Goal: Task Accomplishment & Management: Complete application form

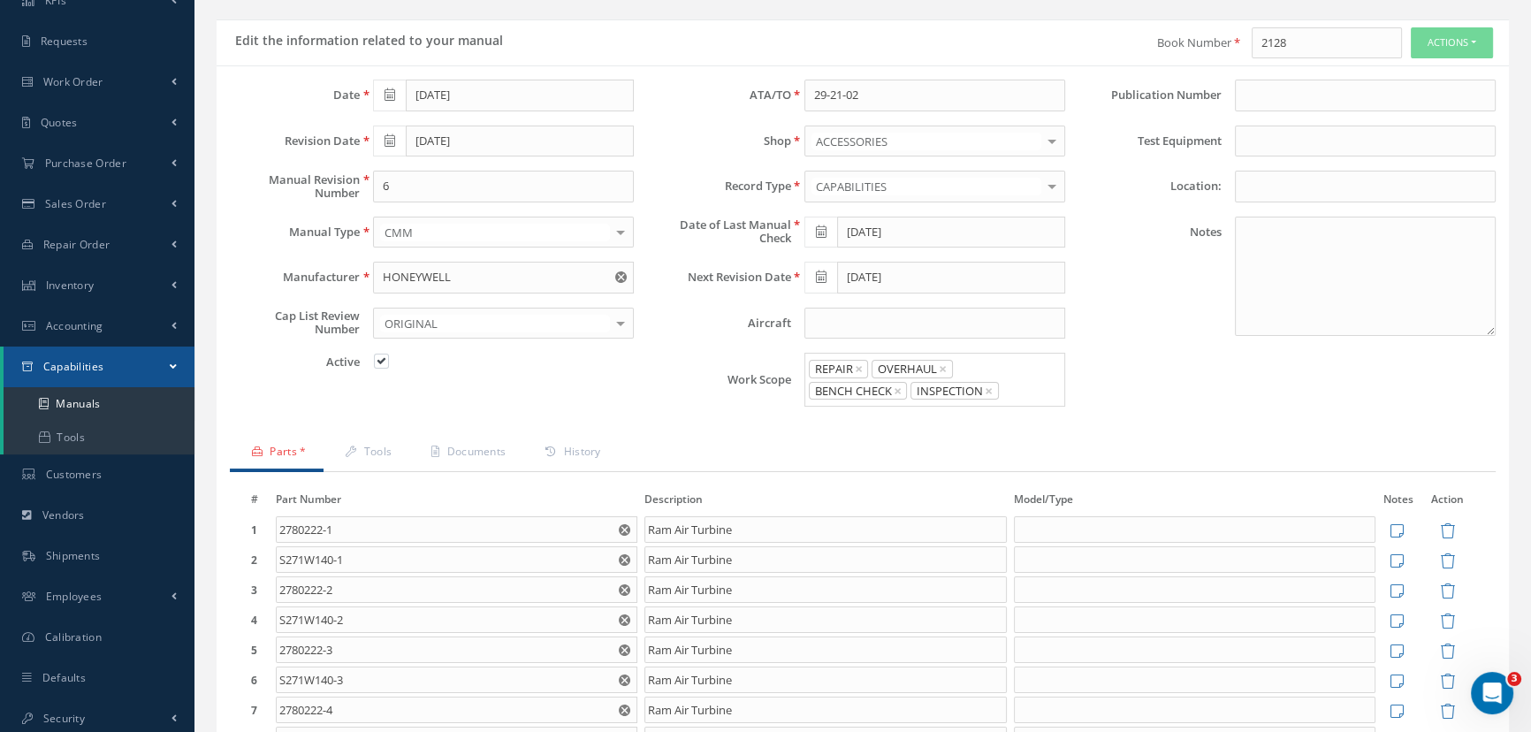
scroll to position [80, 0]
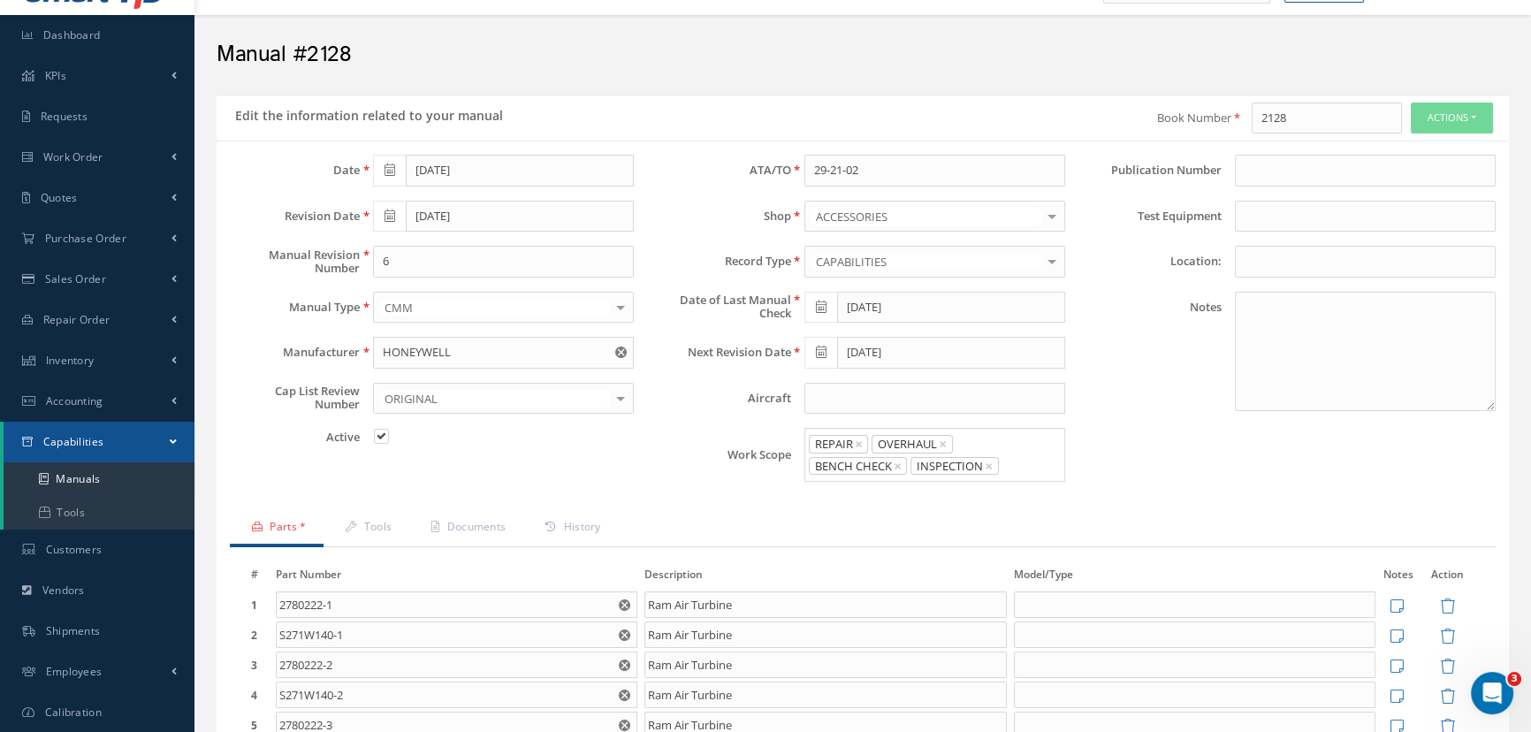
click at [822, 304] on icon at bounding box center [821, 307] width 11 height 12
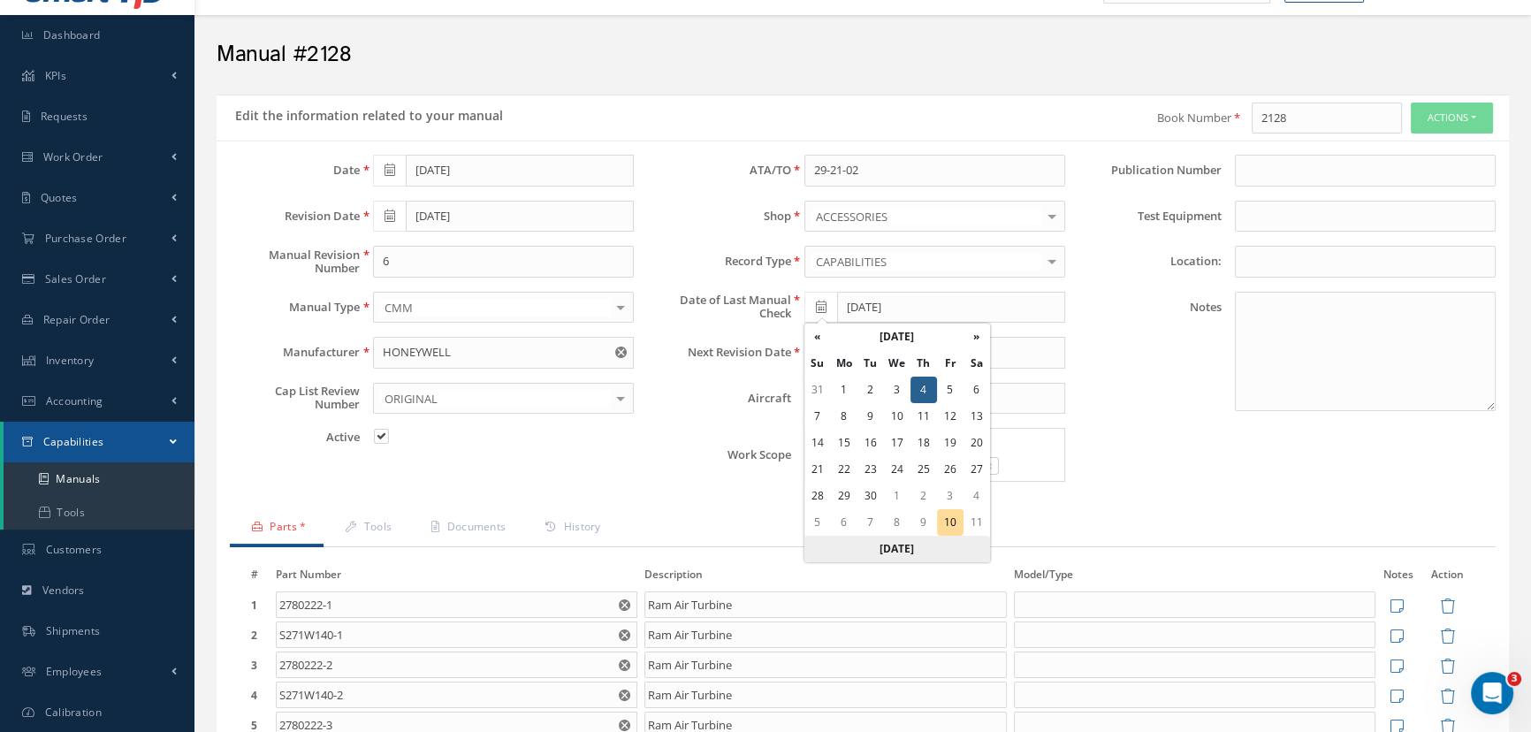
click at [889, 548] on th "[DATE]" at bounding box center [898, 549] width 186 height 27
type input "[DATE]"
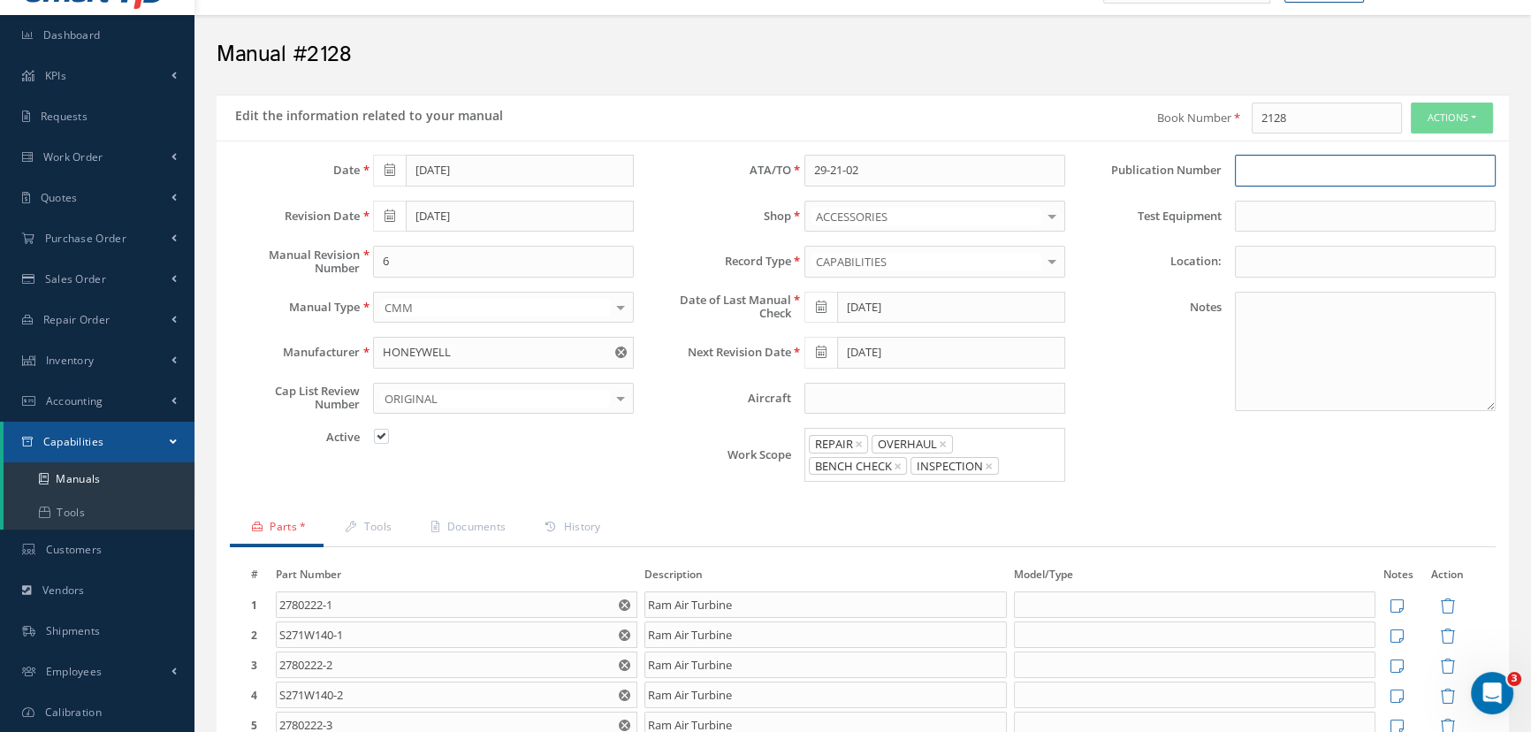
click at [1256, 170] on input at bounding box center [1365, 171] width 261 height 32
type input "2128"
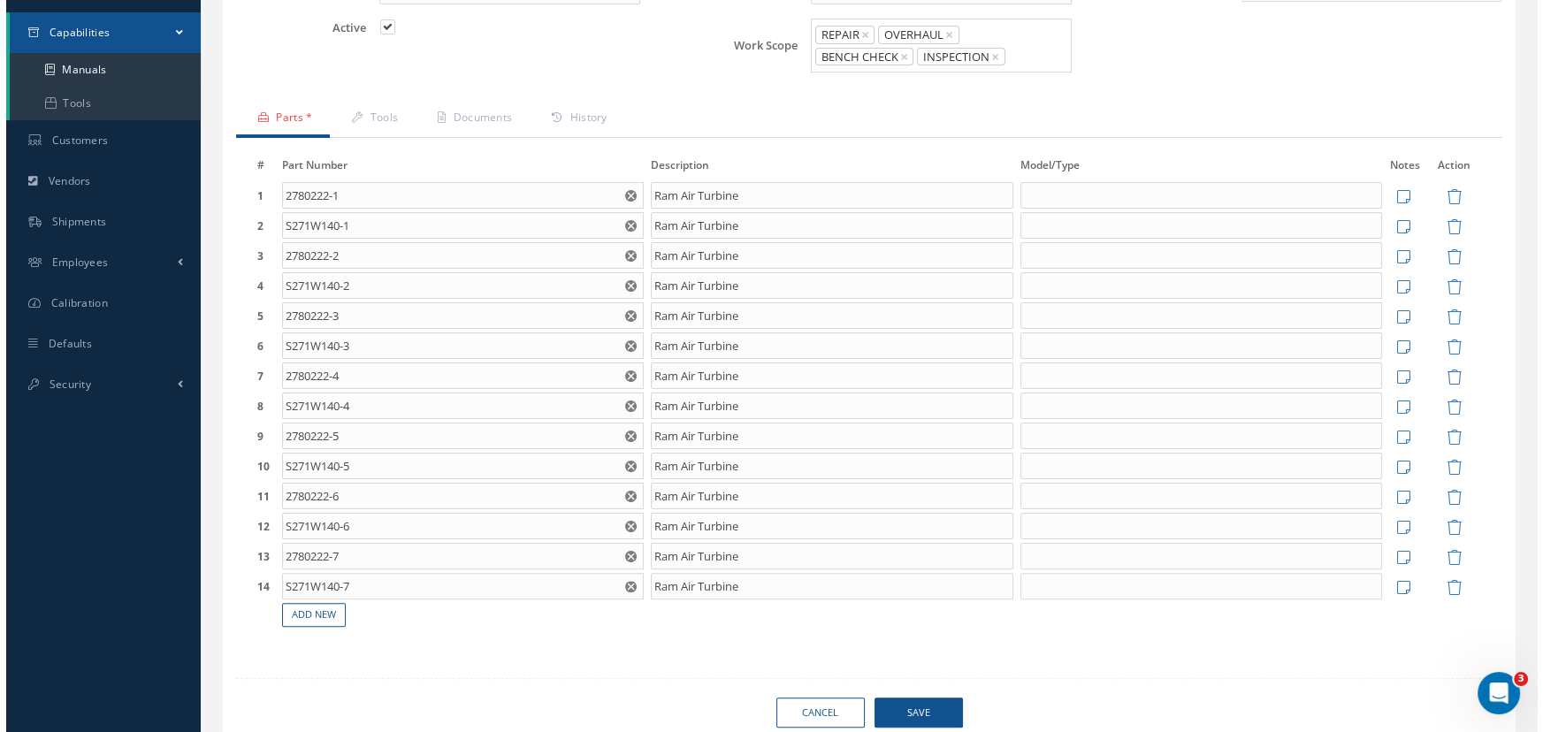
scroll to position [566, 0]
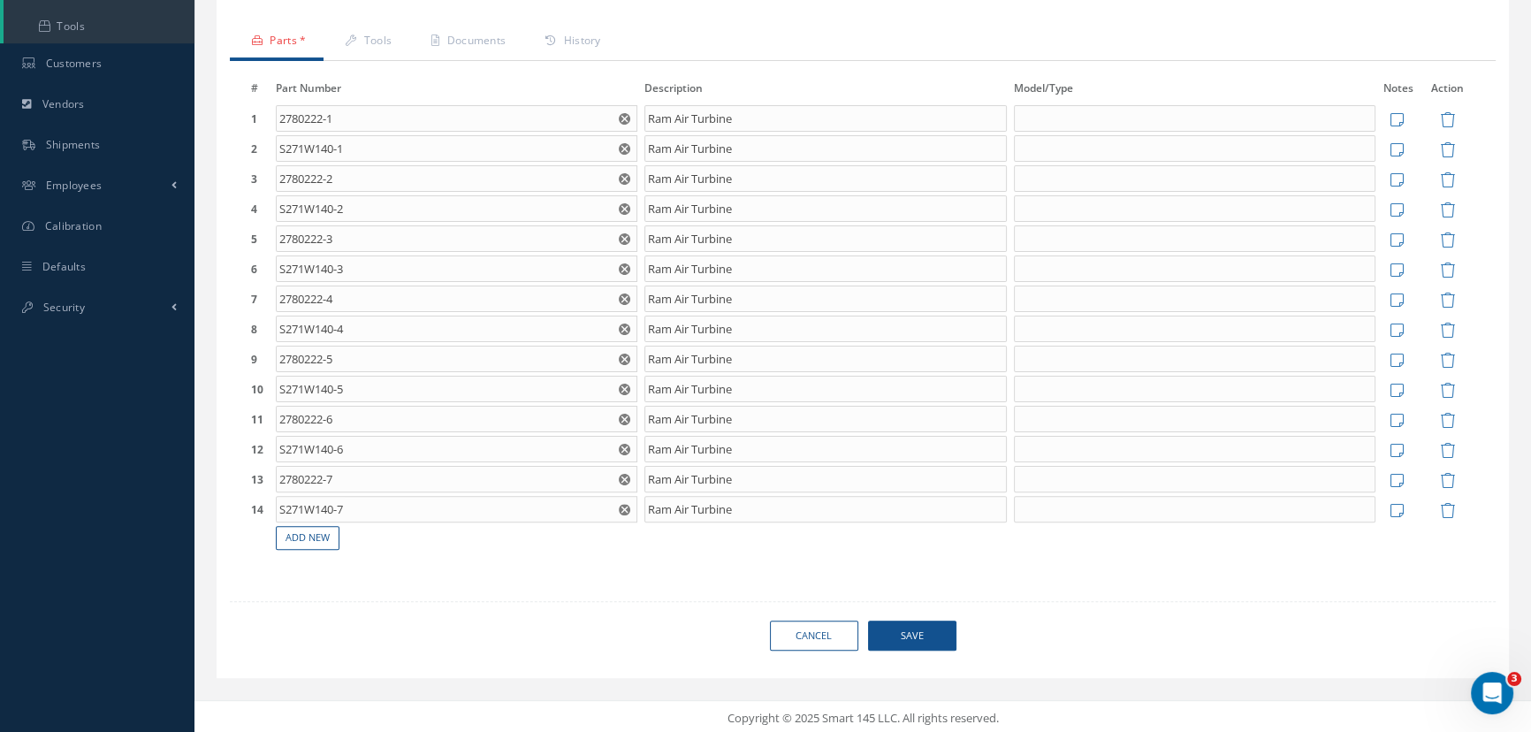
click at [929, 630] on span "Save" at bounding box center [912, 636] width 88 height 31
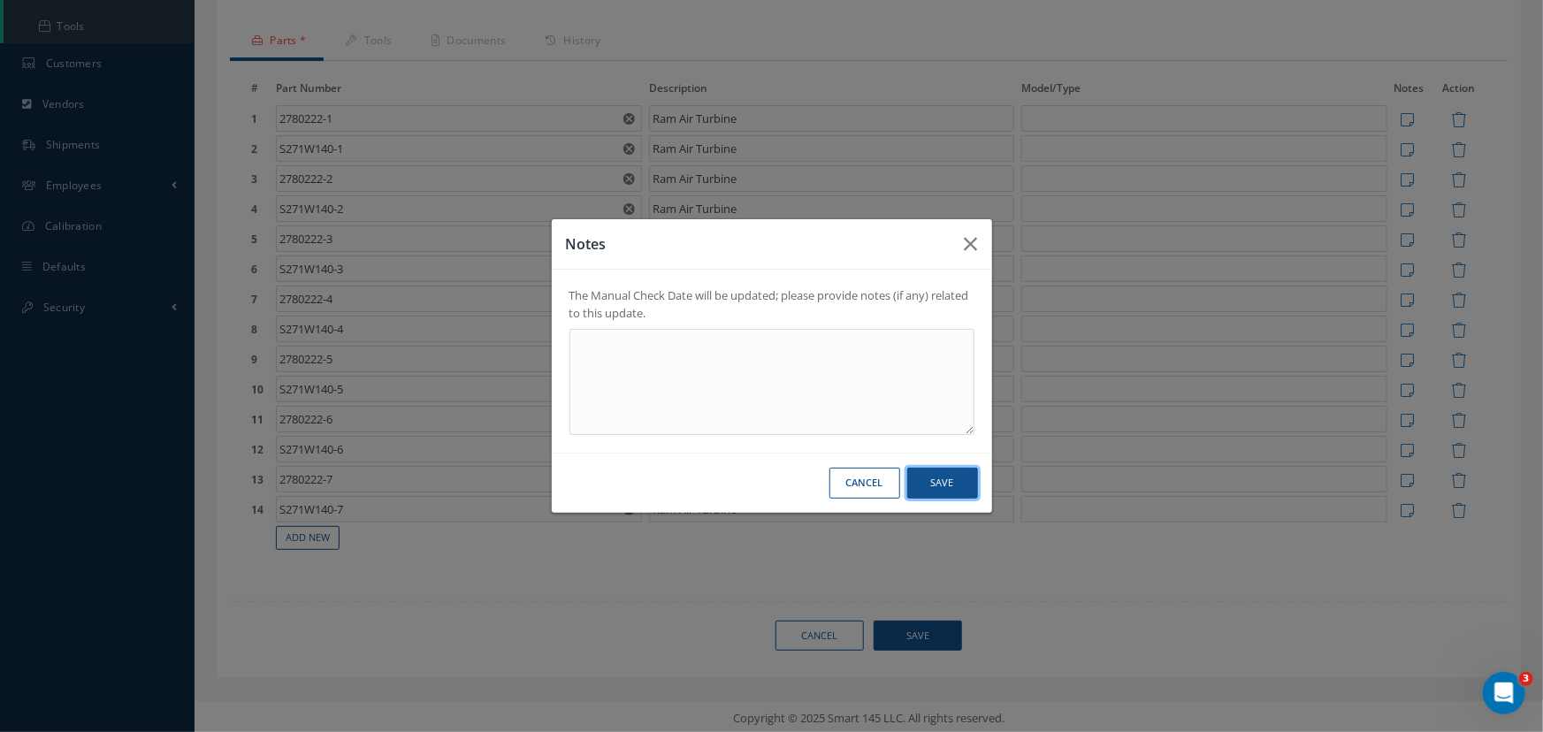
click at [937, 480] on button "Save" at bounding box center [942, 483] width 71 height 31
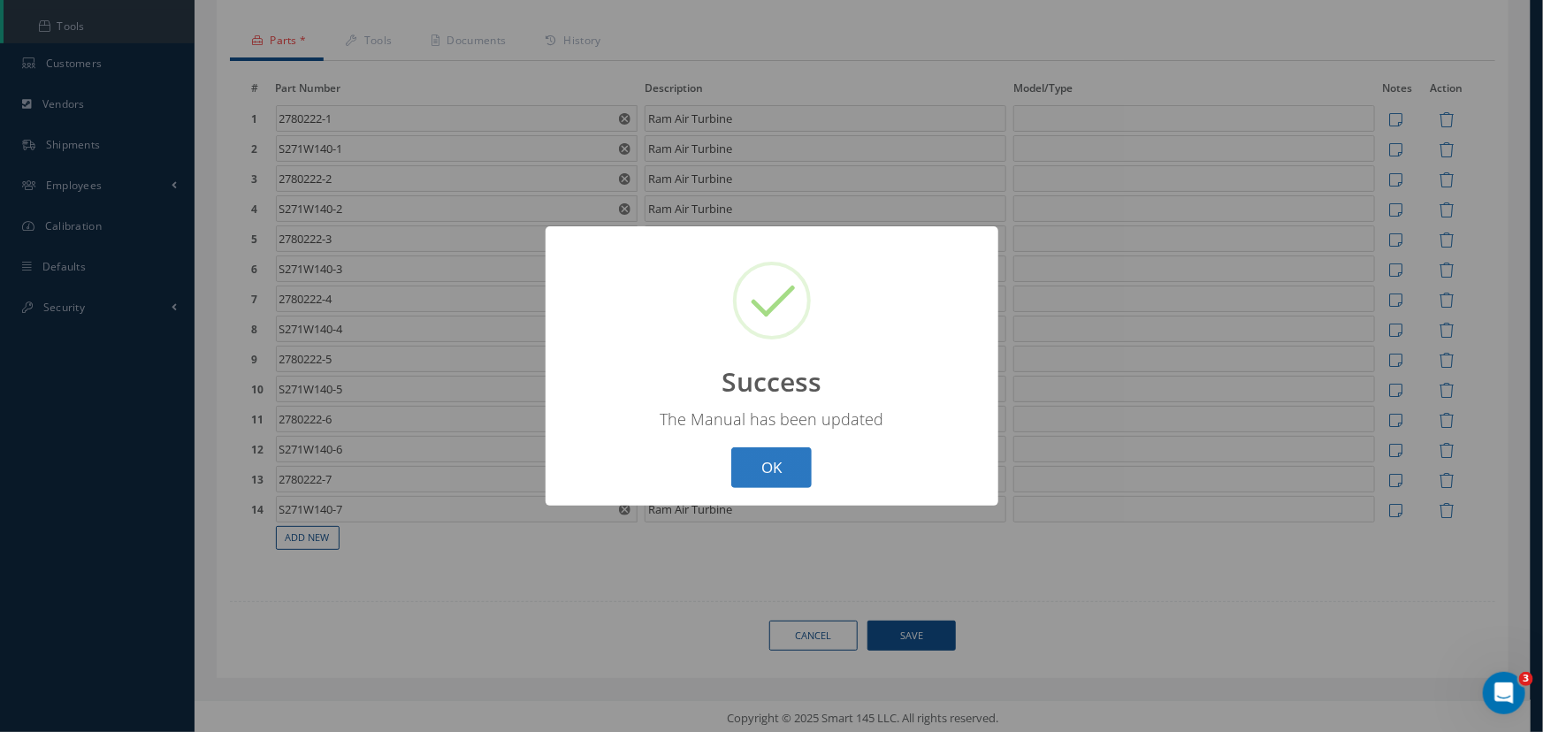
click at [779, 469] on button "OK" at bounding box center [771, 468] width 80 height 42
select select "25"
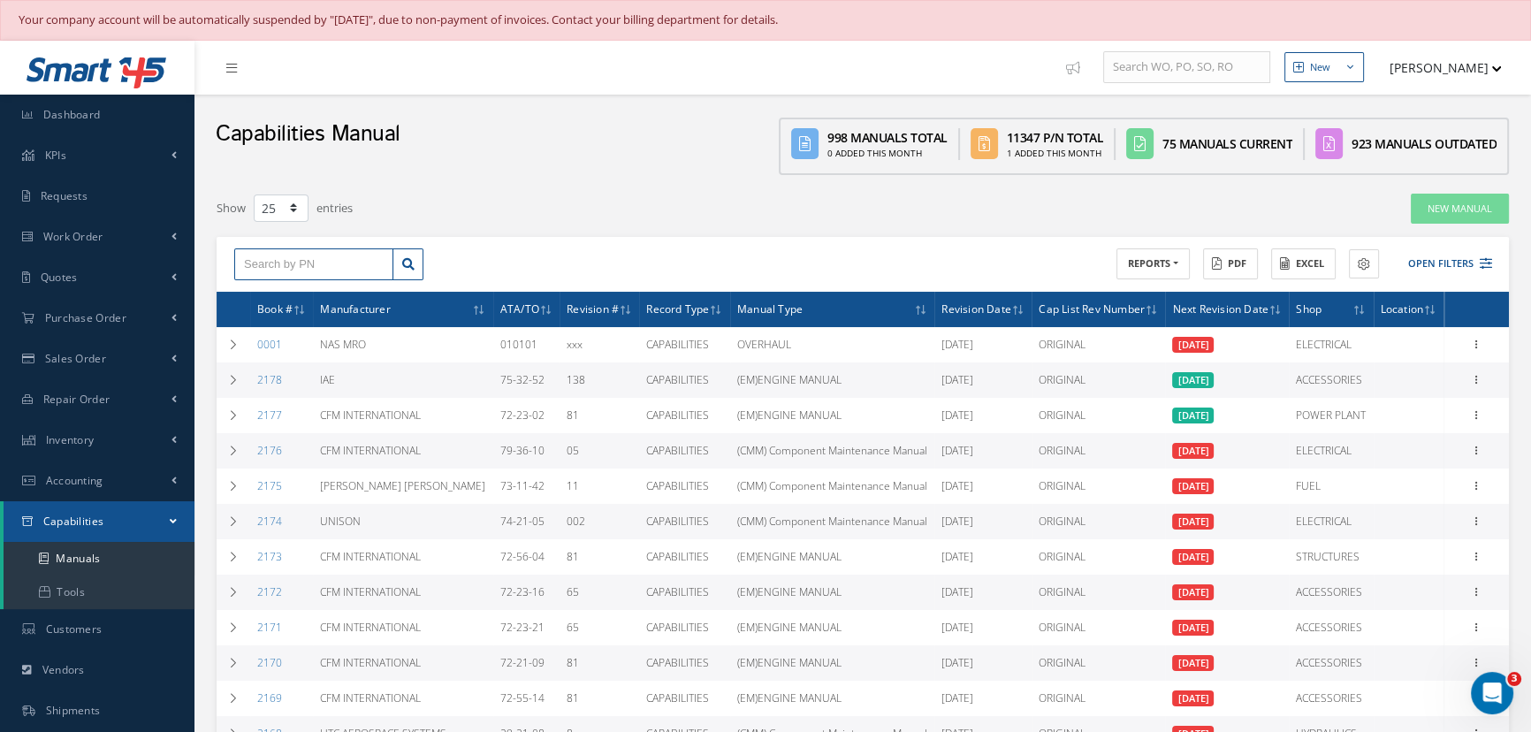
click at [354, 264] on input "text" at bounding box center [313, 264] width 159 height 32
type input "2783181-3"
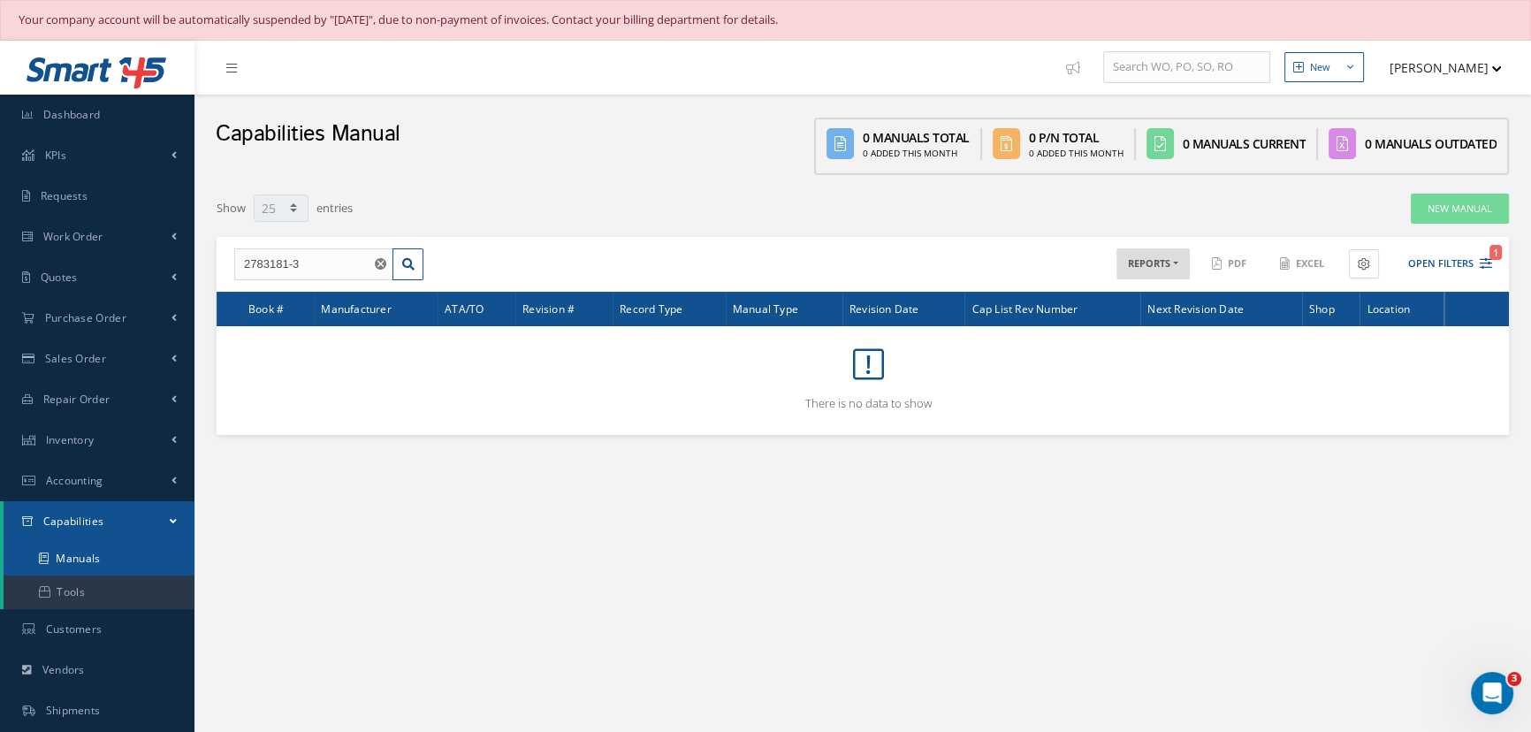
click at [84, 554] on link "Manuals" at bounding box center [99, 559] width 191 height 34
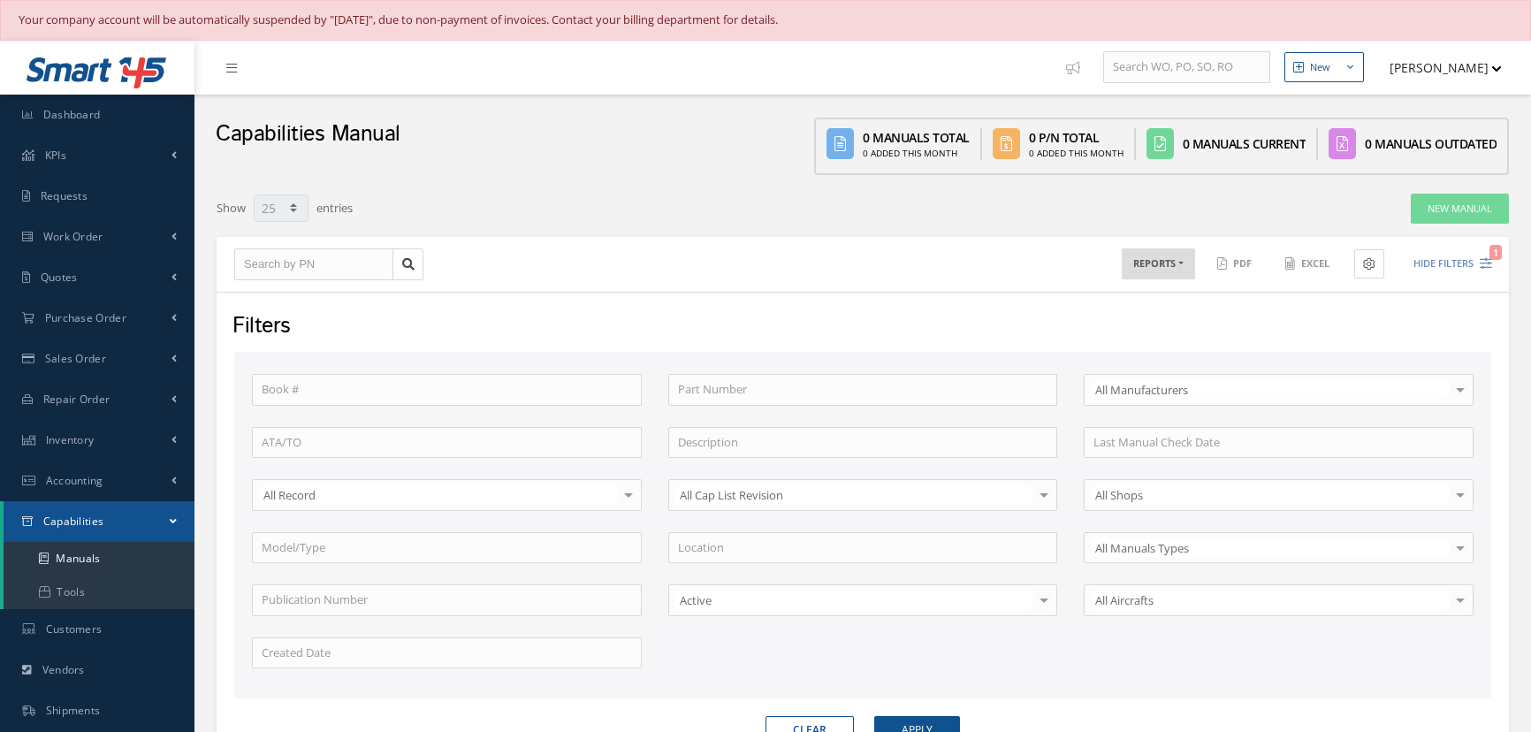
select select "25"
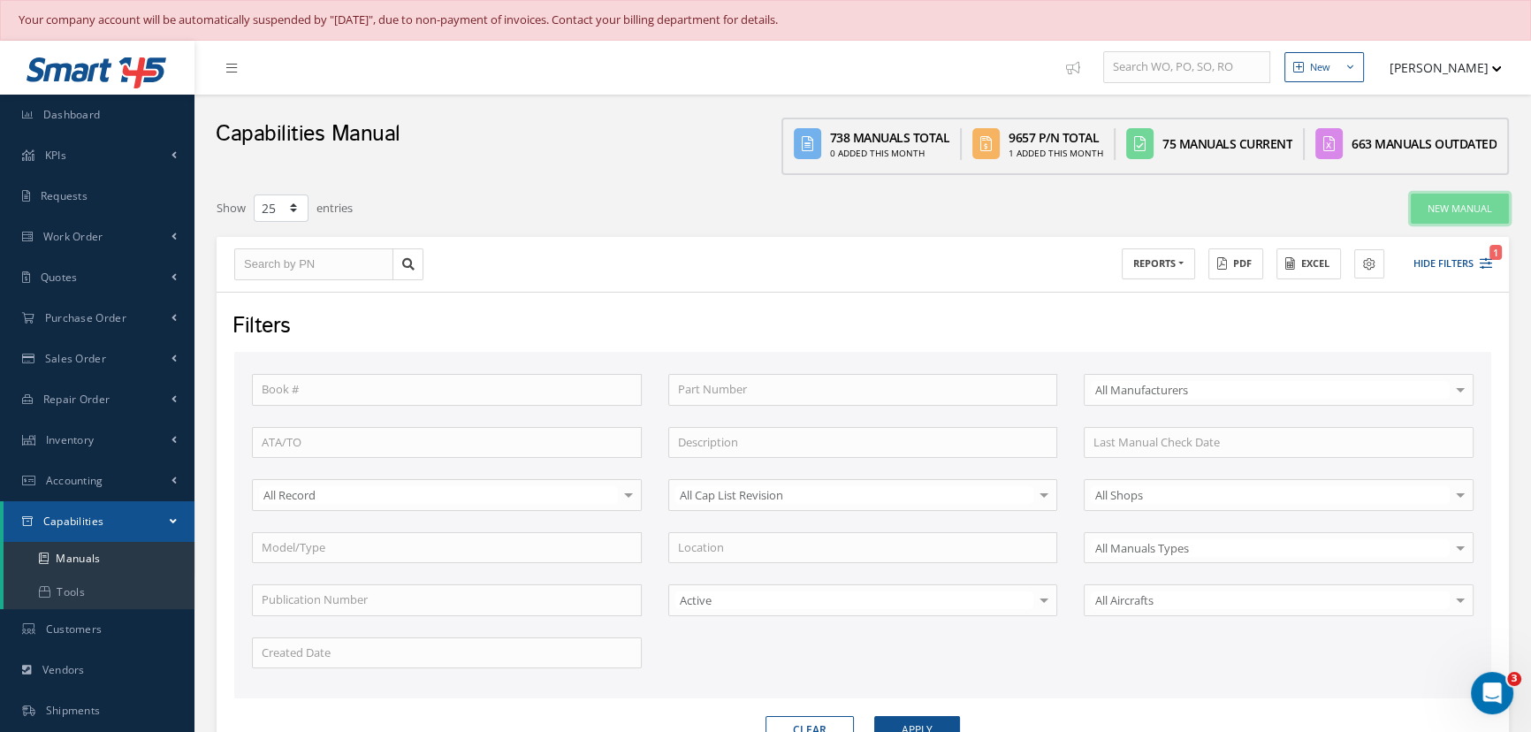
click at [1457, 206] on link "New Manual" at bounding box center [1460, 209] width 98 height 31
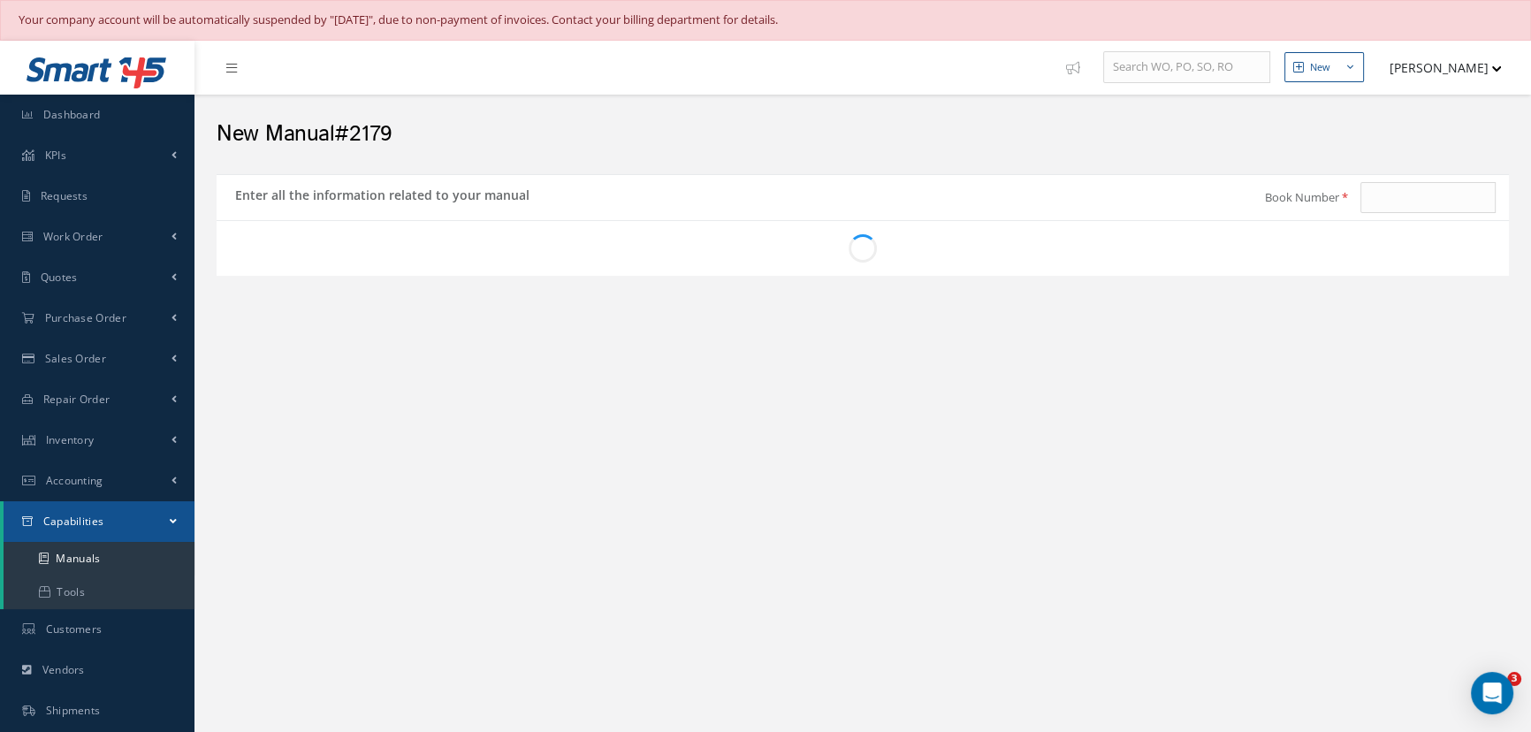
type input "2179"
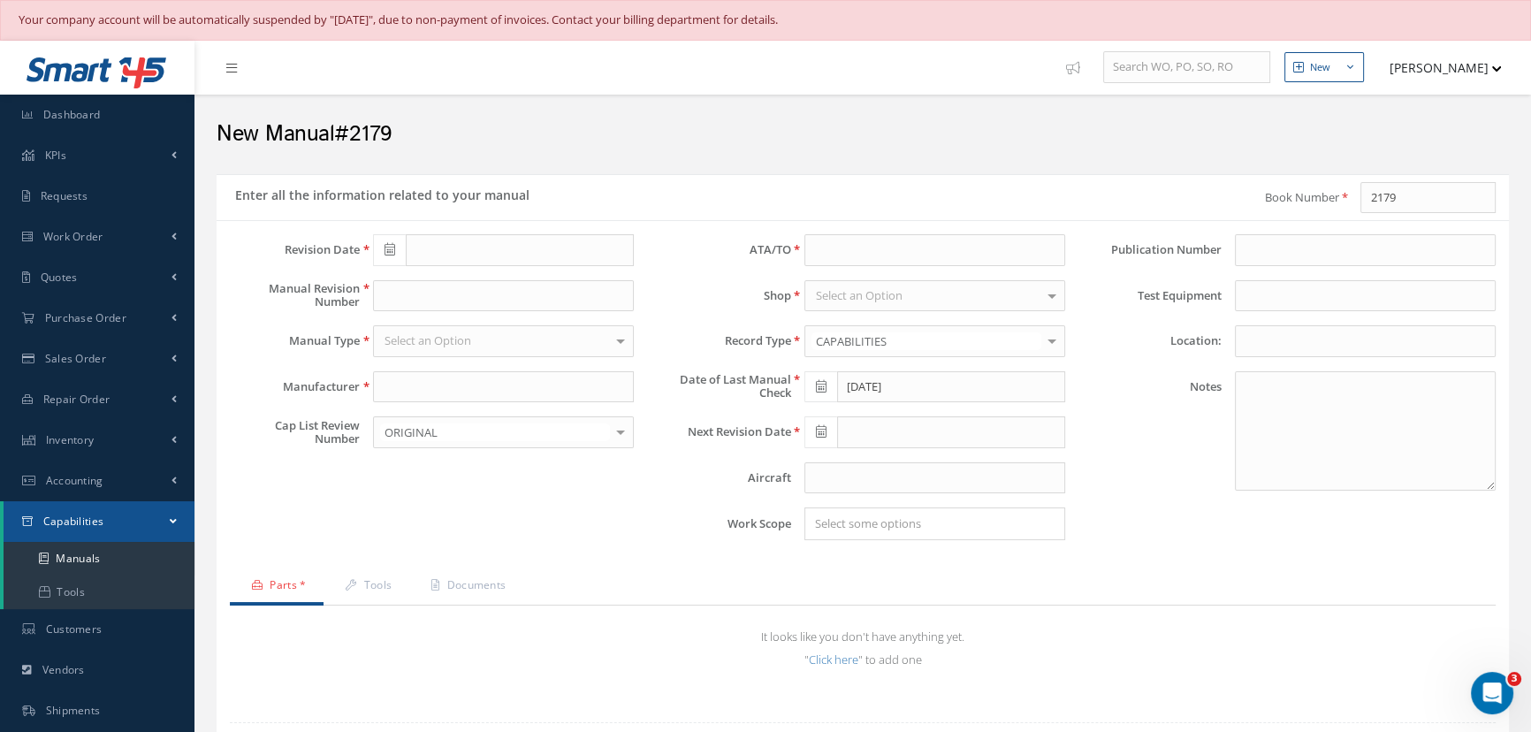
type input "[DATE]"
click at [439, 248] on input "text" at bounding box center [520, 250] width 228 height 32
click at [453, 245] on input "text" at bounding box center [520, 250] width 228 height 32
click at [384, 250] on span at bounding box center [389, 250] width 33 height 32
click at [623, 516] on div "Revision Date Manual Revision Number Manual Type Select an Option OVERHAUL REPA…" at bounding box center [432, 394] width 431 height 320
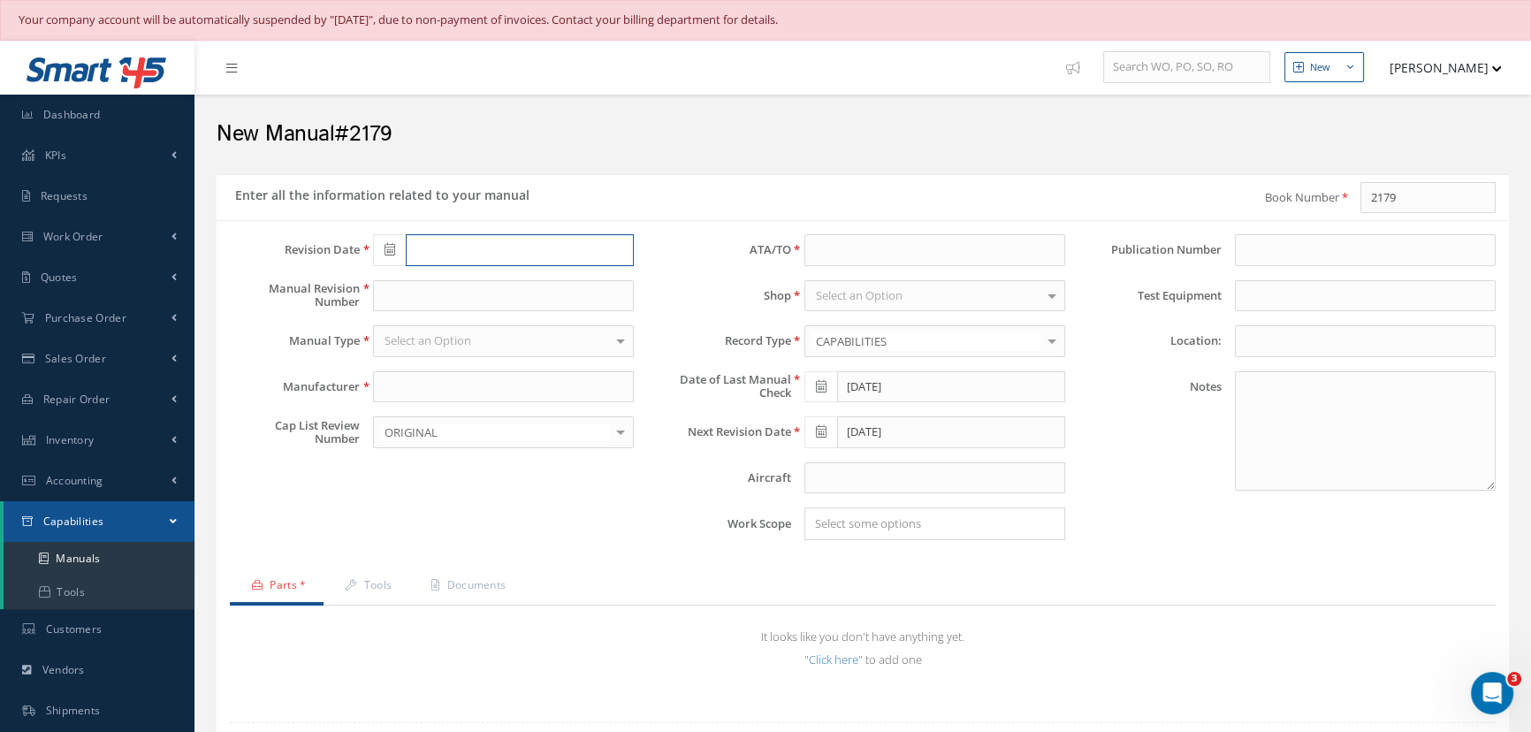
click at [552, 259] on input "text" at bounding box center [520, 250] width 228 height 32
click at [459, 278] on th "October 2025" at bounding box center [466, 280] width 133 height 27
click at [459, 278] on th "2025" at bounding box center [464, 280] width 128 height 27
click at [388, 280] on th "«" at bounding box center [386, 280] width 27 height 27
click at [404, 426] on span "2017" at bounding box center [398, 424] width 41 height 48
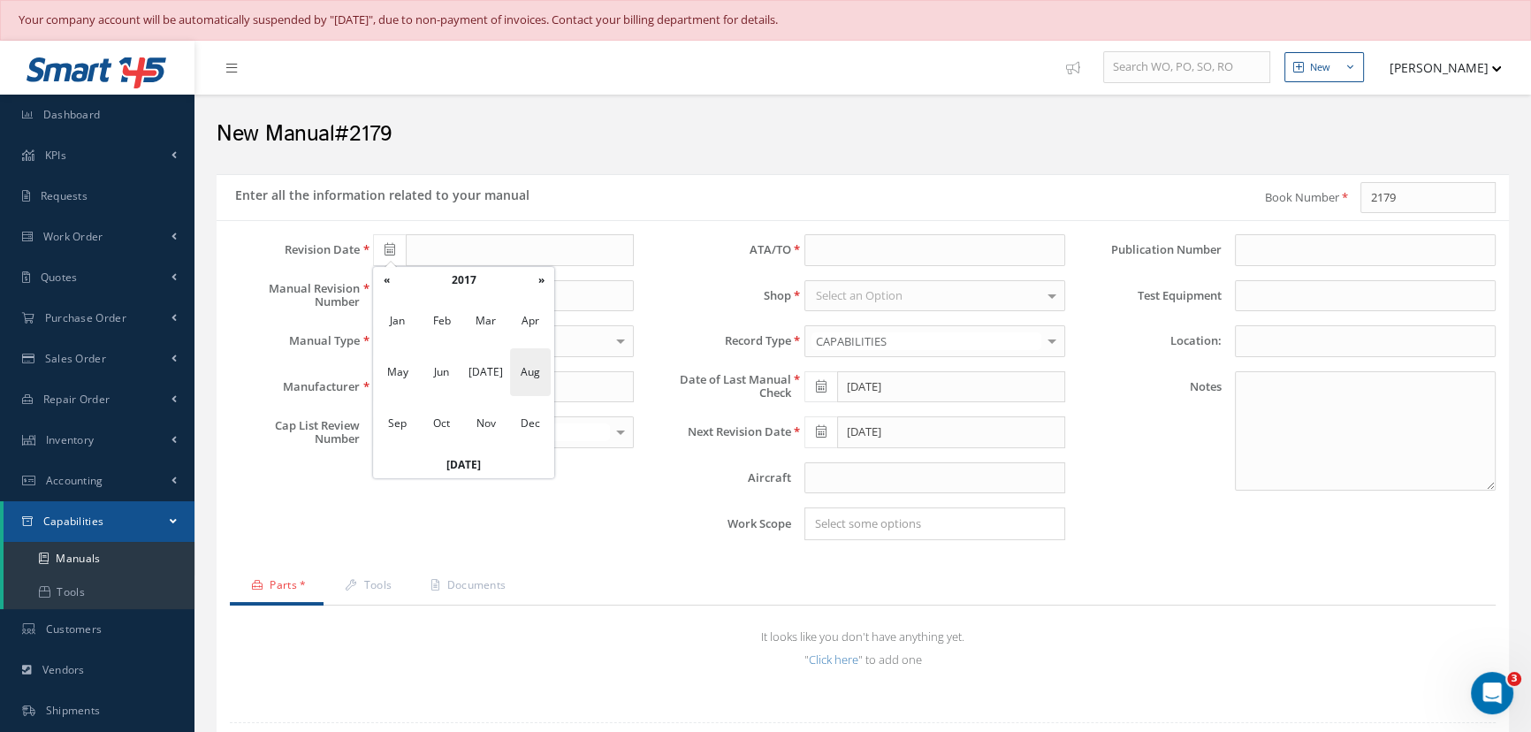
click at [531, 374] on span "Aug" at bounding box center [530, 372] width 41 height 48
click at [440, 248] on input "08/18/2017" at bounding box center [520, 250] width 228 height 32
click at [418, 406] on td "21" at bounding box center [413, 413] width 27 height 27
type input "[DATE]"
click at [434, 301] on input "text" at bounding box center [503, 296] width 261 height 32
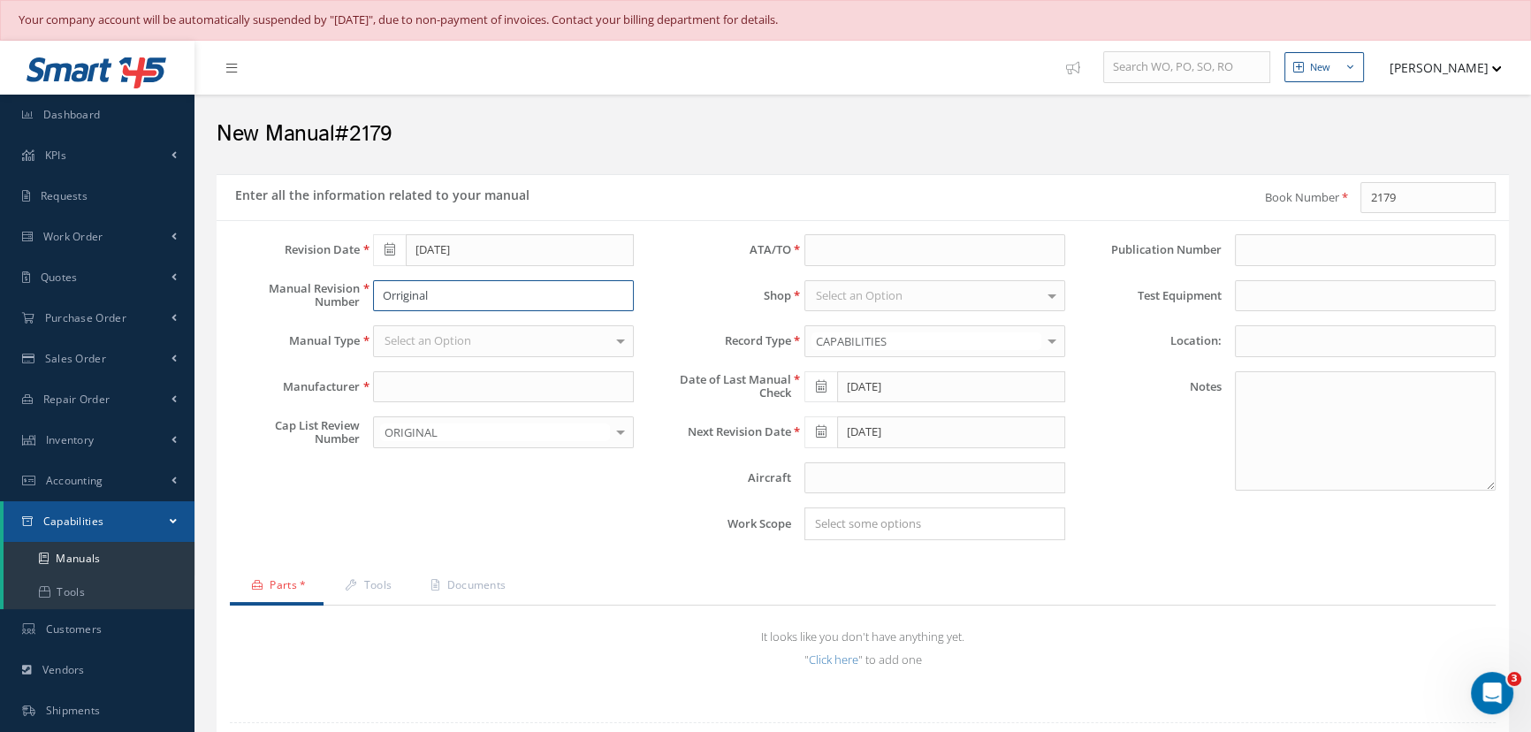
click at [416, 296] on input "Orriginal" at bounding box center [503, 296] width 261 height 32
click at [412, 298] on input "Orriginal" at bounding box center [503, 296] width 261 height 32
drag, startPoint x: 454, startPoint y: 301, endPoint x: 346, endPoint y: 301, distance: 107.9
click at [346, 301] on div "Manual Revision Number Orriginal" at bounding box center [432, 296] width 431 height 32
type input "Original"
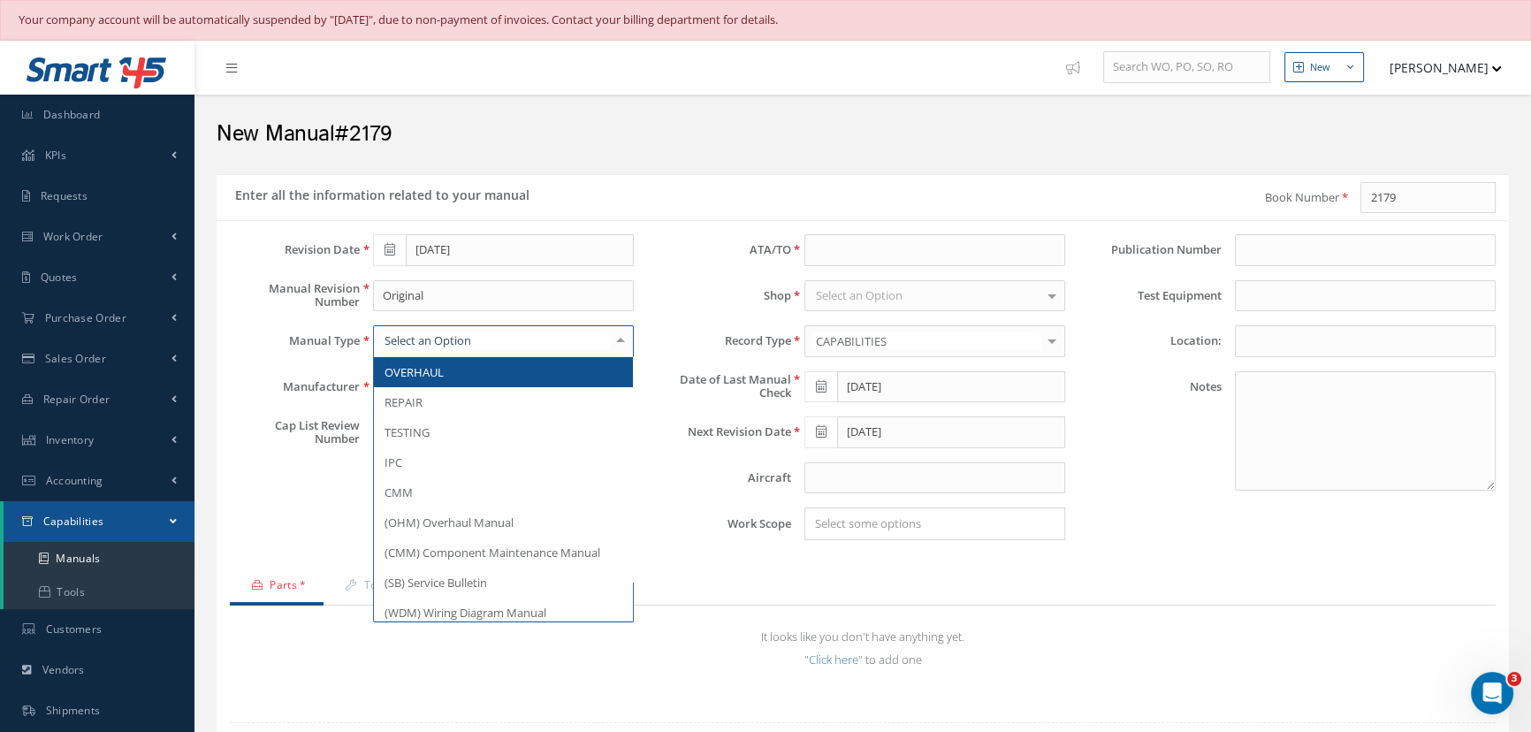
click at [388, 330] on div at bounding box center [503, 341] width 261 height 32
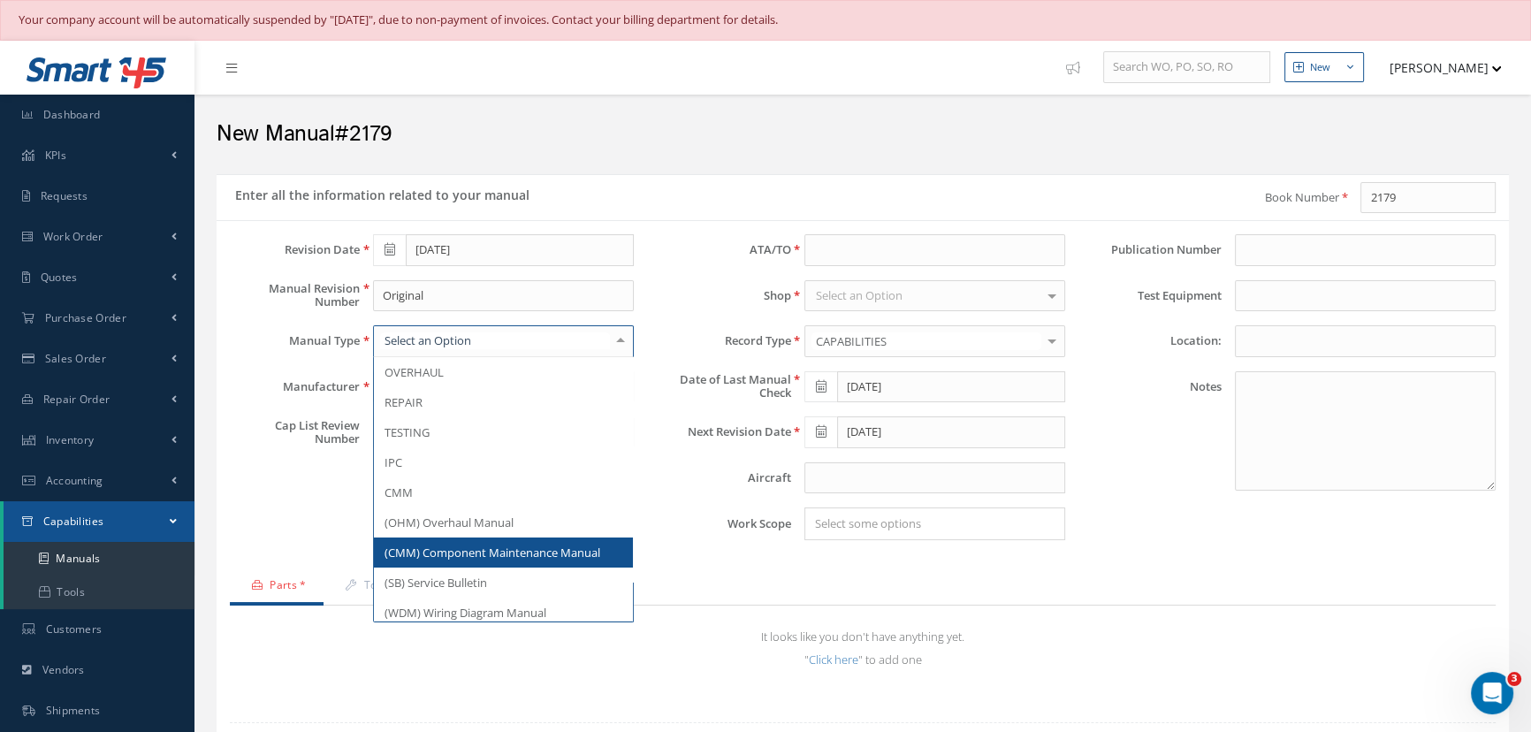
click at [420, 548] on span "(CMM) Component Maintenance Manual" at bounding box center [493, 553] width 216 height 16
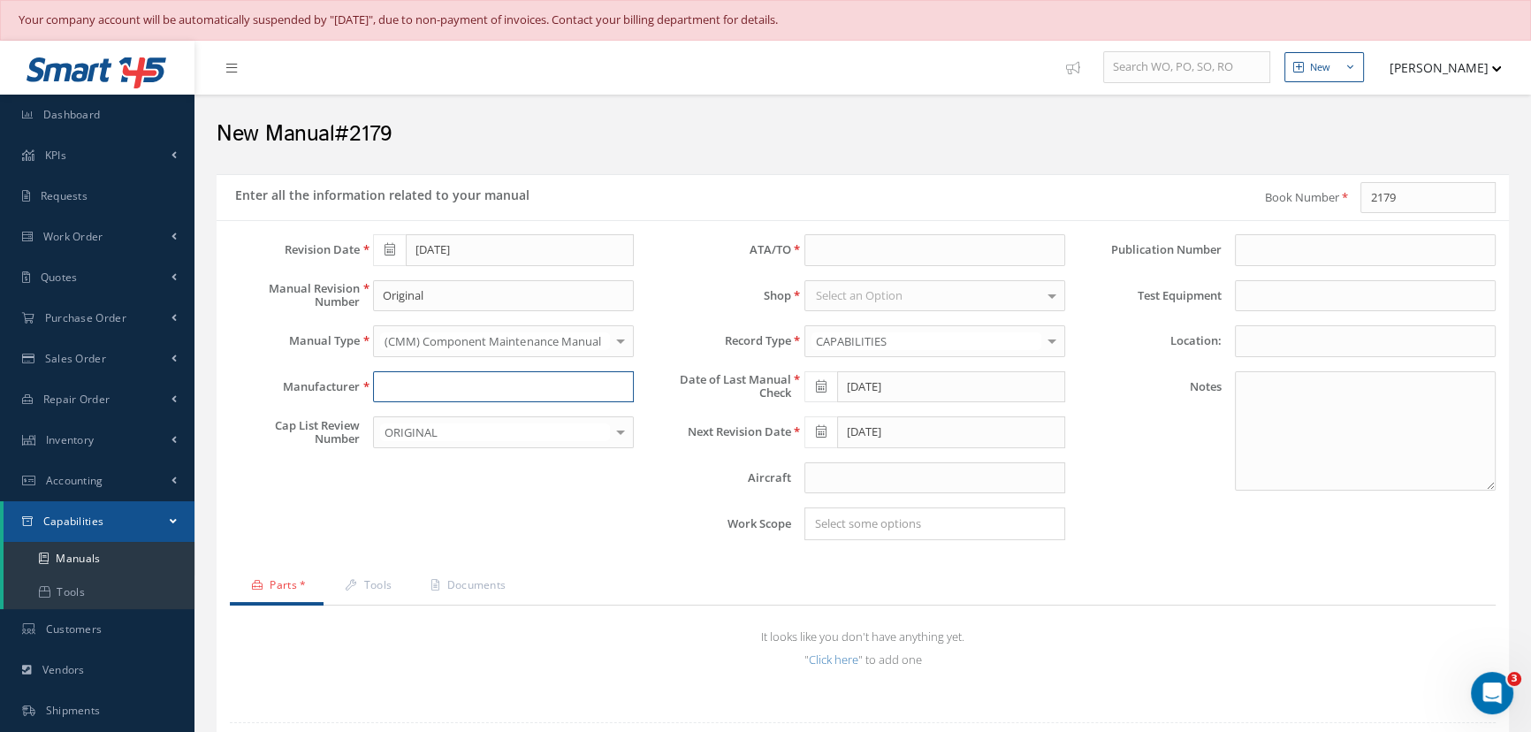
click at [415, 385] on input "text" at bounding box center [503, 387] width 261 height 32
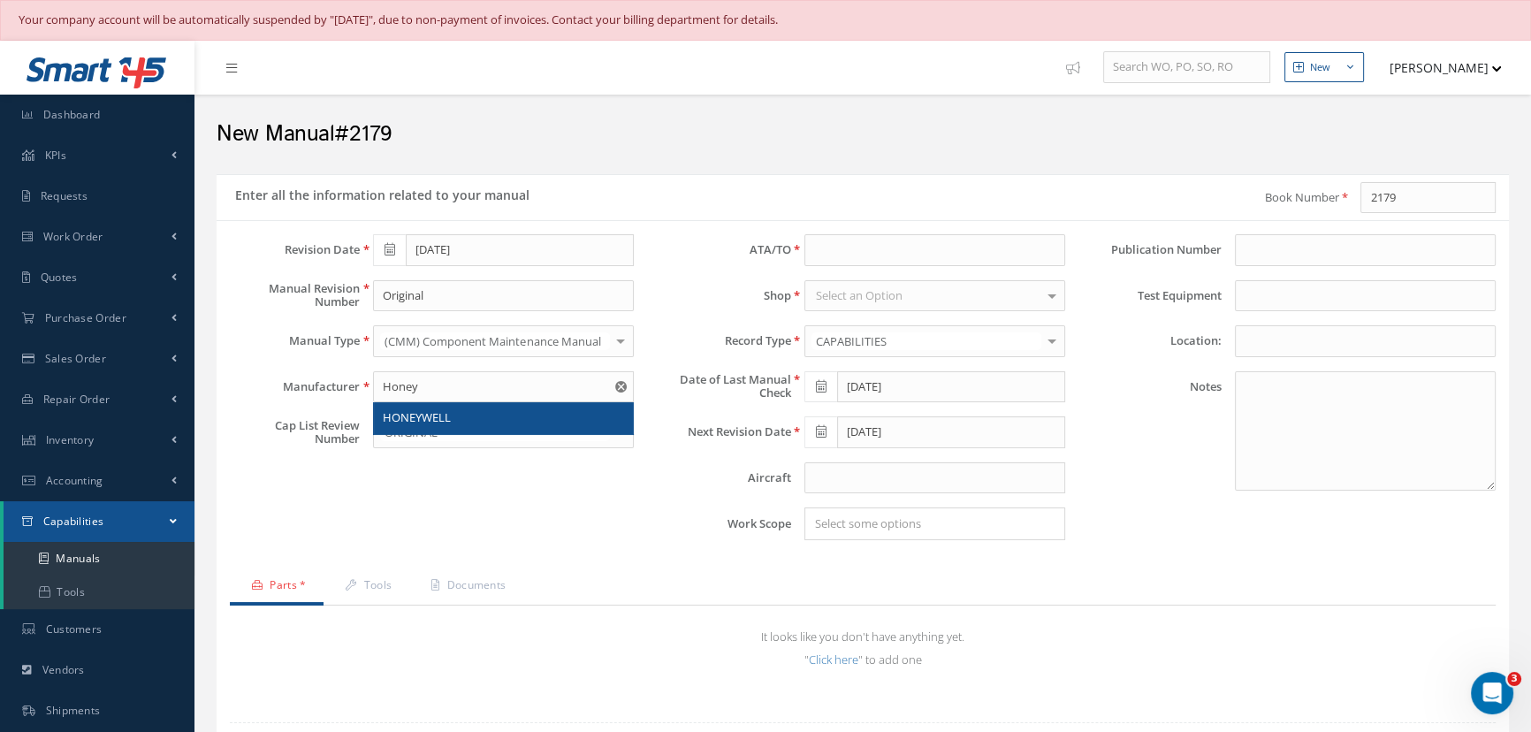
click at [398, 417] on span "HONEYWELL" at bounding box center [417, 417] width 68 height 16
type input "HONEYWELL"
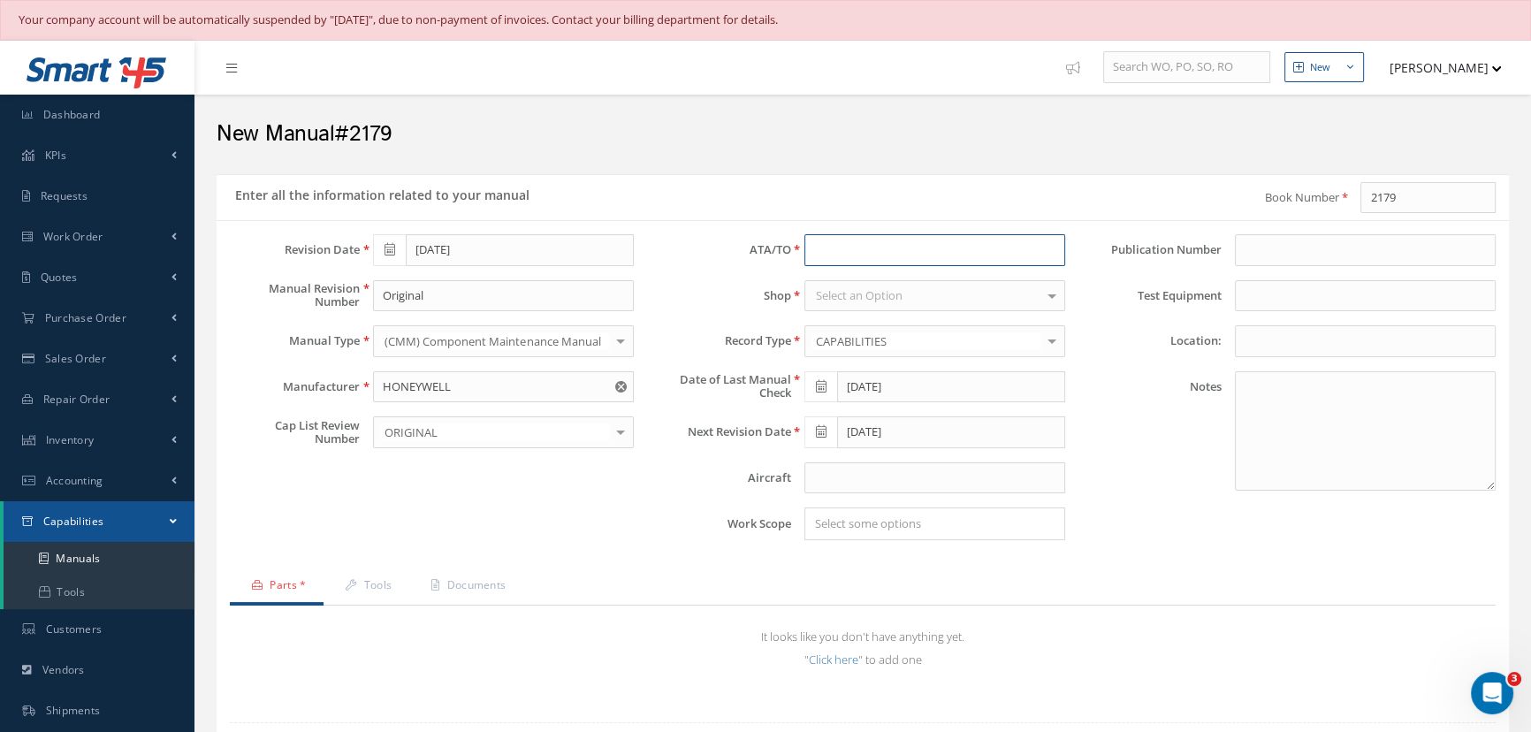
click at [828, 254] on input at bounding box center [935, 250] width 261 height 32
type input "24-20-22"
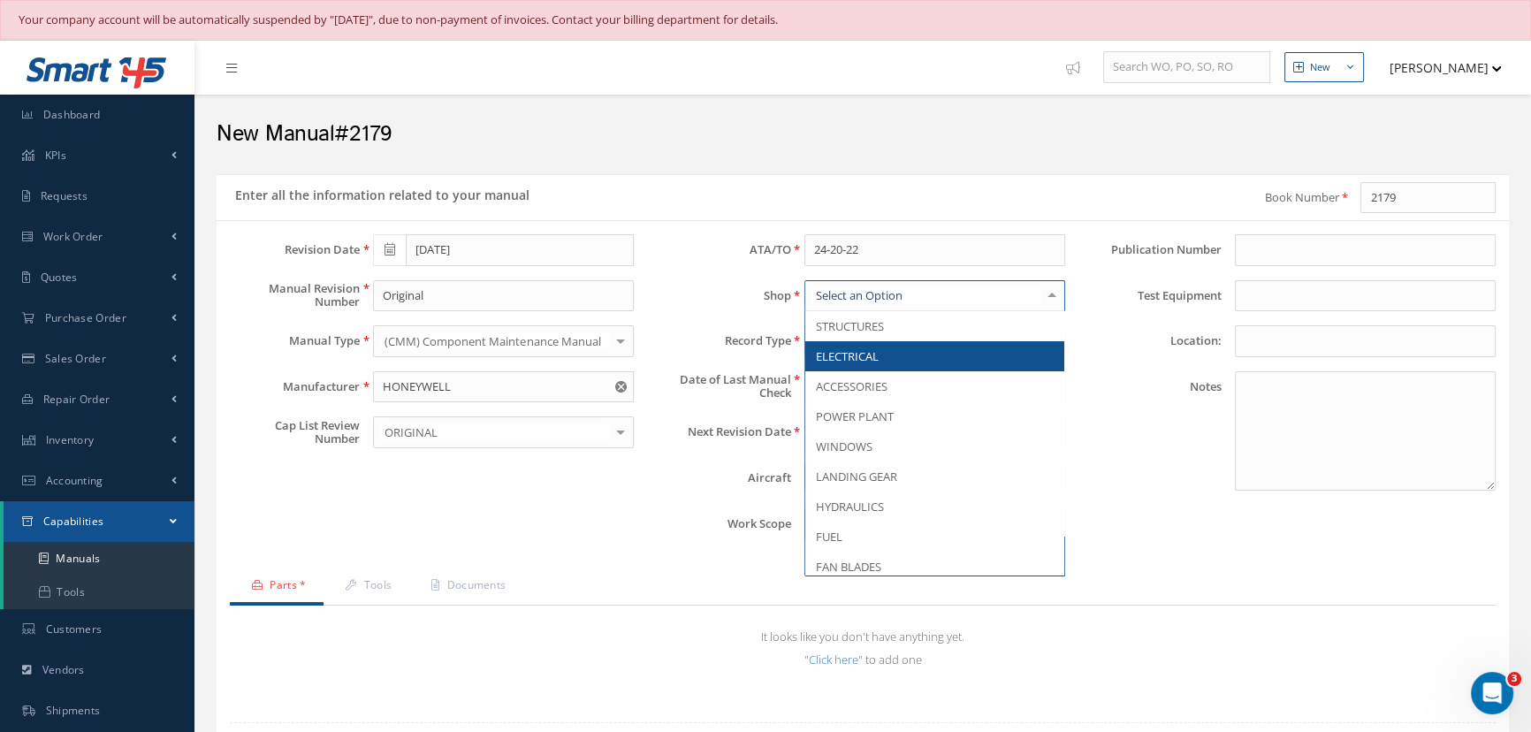
click at [859, 358] on span "ELECTRICAL" at bounding box center [847, 356] width 63 height 16
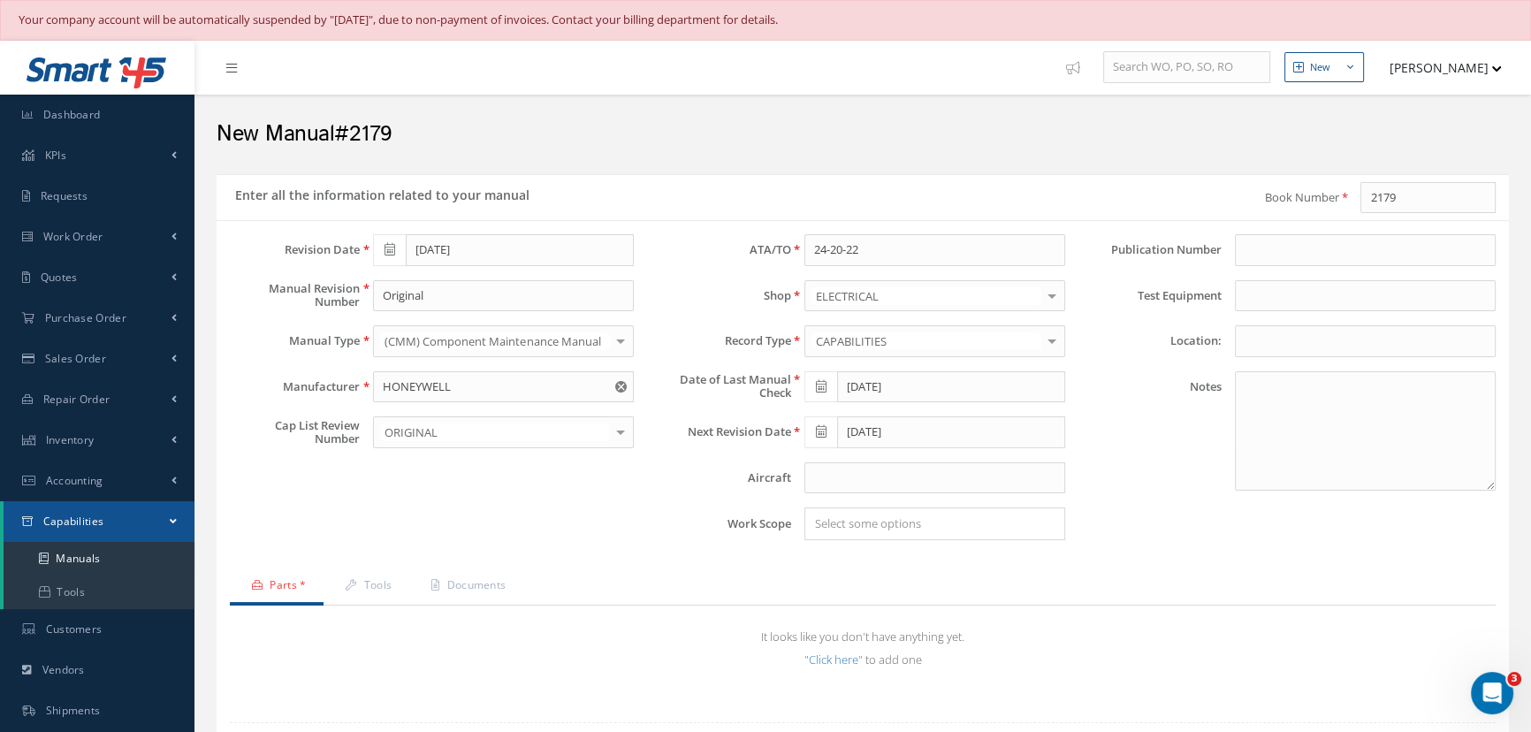
click at [859, 358] on span "ELECTRICAL" at bounding box center [847, 356] width 63 height 16
click at [828, 477] on input "text" at bounding box center [935, 478] width 261 height 32
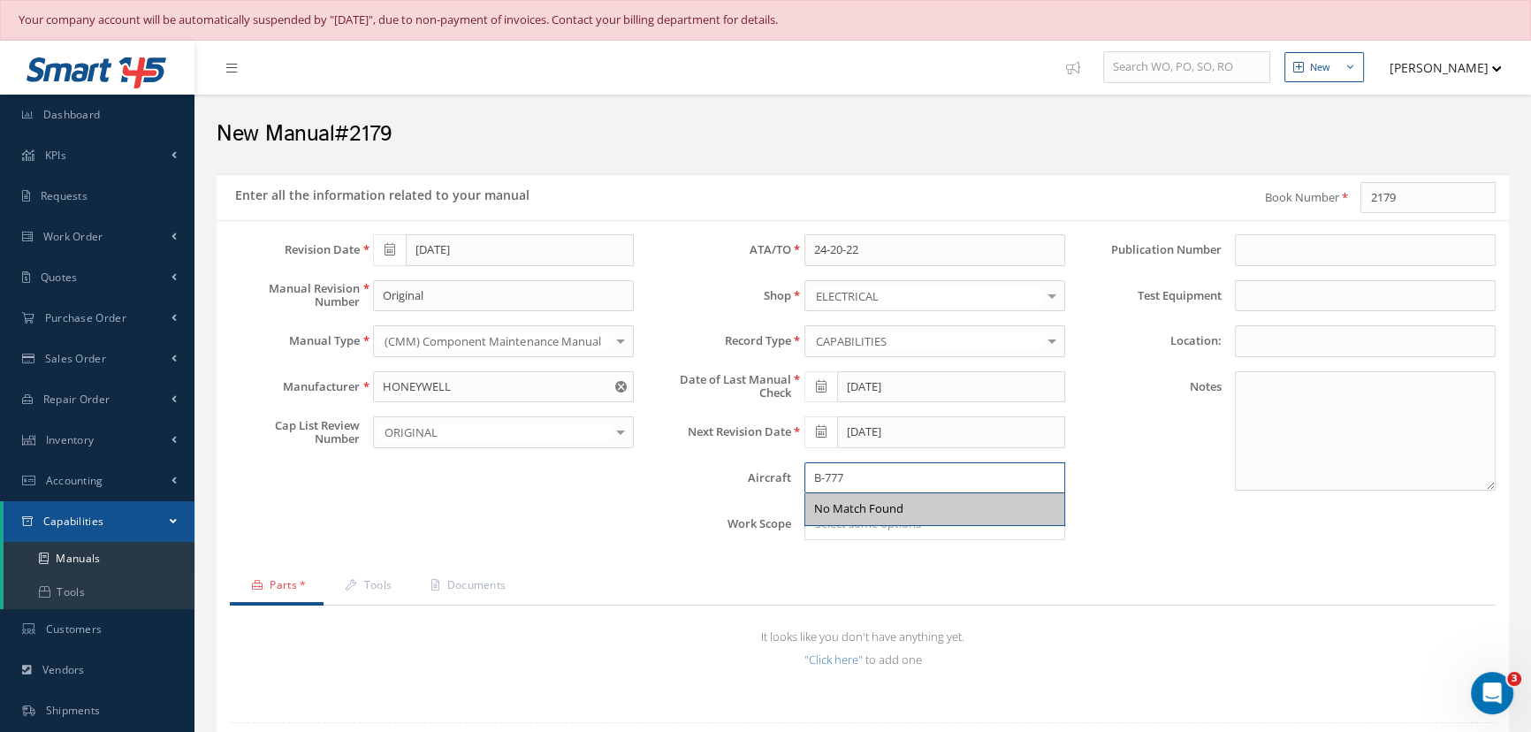
type input "B-777"
click at [948, 562] on div "Loading… Revision Date 08/21/2017 Manual Revision Number Original Manual Type (…" at bounding box center [863, 510] width 1266 height 552
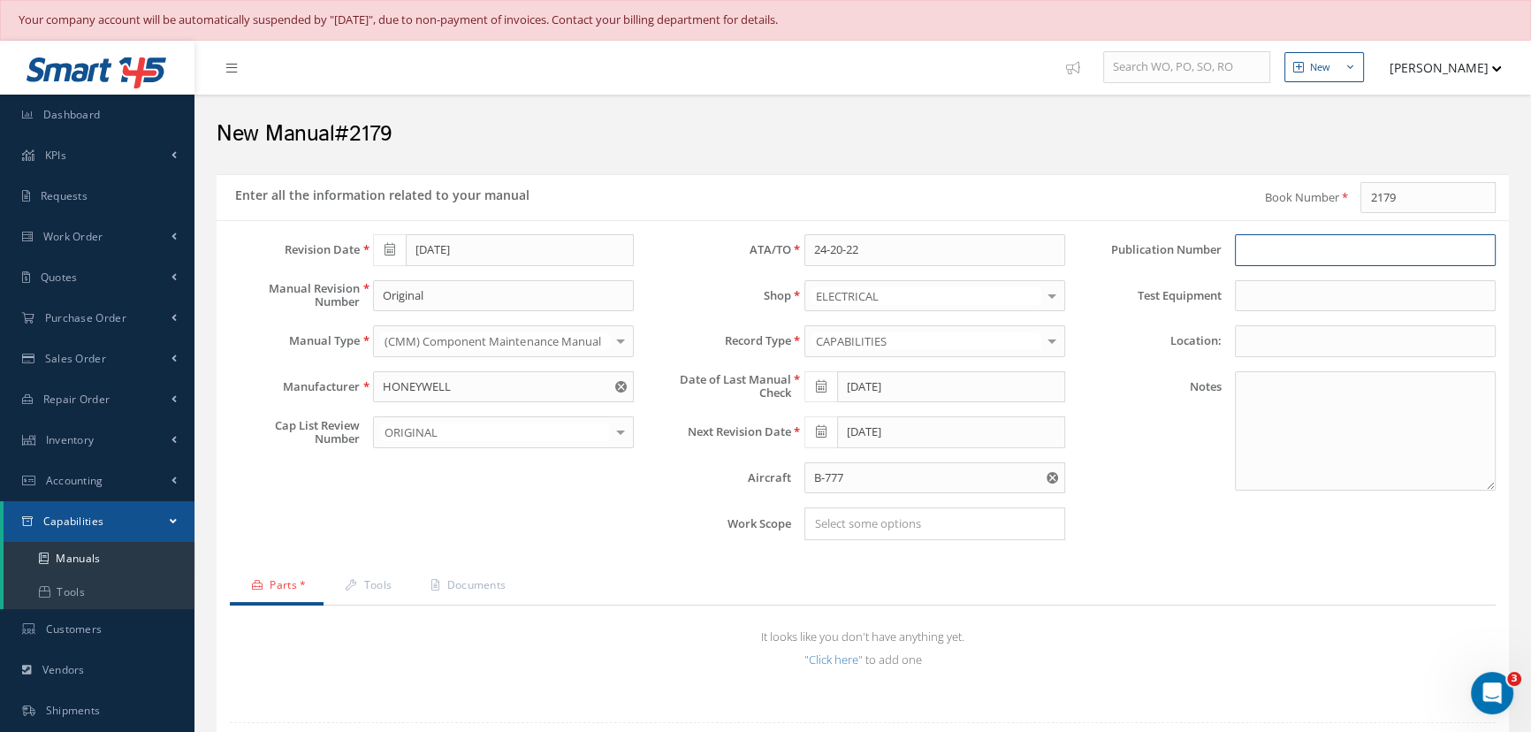
click at [1296, 244] on input at bounding box center [1365, 250] width 261 height 32
type input "2179"
click at [1242, 385] on textarea at bounding box center [1365, 430] width 261 height 119
click at [1242, 385] on textarea "To enrich screen reader interactions, please activate Accessibility in Grammarl…" at bounding box center [1365, 430] width 261 height 119
type textarea "R&D 10/10/2025 Need to check for Revision"
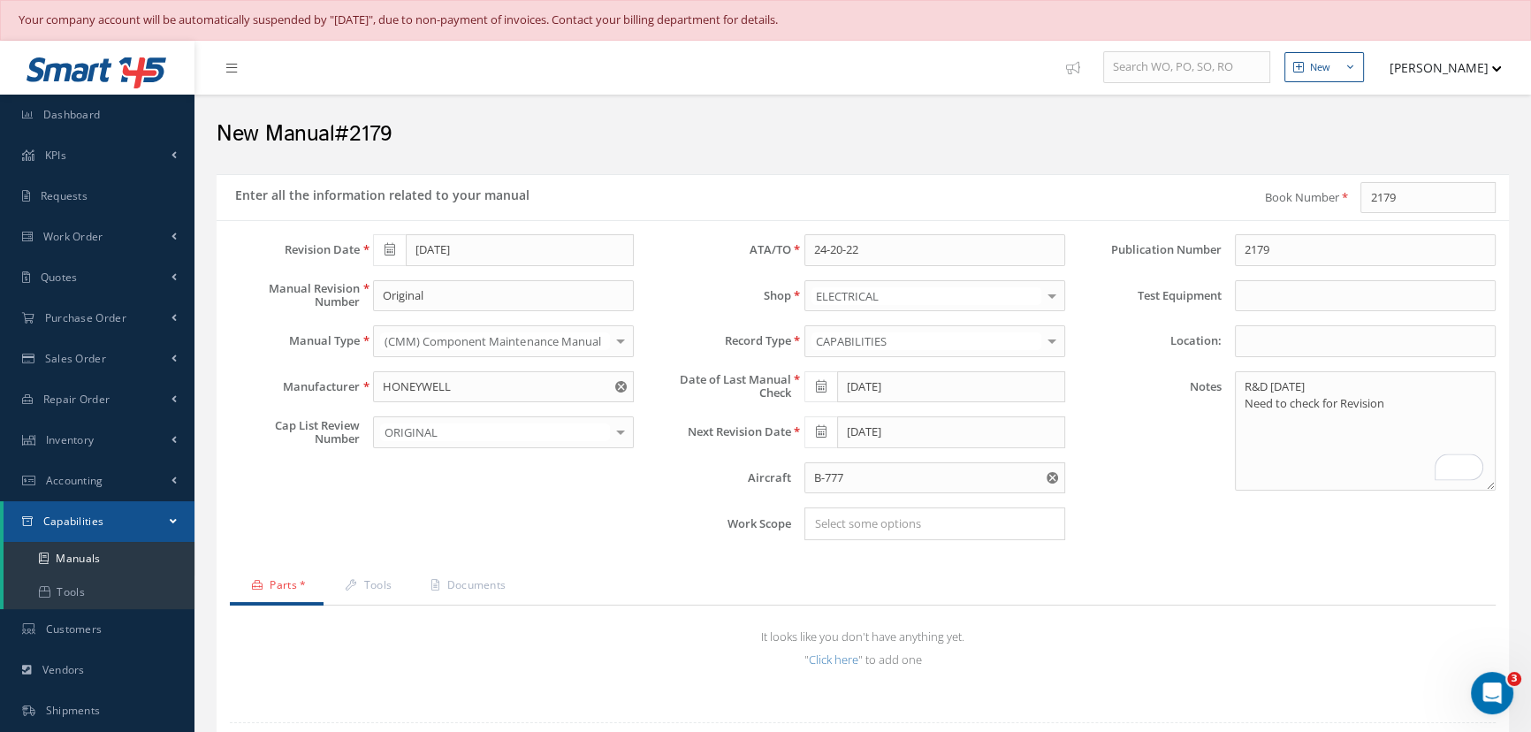
click at [843, 523] on input "Search for option" at bounding box center [931, 524] width 248 height 19
click at [843, 614] on link "OVERHAUL" at bounding box center [934, 612] width 259 height 27
click at [294, 582] on link "Parts *" at bounding box center [277, 587] width 94 height 37
click at [844, 655] on link "Click here" at bounding box center [834, 660] width 50 height 16
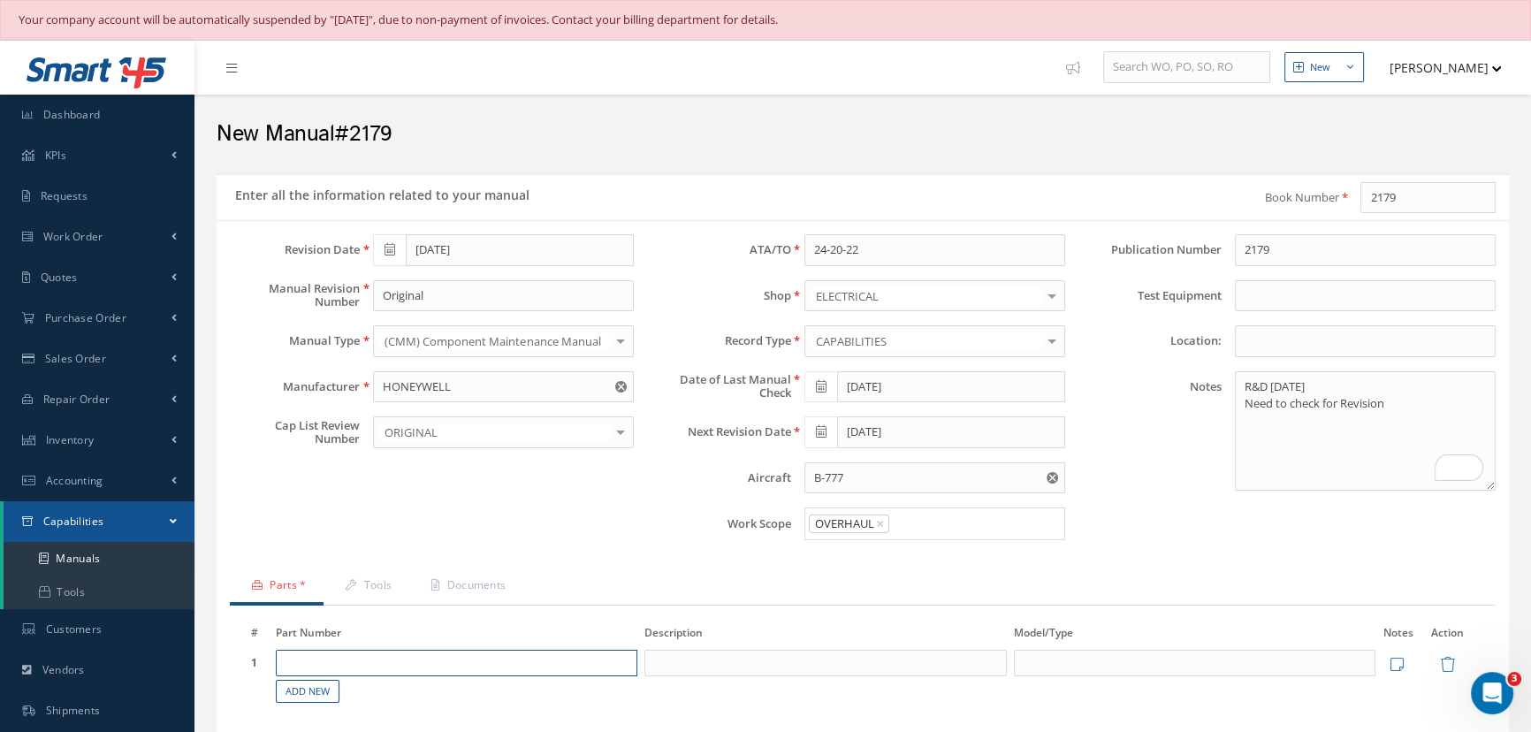
click at [437, 659] on input "text" at bounding box center [457, 663] width 363 height 27
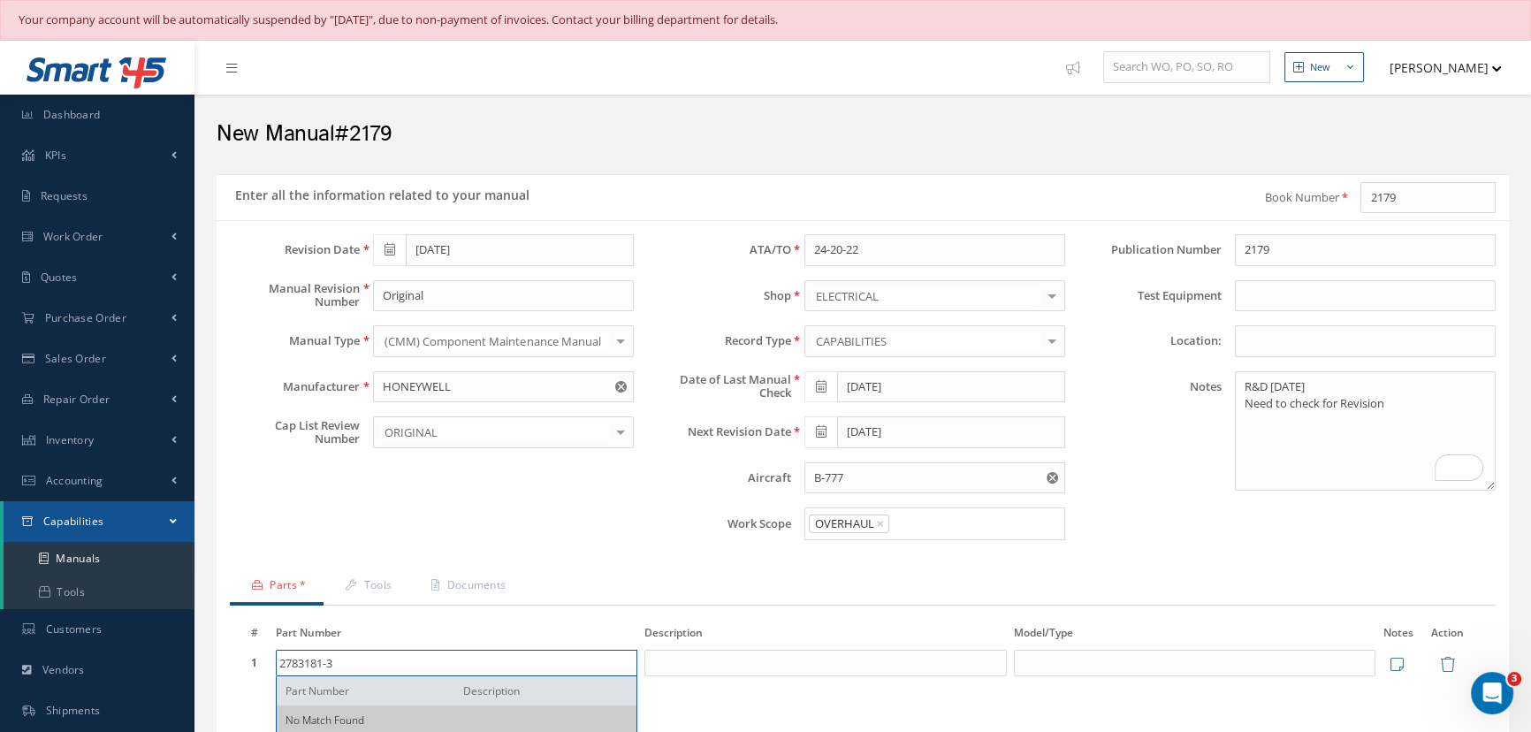
type input "2783181-3"
click at [673, 664] on input at bounding box center [826, 663] width 363 height 27
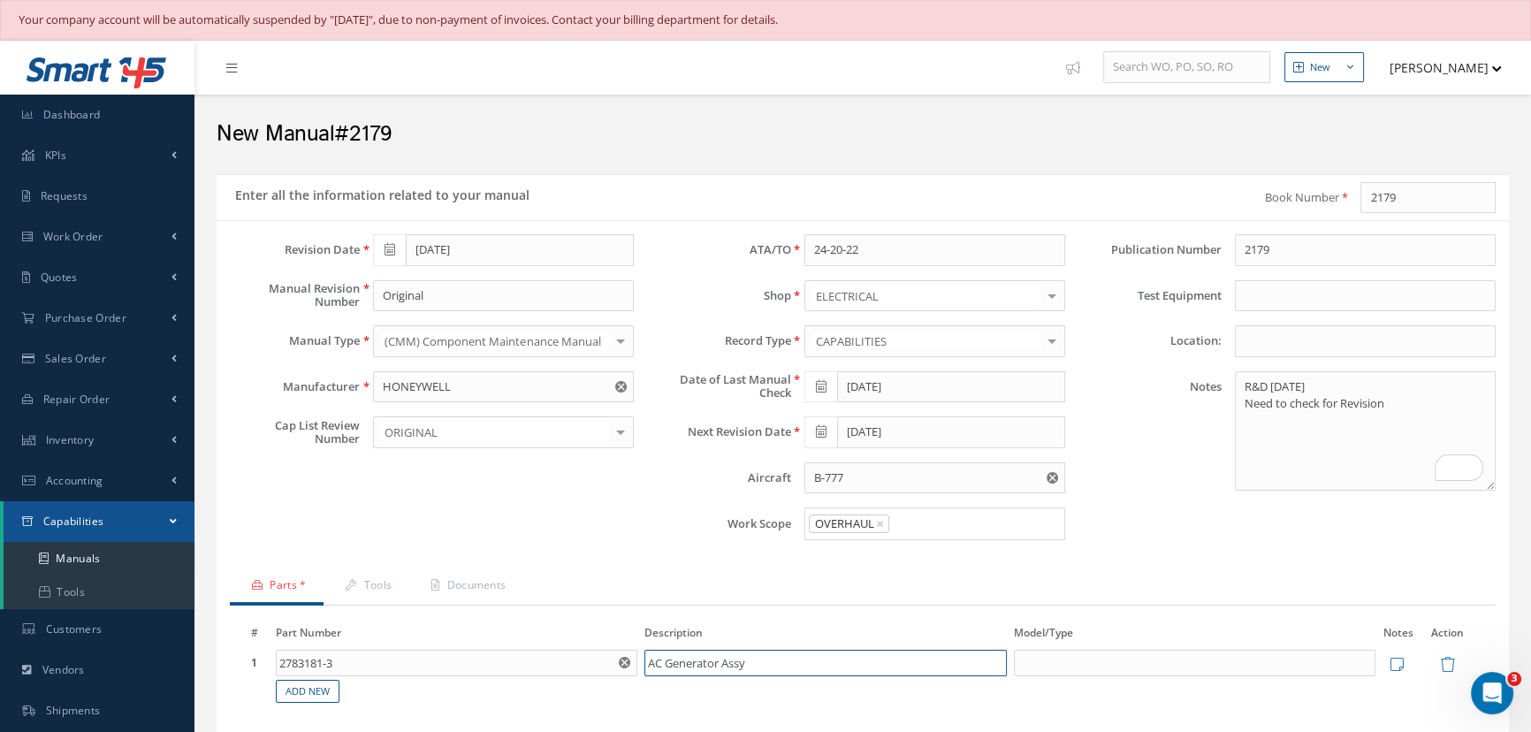
type input "AC Generator Assy"
click at [1205, 658] on input at bounding box center [1195, 663] width 363 height 27
type input "Boeing 777"
click at [292, 691] on link "Add New" at bounding box center [308, 692] width 64 height 24
click at [292, 691] on input "text" at bounding box center [457, 693] width 363 height 27
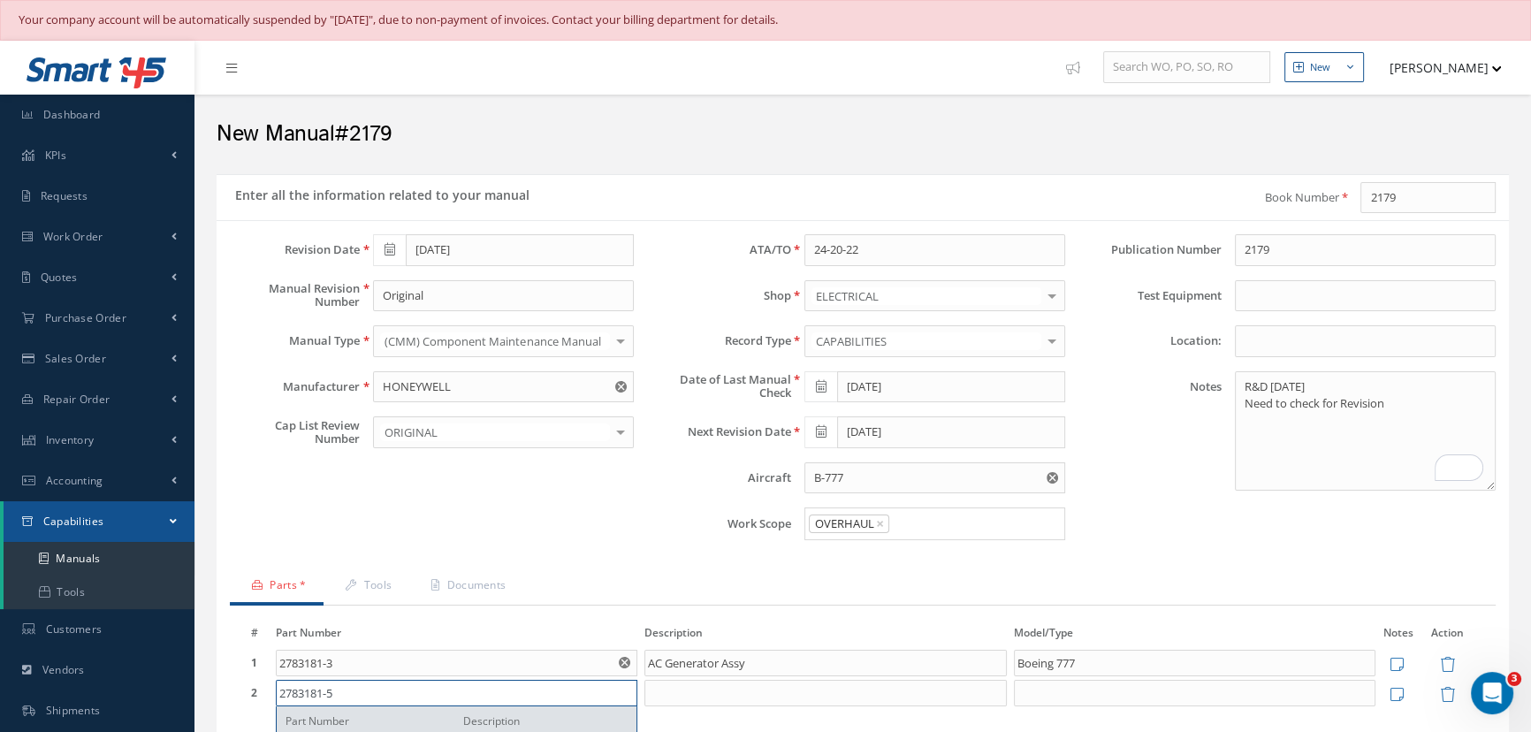
type input "2783181-5"
drag, startPoint x: 764, startPoint y: 657, endPoint x: 630, endPoint y: 655, distance: 133.5
click at [630, 655] on tr "1 2783181-3 Part Number Description No Match Found AC Generator Assy Boeing 777…" at bounding box center [863, 663] width 1231 height 30
click at [679, 680] on input at bounding box center [826, 693] width 363 height 27
paste input "AC Generator Assy"
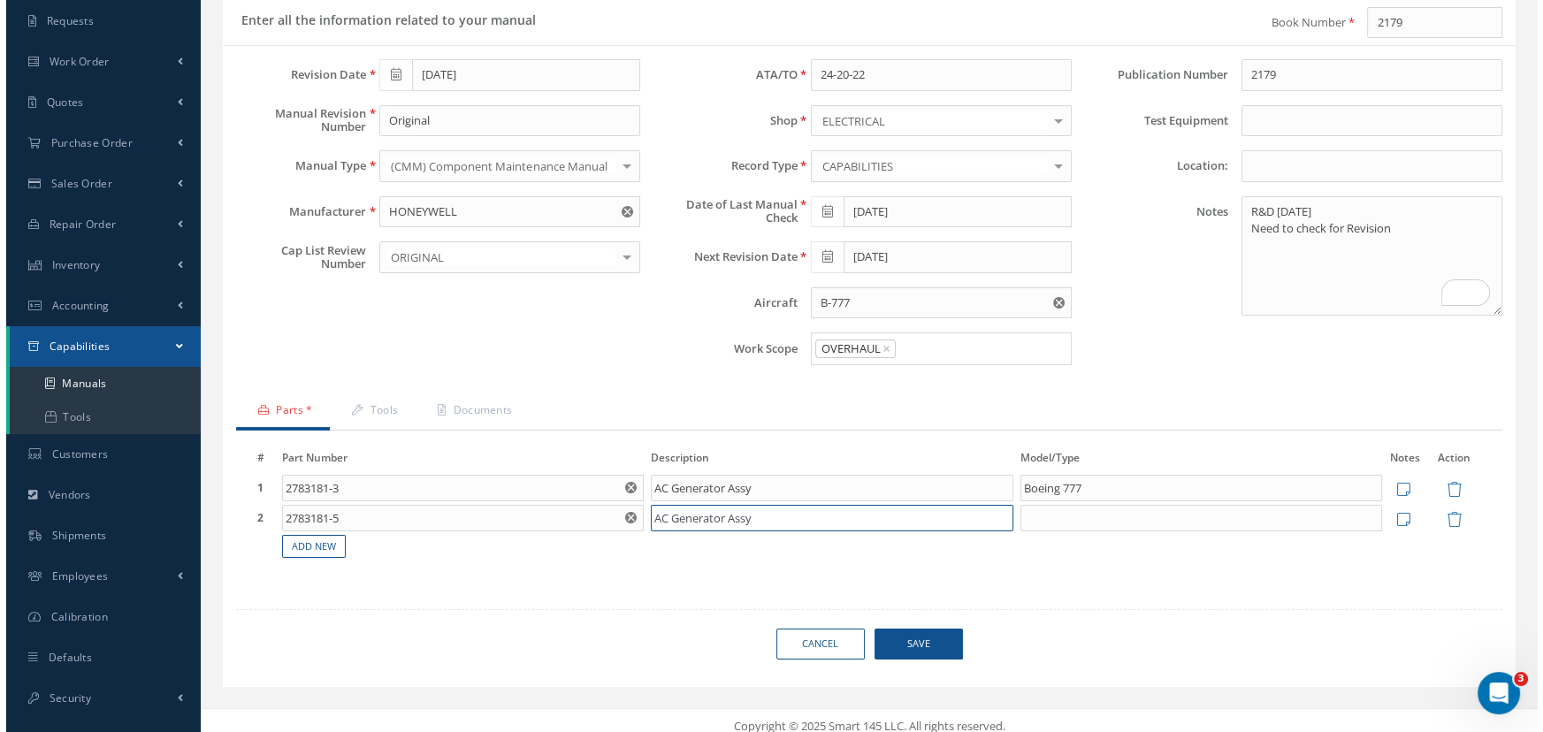
scroll to position [184, 0]
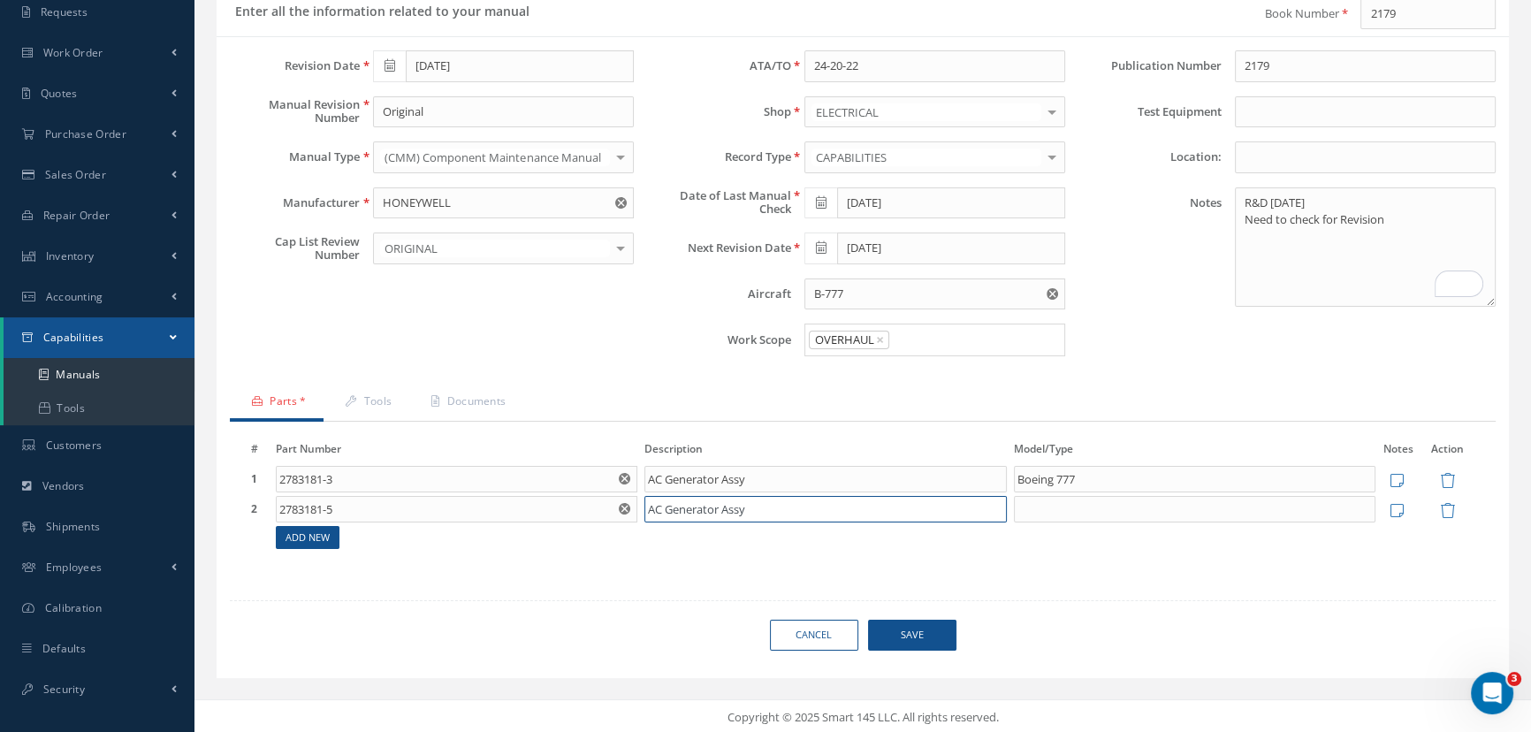
type input "AC Generator Assy"
click at [286, 538] on link "Add New" at bounding box center [308, 538] width 64 height 24
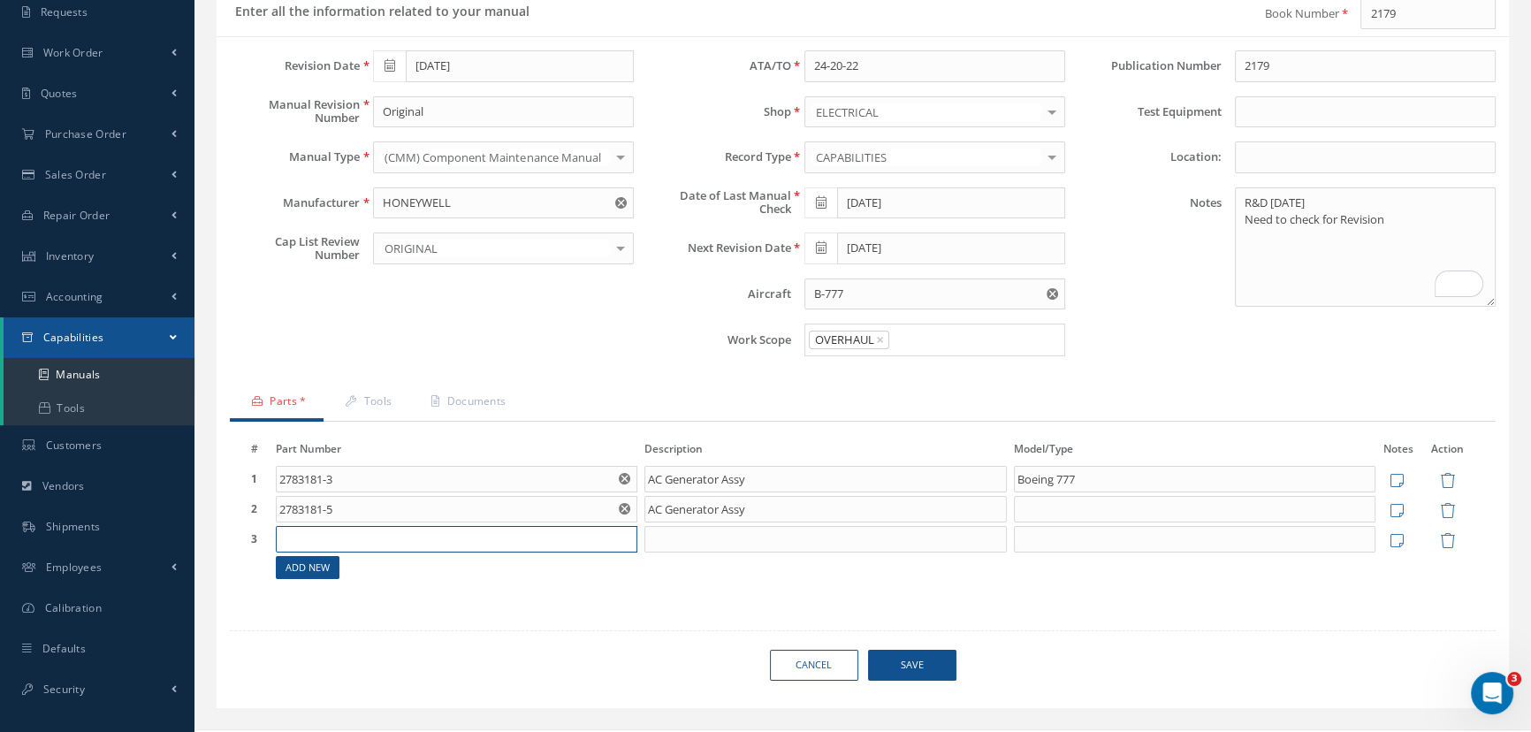
click at [286, 538] on input "text" at bounding box center [457, 539] width 363 height 27
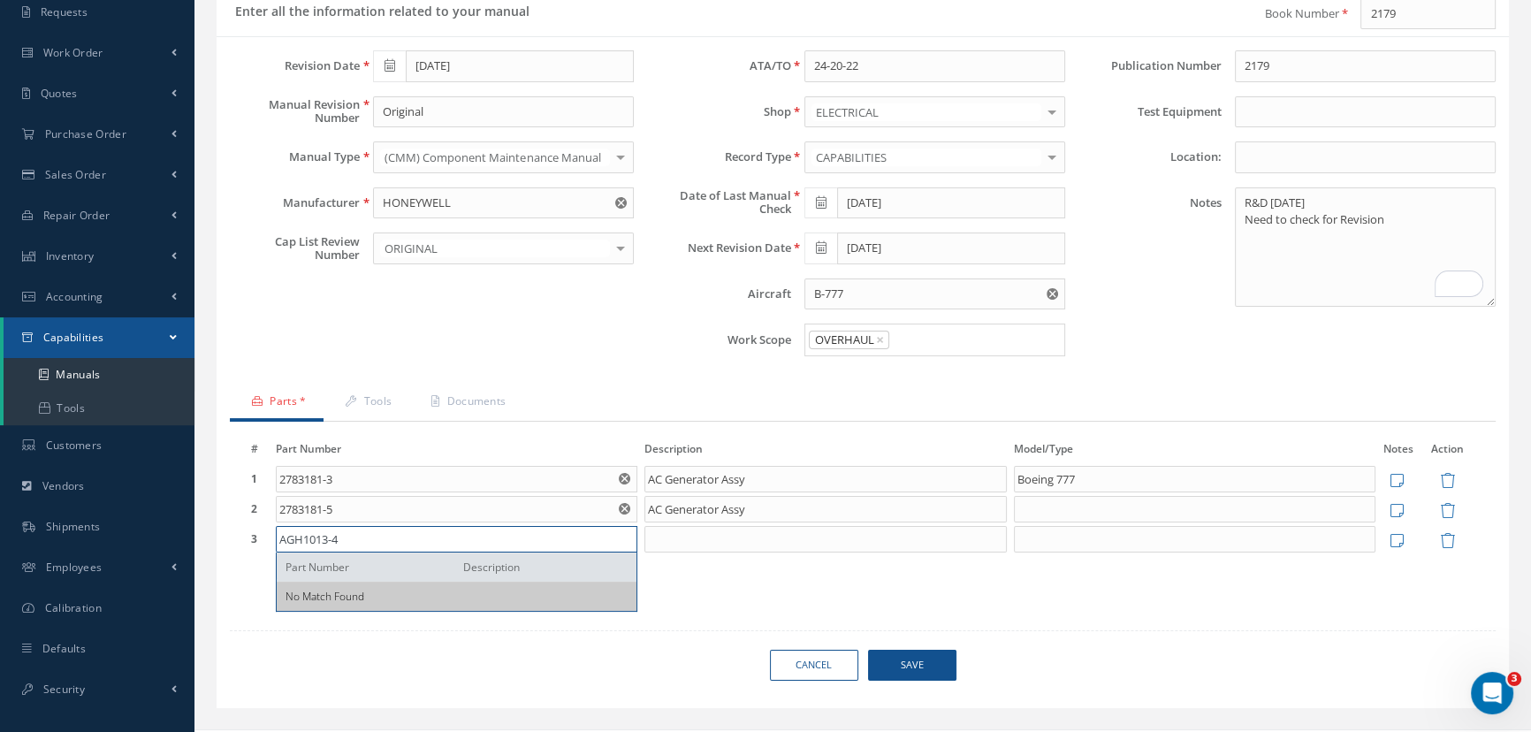
type input "AGH1013-4"
click at [647, 532] on input at bounding box center [826, 539] width 363 height 27
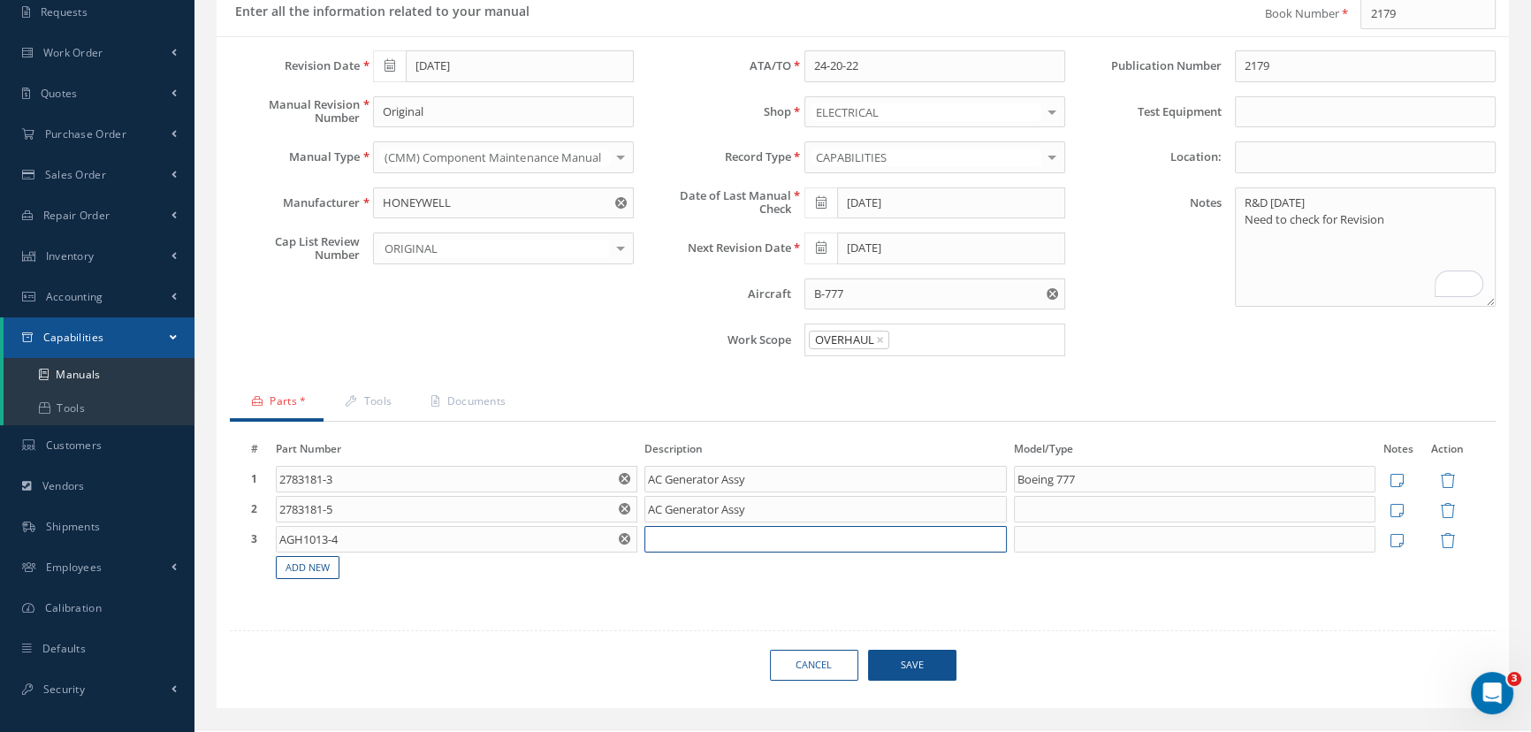
paste input "AC Generator Assy"
type input "AC Generator Assy"
click at [287, 565] on link "Add New" at bounding box center [308, 568] width 64 height 24
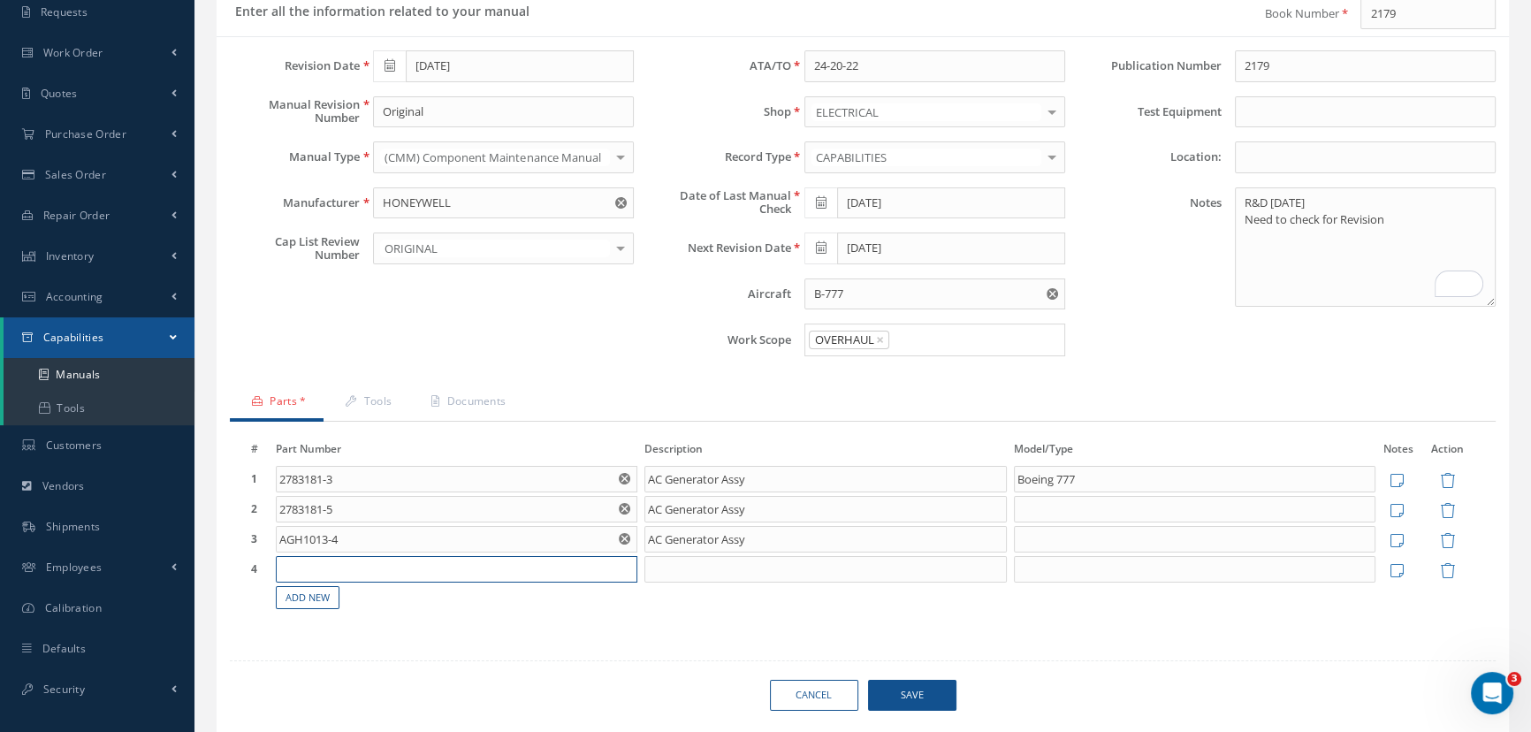
click at [287, 565] on input "text" at bounding box center [457, 569] width 363 height 27
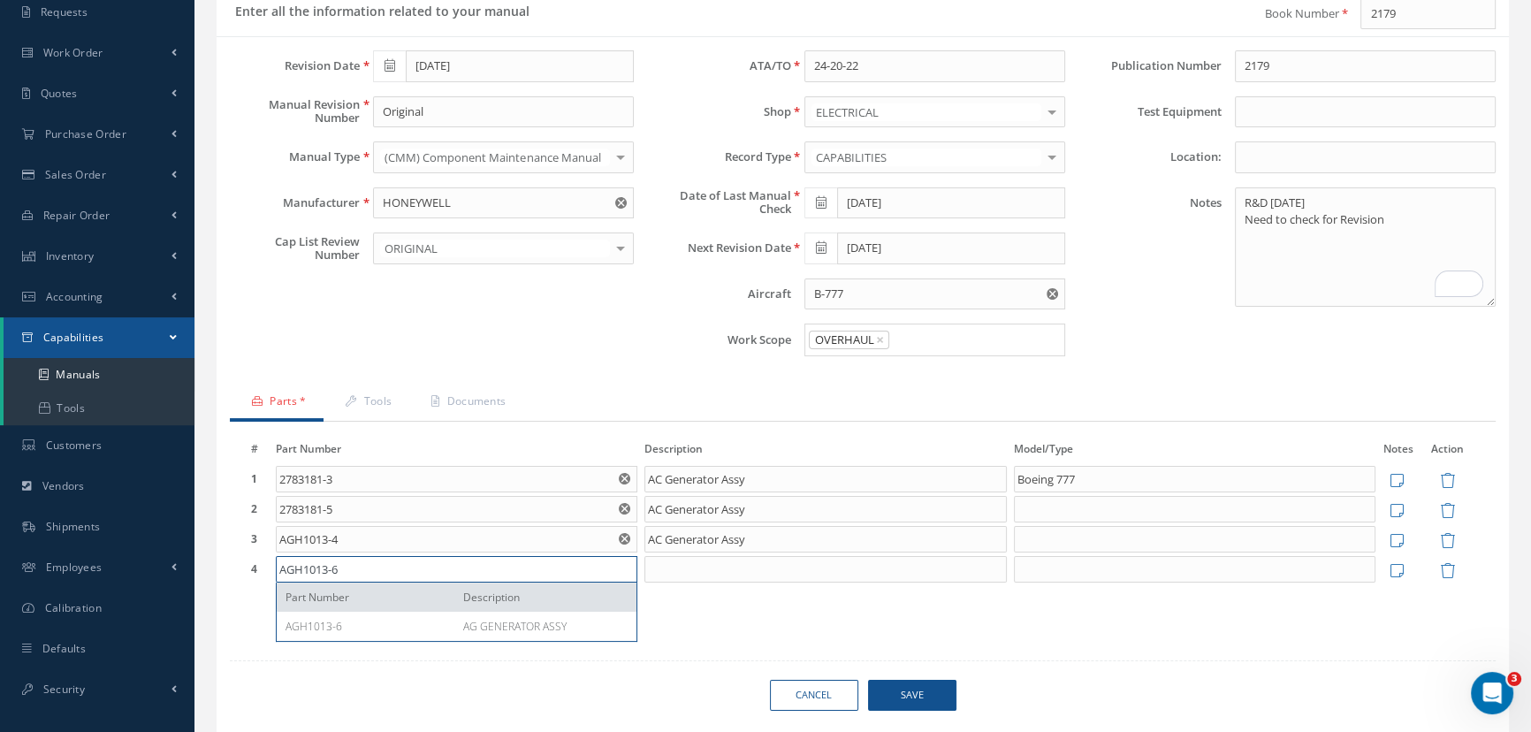
type input "AGH1013-6"
click at [670, 567] on input at bounding box center [826, 569] width 363 height 27
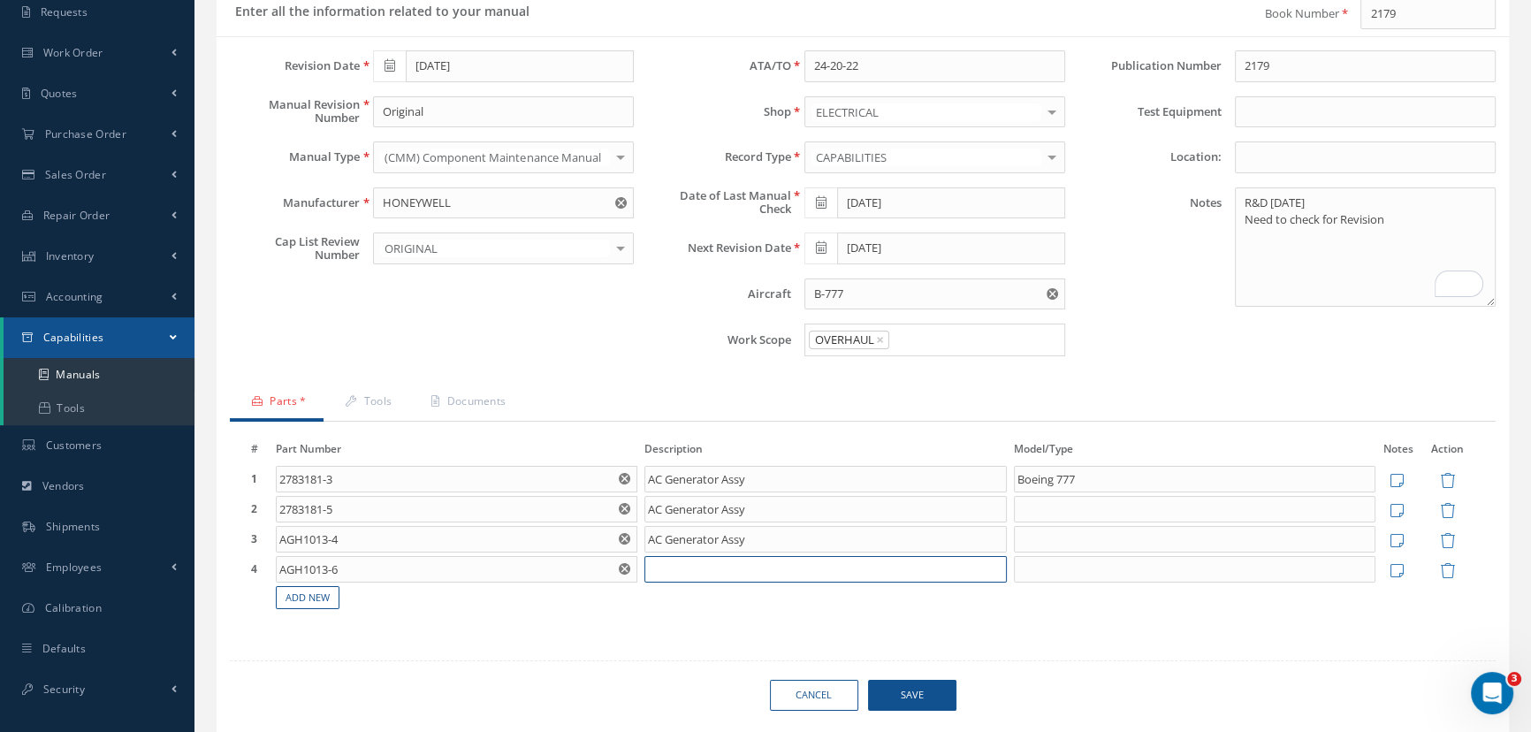
paste input "AC Generator Assy"
type input "AC Generator Assy"
drag, startPoint x: 1088, startPoint y: 470, endPoint x: 1014, endPoint y: 476, distance: 73.6
click at [1014, 476] on input "Boeing 777" at bounding box center [1195, 479] width 363 height 27
click at [1024, 496] on input at bounding box center [1195, 509] width 363 height 27
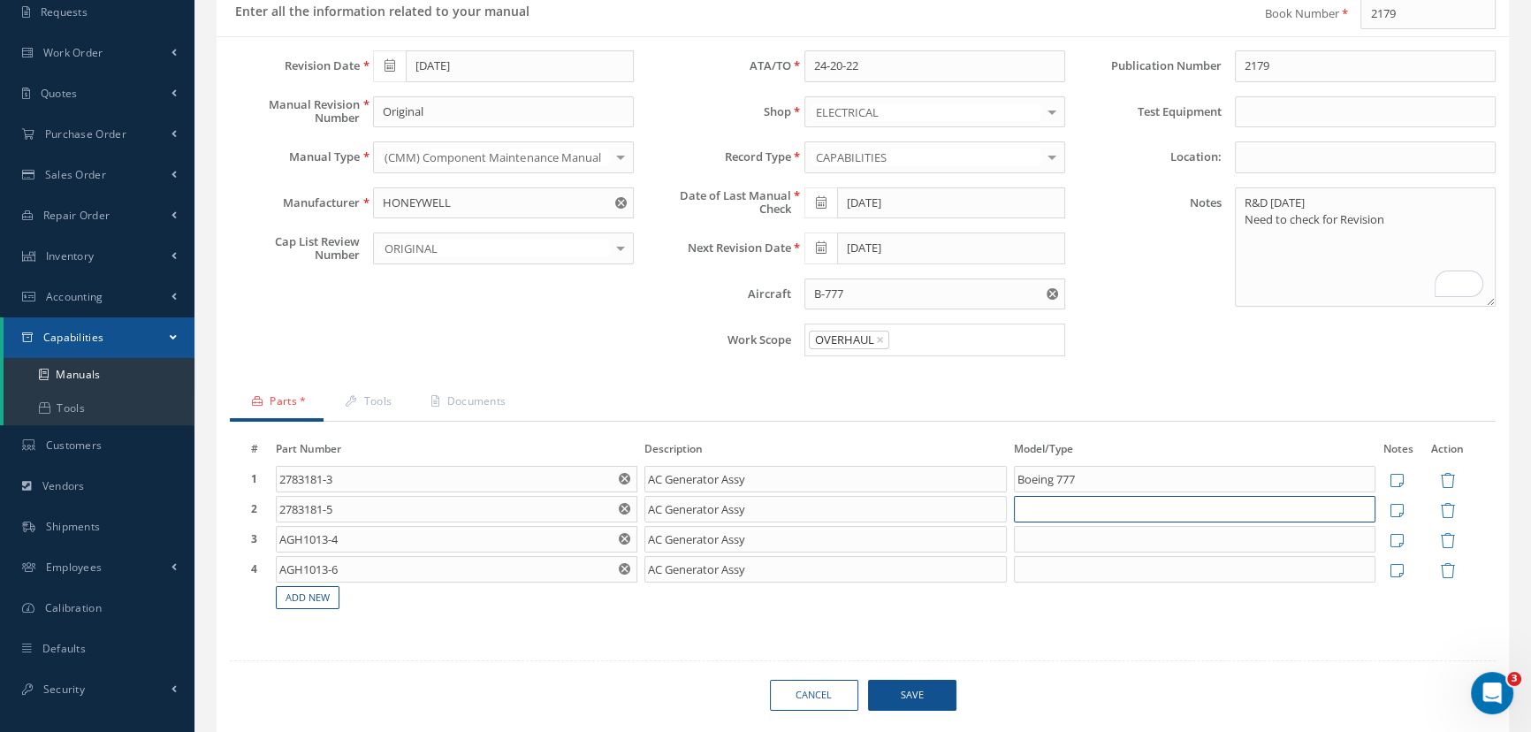
paste input "Boeing 777"
type input "Boeing 777"
click at [1035, 538] on input at bounding box center [1195, 539] width 363 height 27
paste input "Boeing 777"
type input "Boeing 777"
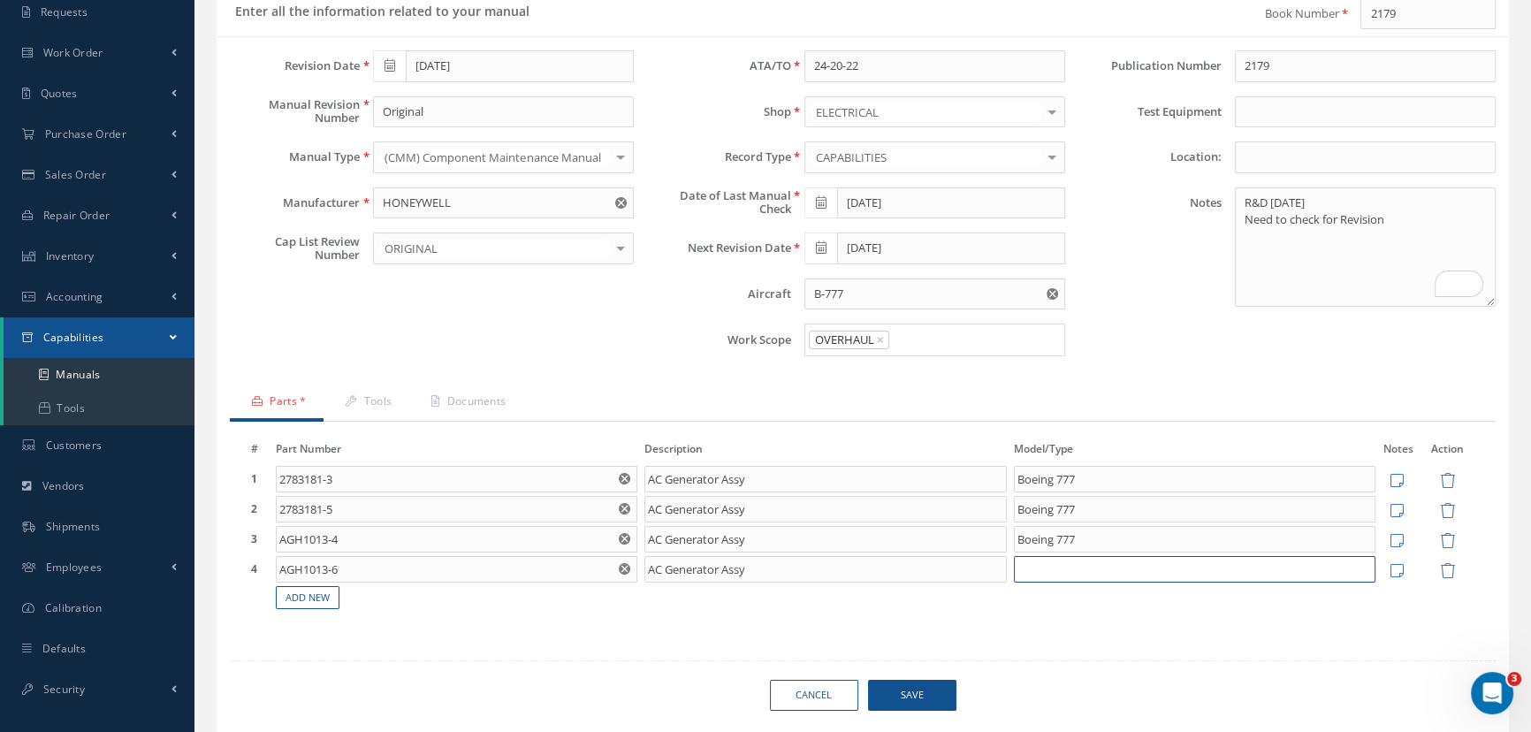
click at [1052, 566] on input at bounding box center [1195, 569] width 363 height 27
paste input "Boeing 777"
type input "Boeing 777"
click at [928, 693] on span "Save" at bounding box center [912, 695] width 88 height 31
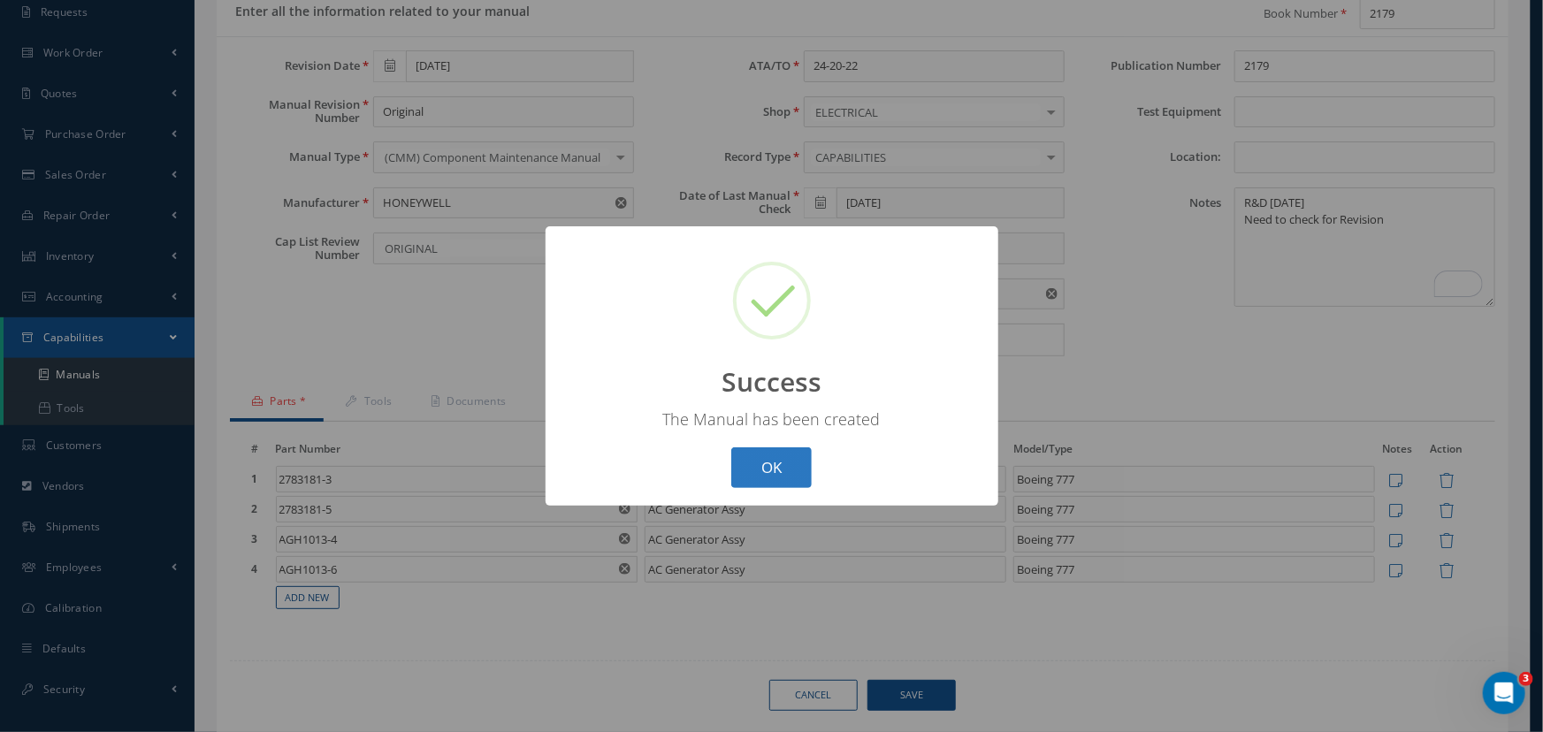
click at [775, 477] on button "OK" at bounding box center [771, 468] width 80 height 42
select select "25"
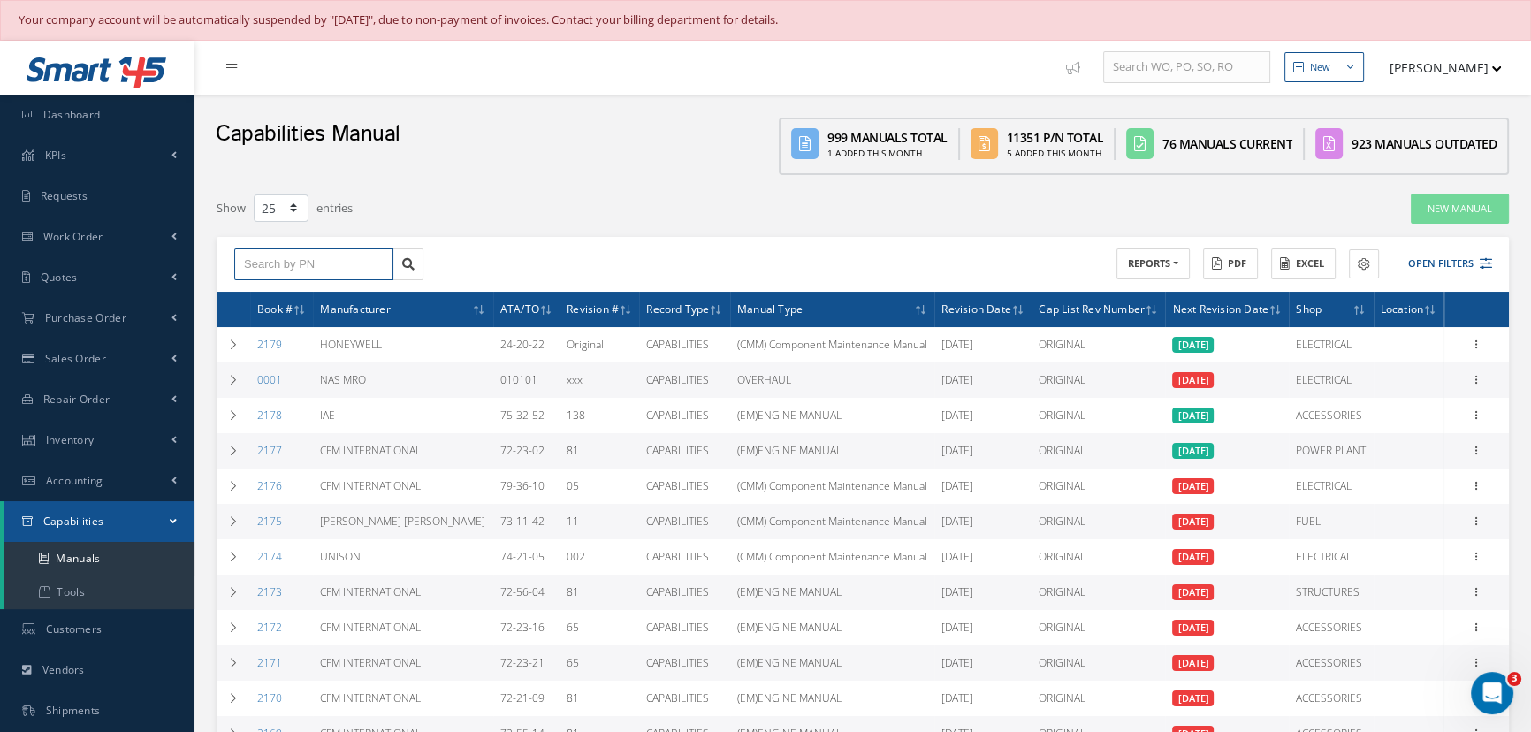
click at [350, 262] on input "text" at bounding box center [313, 264] width 159 height 32
type input "971910"
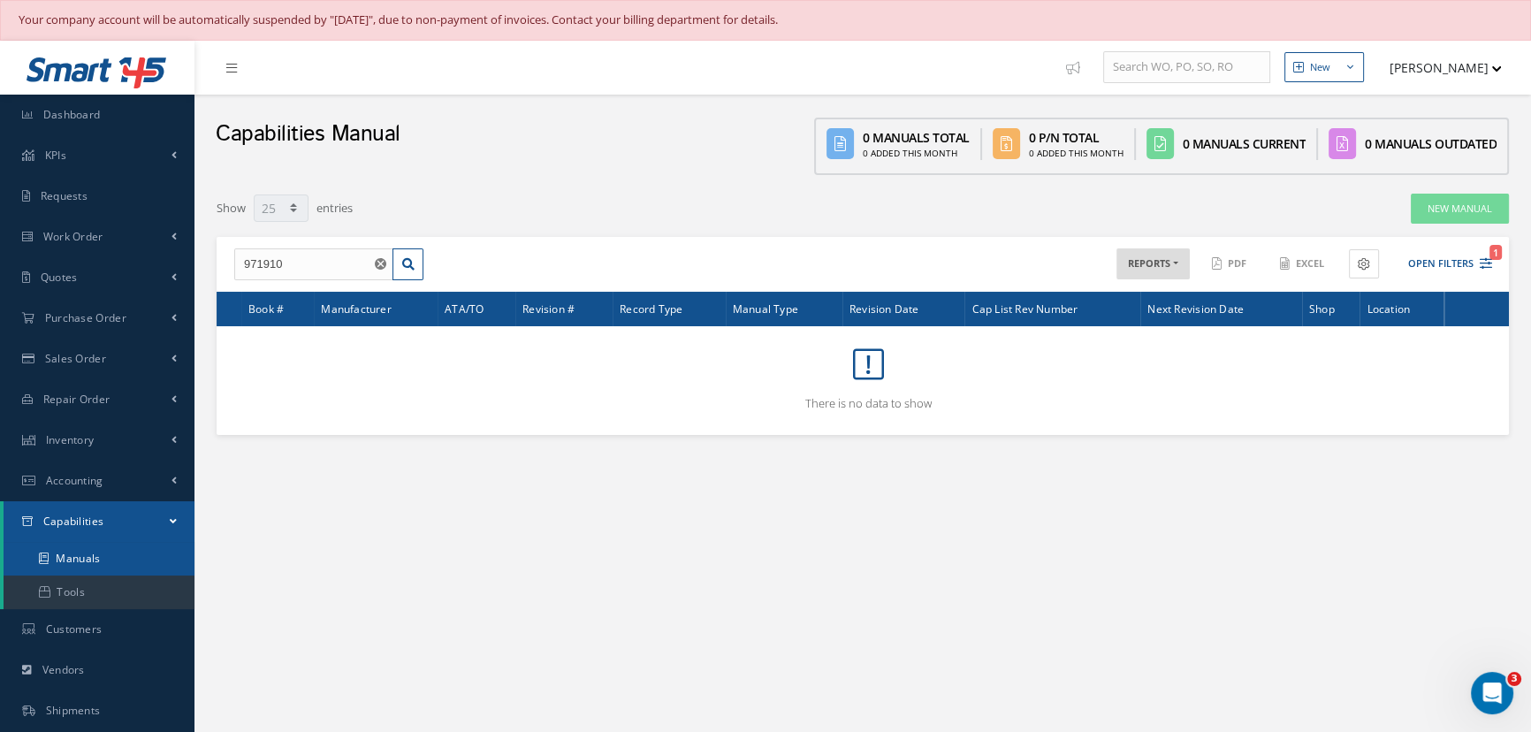
click at [71, 557] on link "Manuals" at bounding box center [99, 559] width 191 height 34
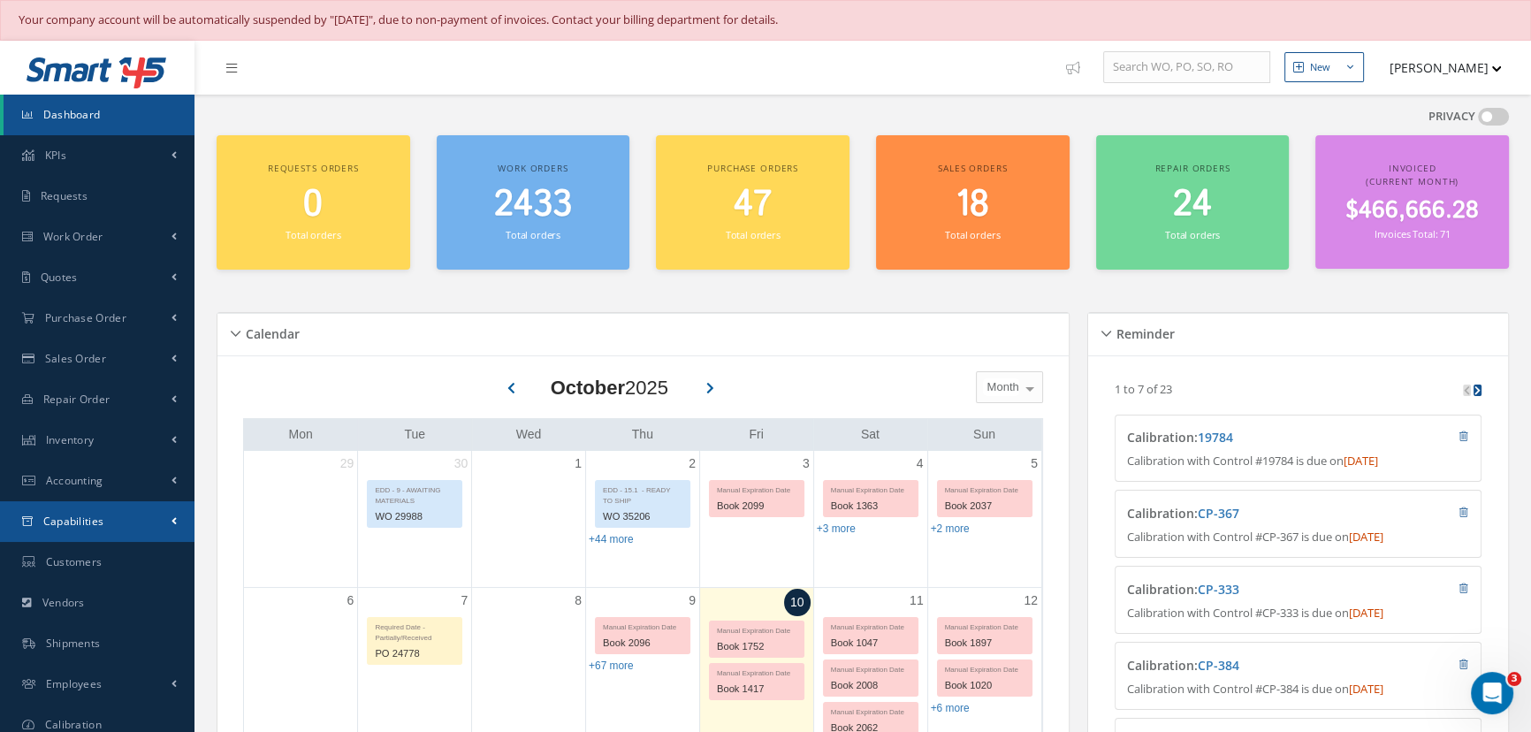
click at [81, 519] on span "Capabilities" at bounding box center [73, 521] width 61 height 15
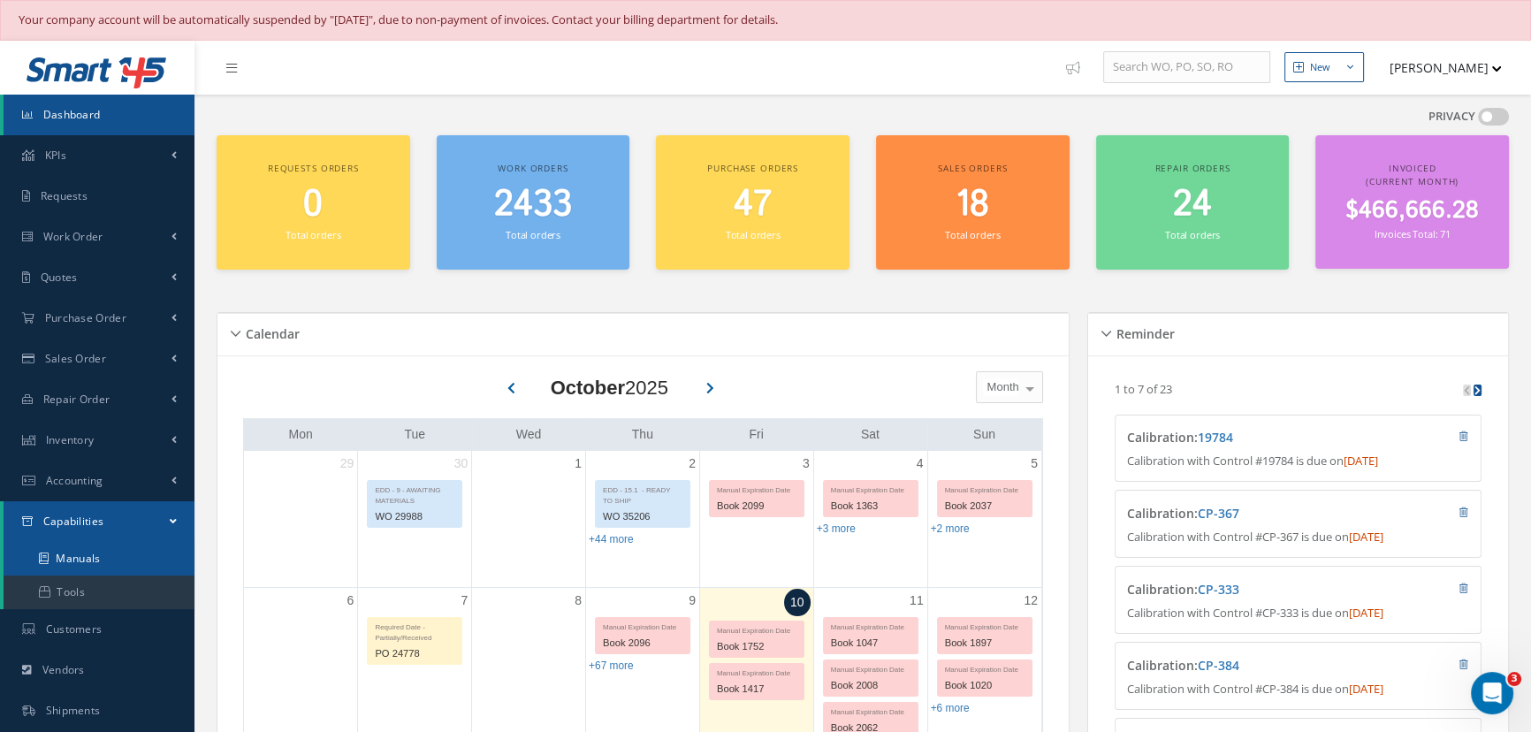
click at [65, 561] on link "Manuals" at bounding box center [99, 559] width 191 height 34
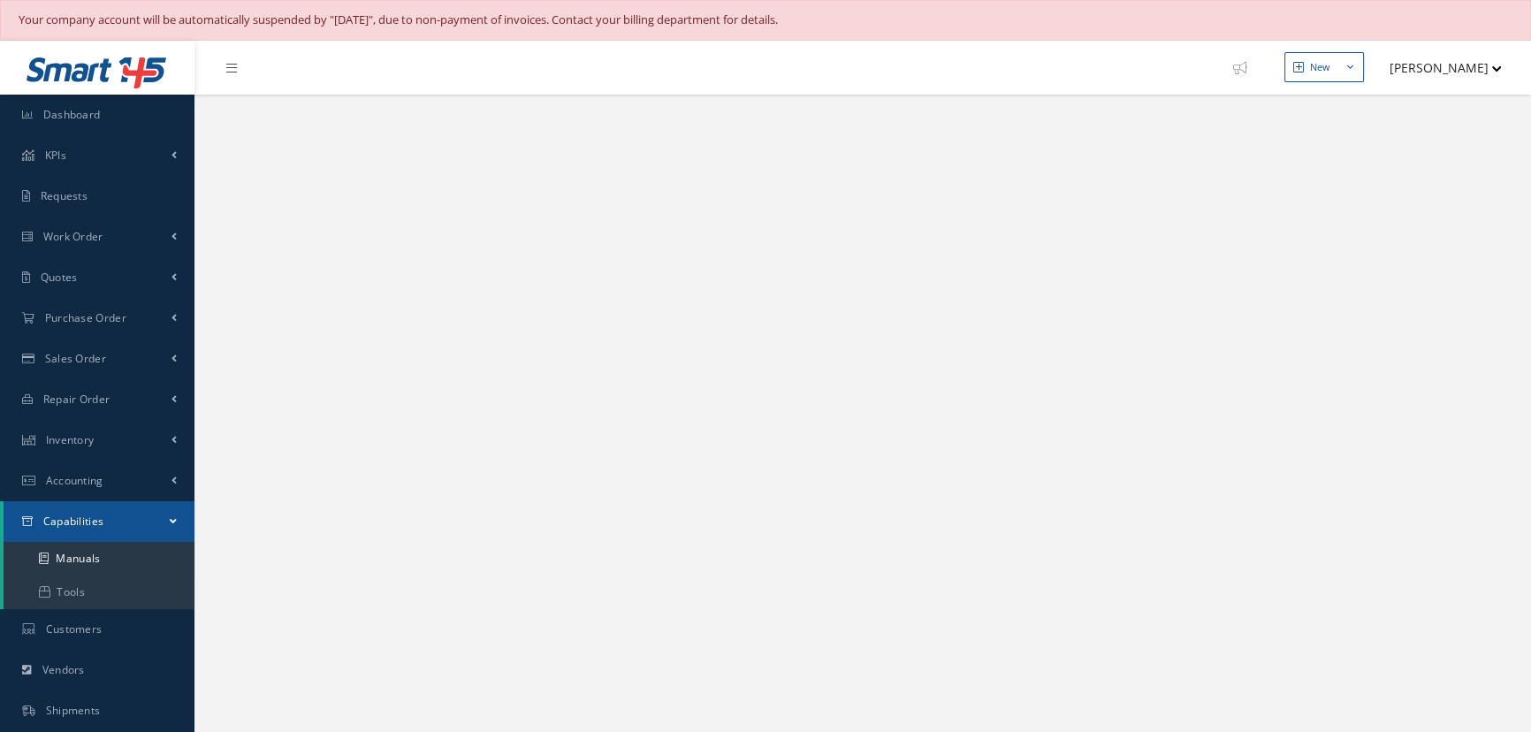
select select "25"
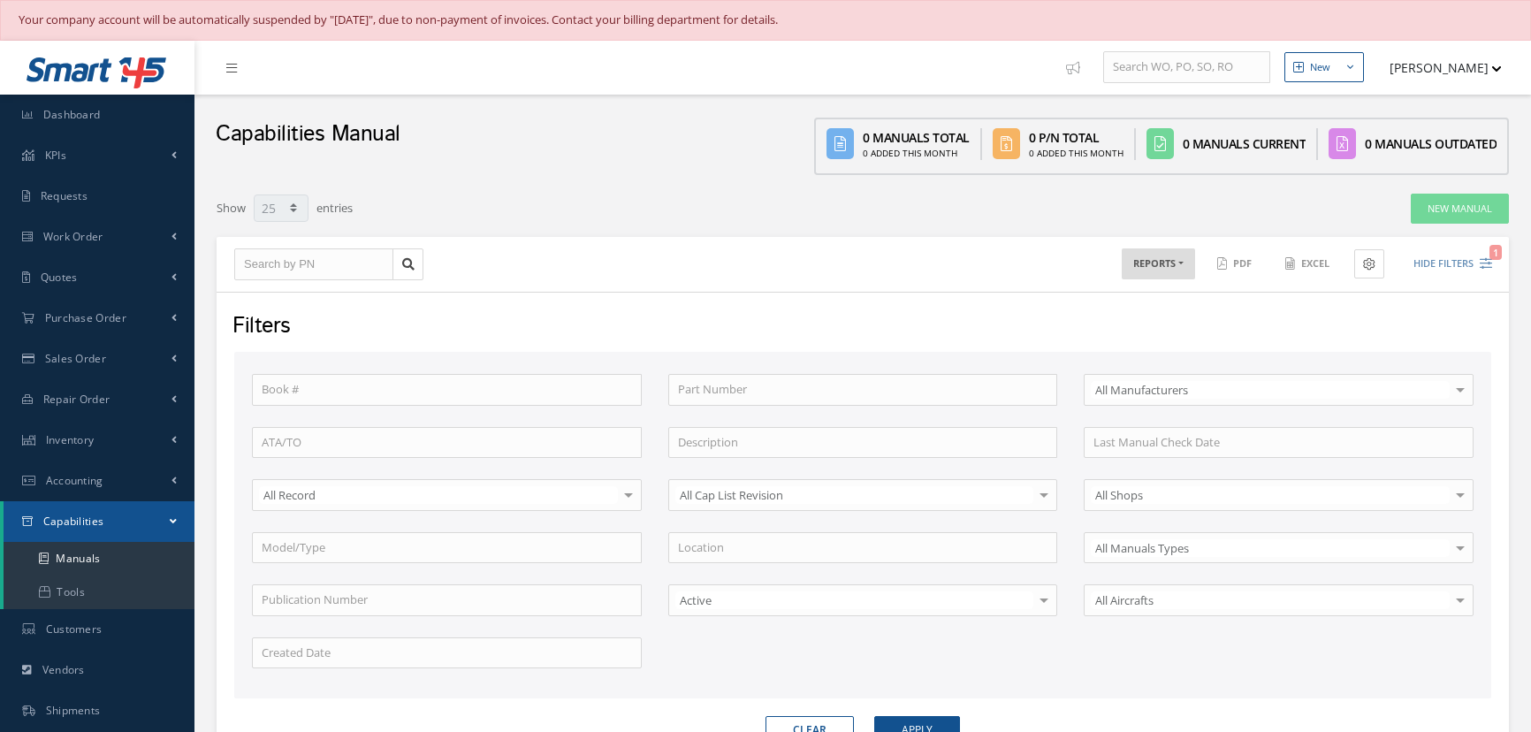
select select "25"
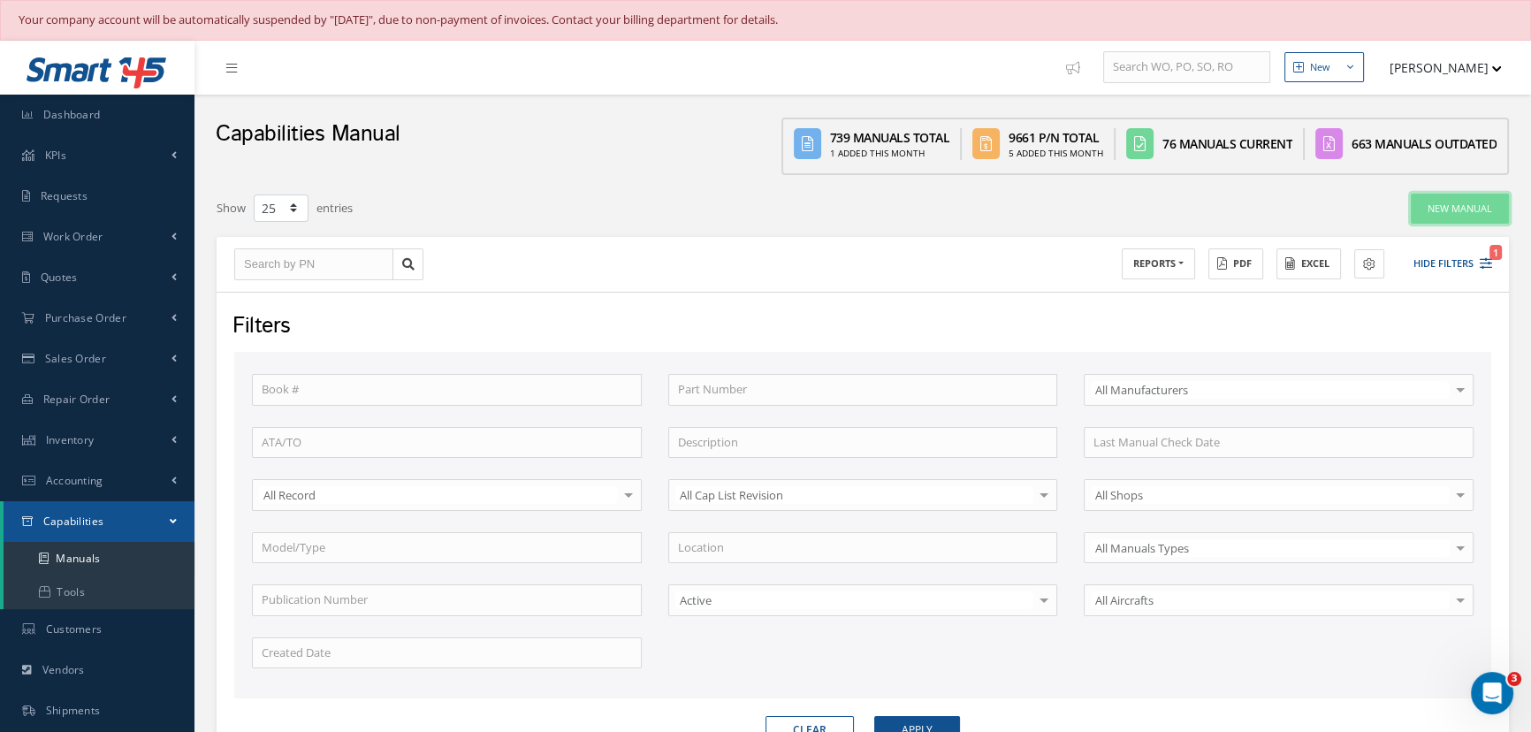
click at [1428, 213] on link "New Manual" at bounding box center [1460, 209] width 98 height 31
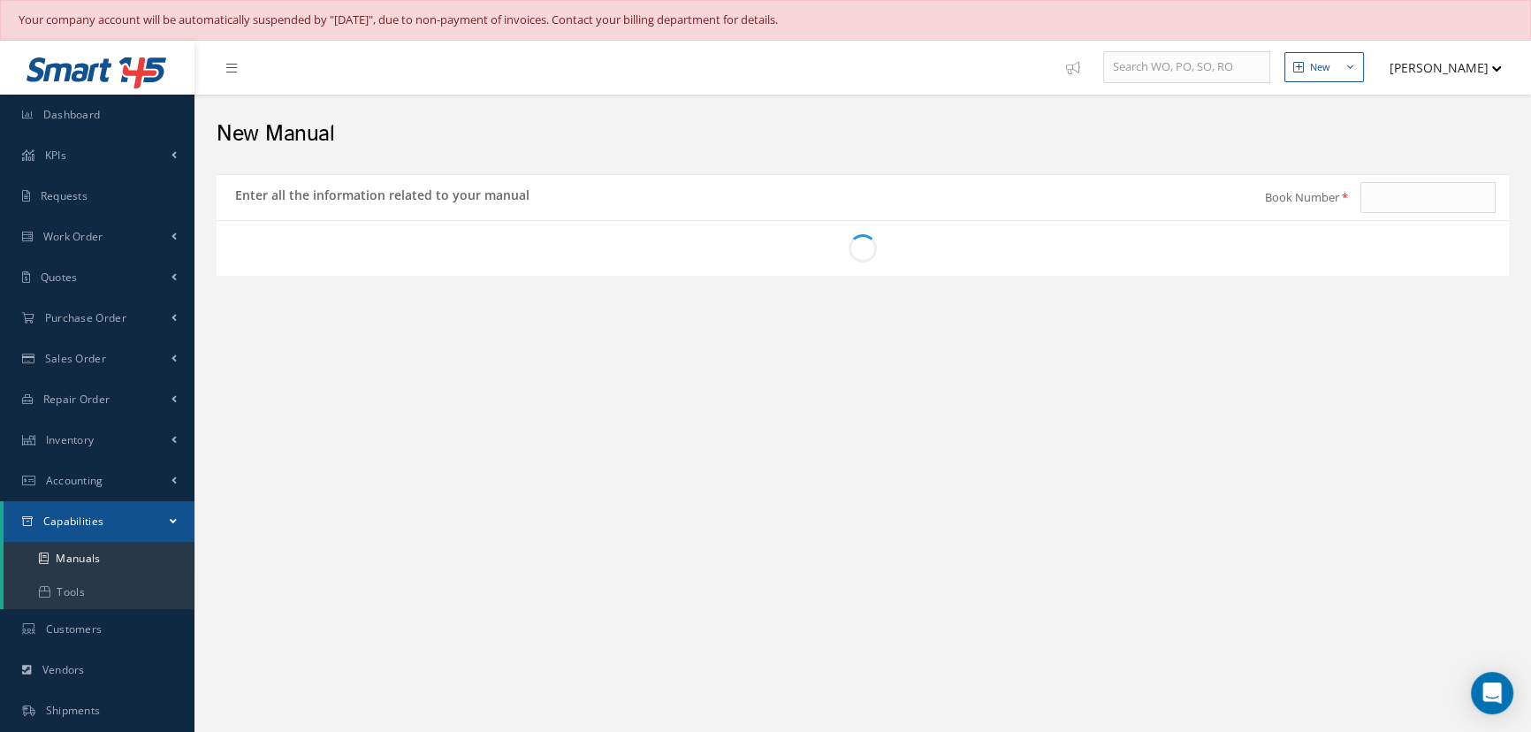
type input "2180"
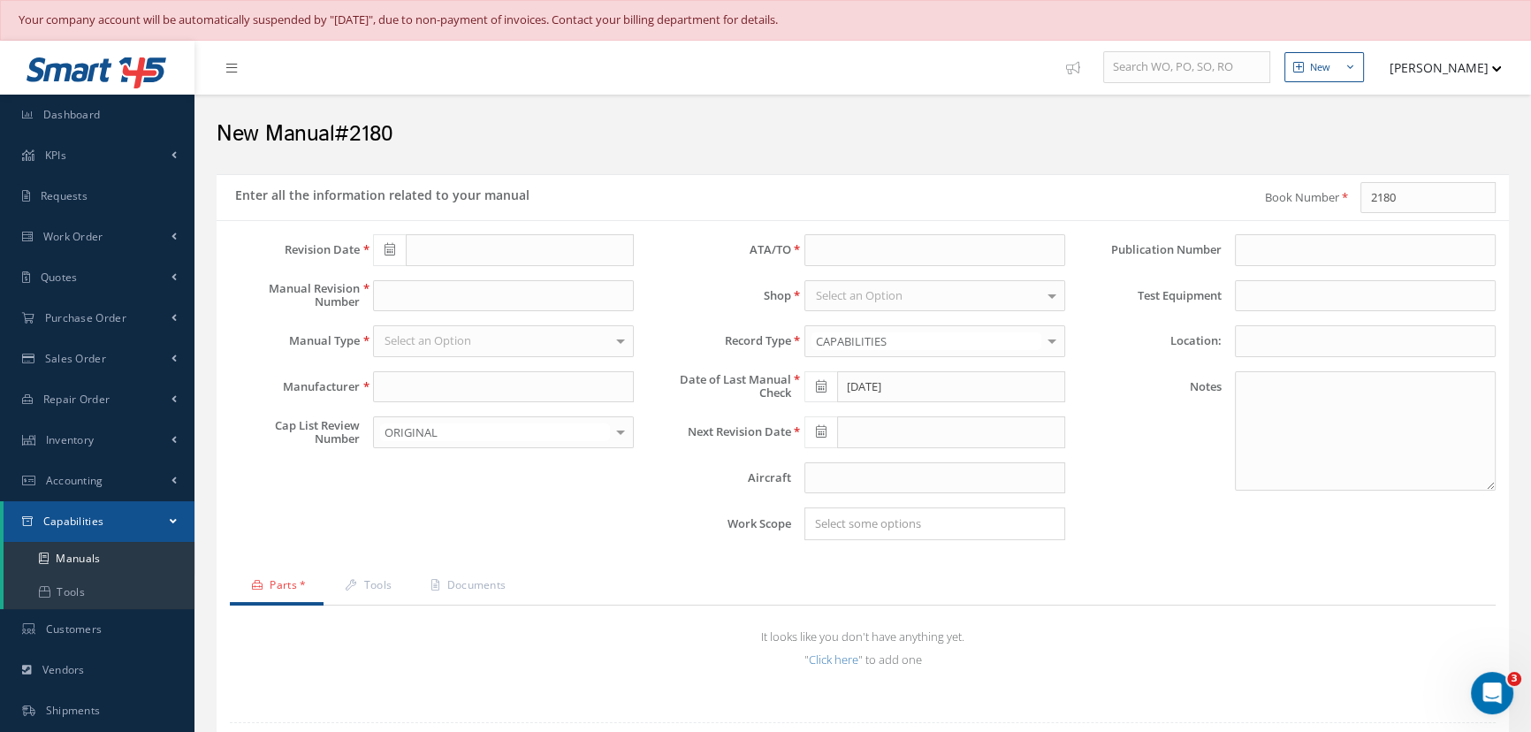
type input "[DATE]"
click at [431, 248] on input "text" at bounding box center [520, 250] width 228 height 32
click at [470, 279] on th "October 2025" at bounding box center [466, 280] width 133 height 27
click at [396, 281] on th "«" at bounding box center [386, 280] width 27 height 27
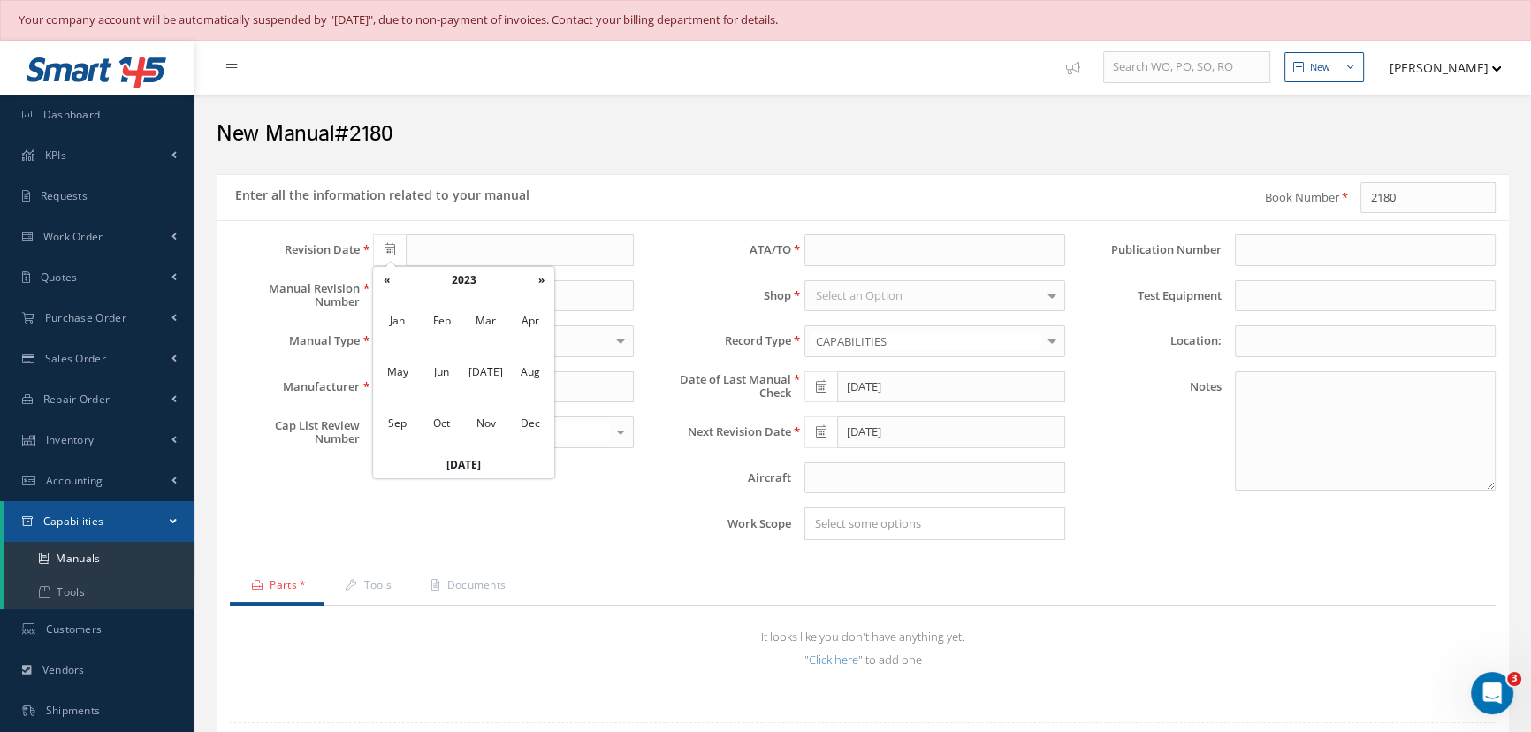
click at [396, 281] on th "«" at bounding box center [386, 280] width 27 height 27
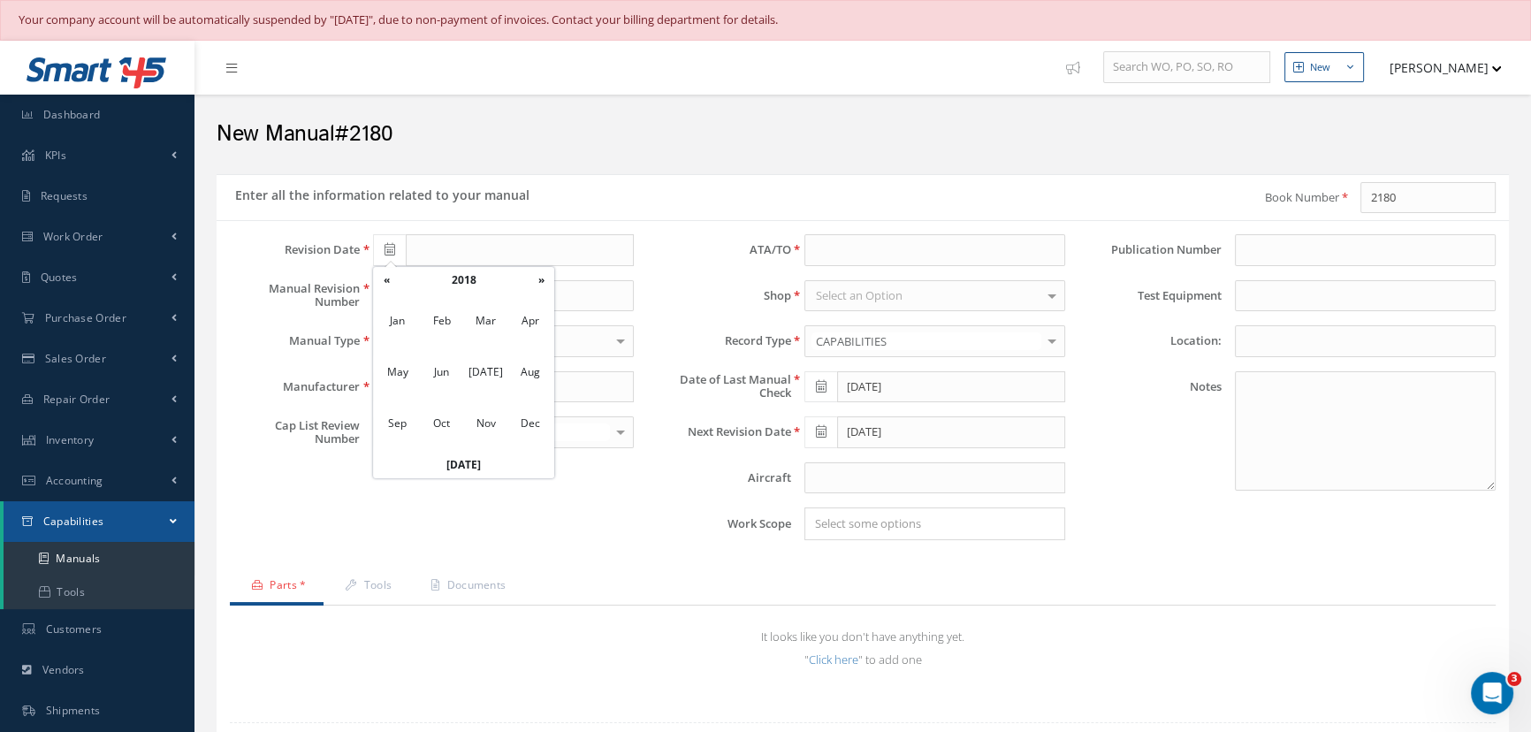
click at [396, 281] on th "«" at bounding box center [386, 280] width 27 height 27
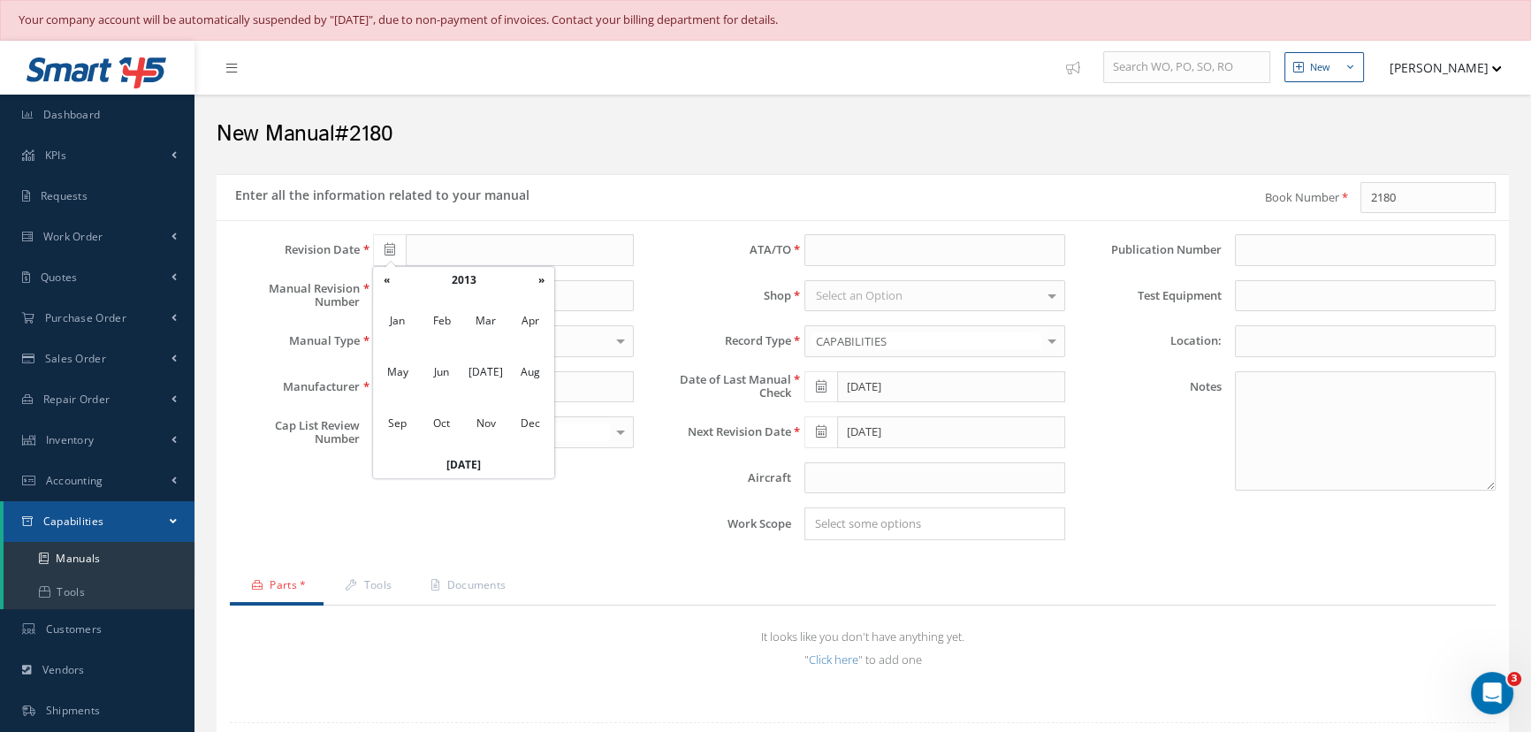
click at [396, 281] on th "«" at bounding box center [386, 280] width 27 height 27
click at [427, 274] on th "2009" at bounding box center [464, 280] width 128 height 27
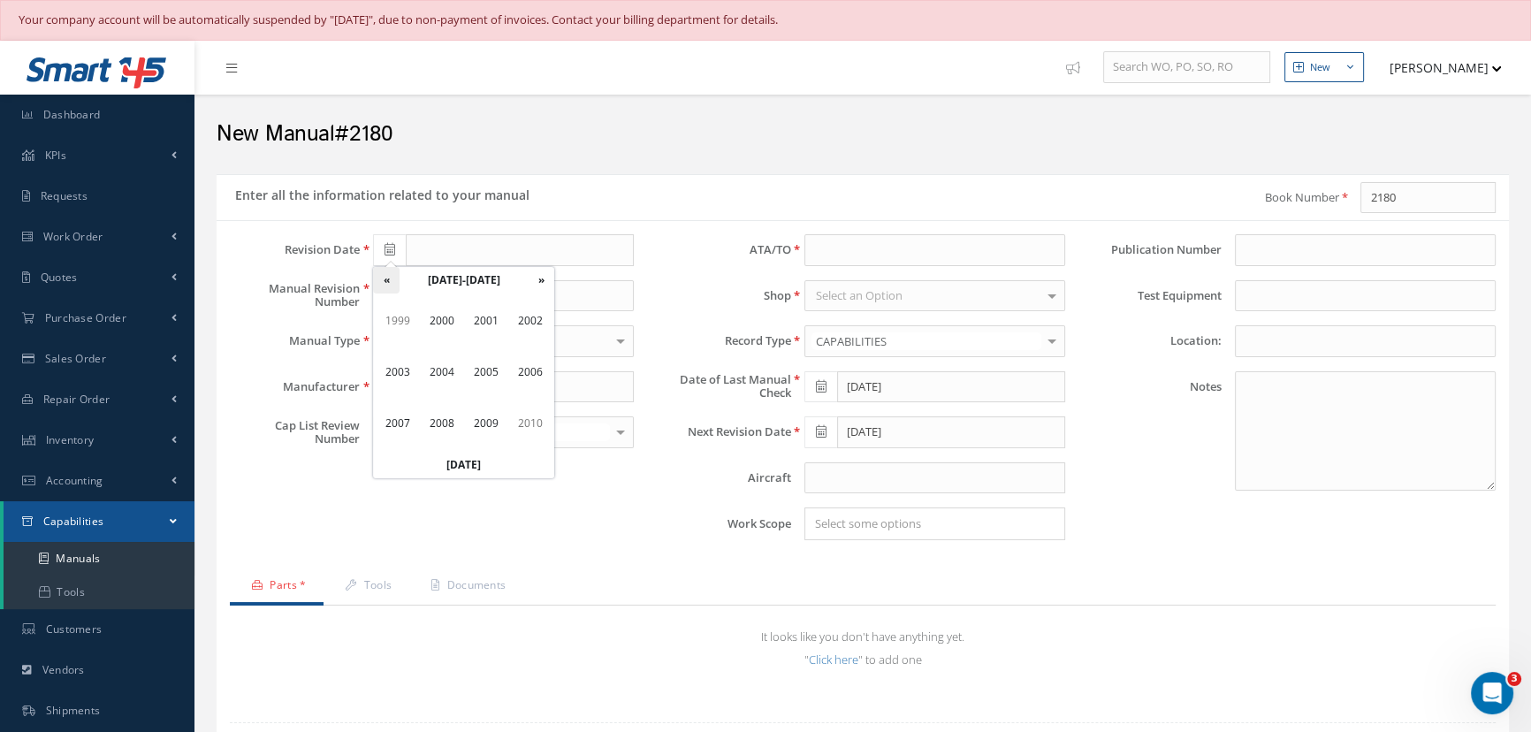
click at [384, 274] on th "«" at bounding box center [386, 280] width 27 height 27
click at [546, 377] on span "1996" at bounding box center [530, 372] width 41 height 48
click at [543, 376] on span "Aug" at bounding box center [530, 372] width 41 height 48
click at [522, 442] on td "30" at bounding box center [519, 439] width 27 height 27
type input "08/30/1996"
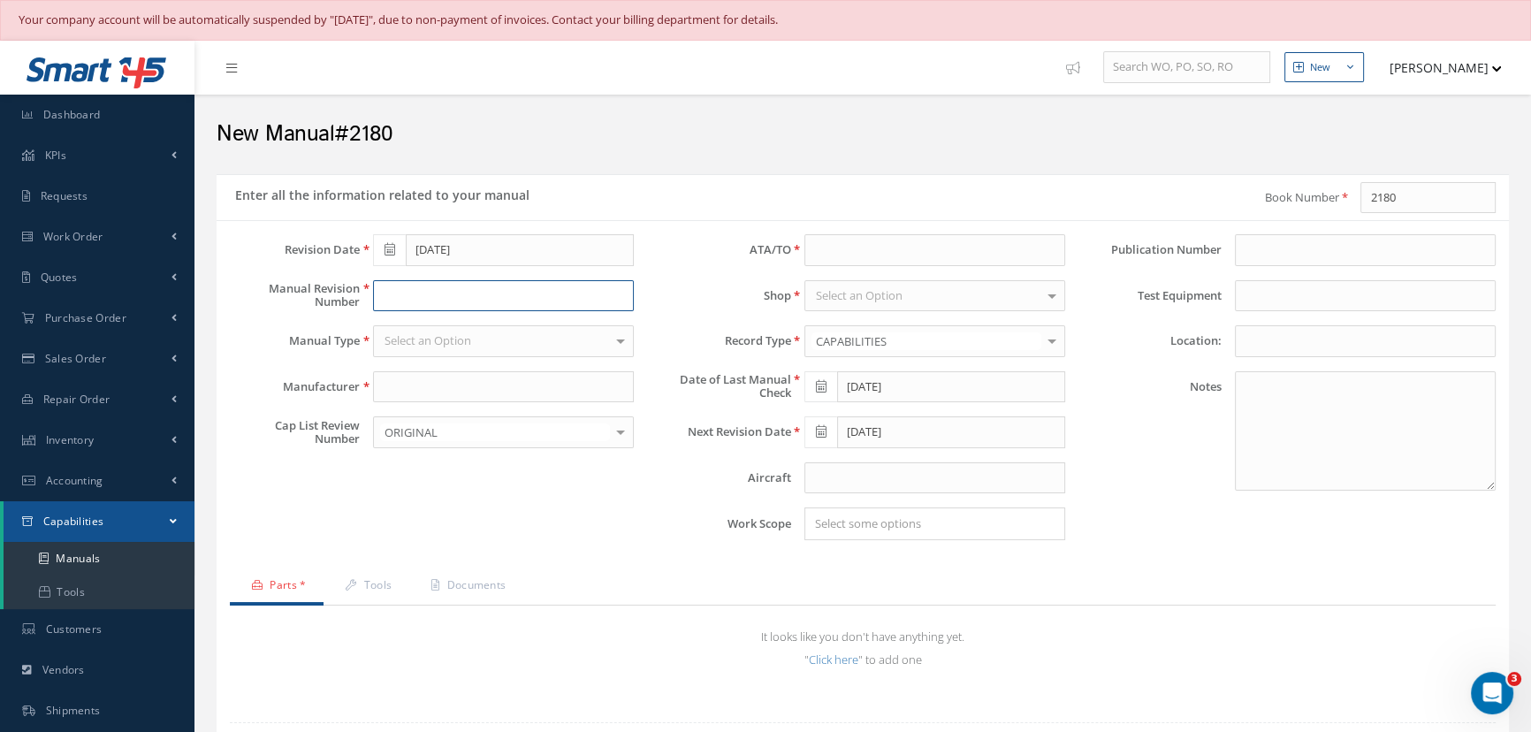
click at [420, 296] on input "text" at bounding box center [503, 296] width 261 height 32
type input "Original"
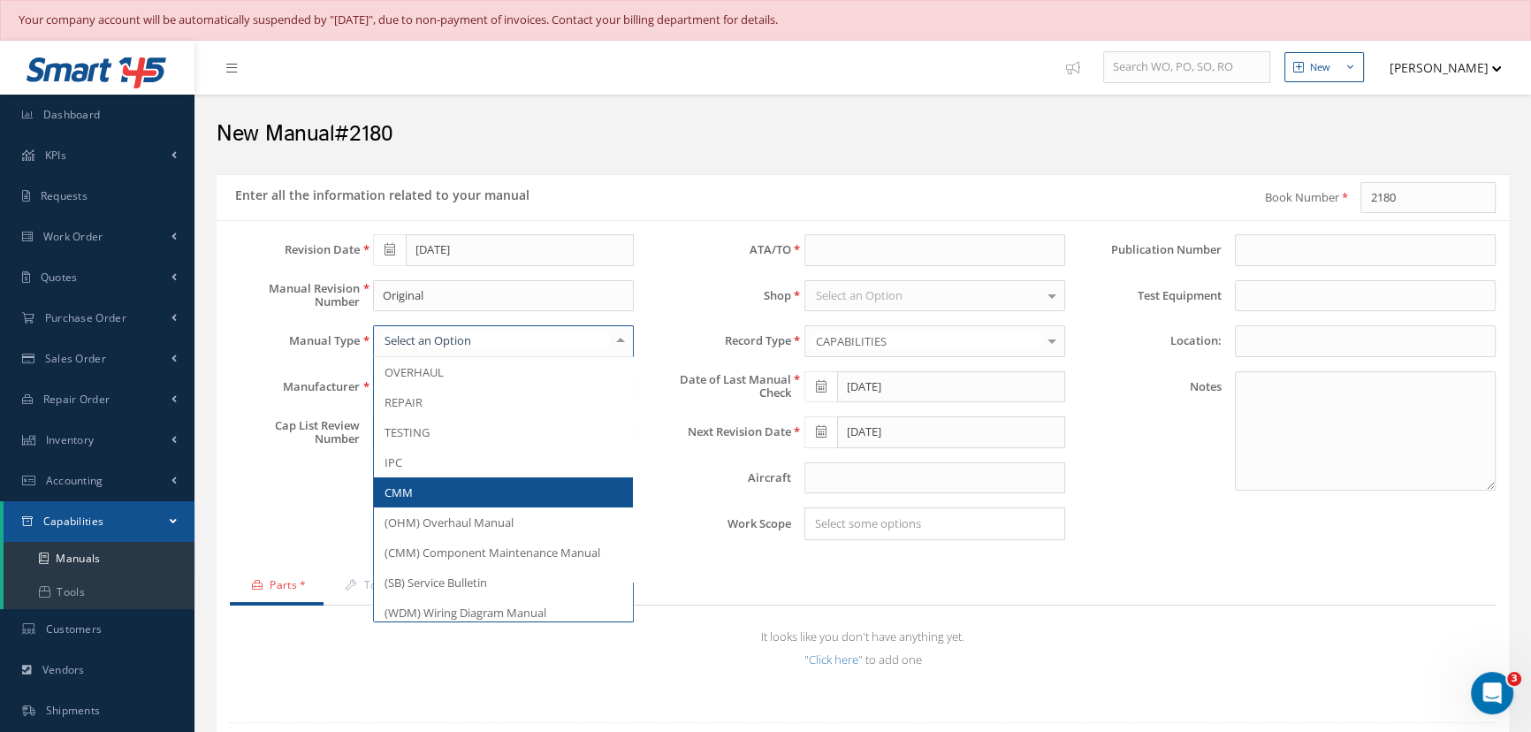
click at [404, 485] on span "CMM" at bounding box center [399, 493] width 28 height 16
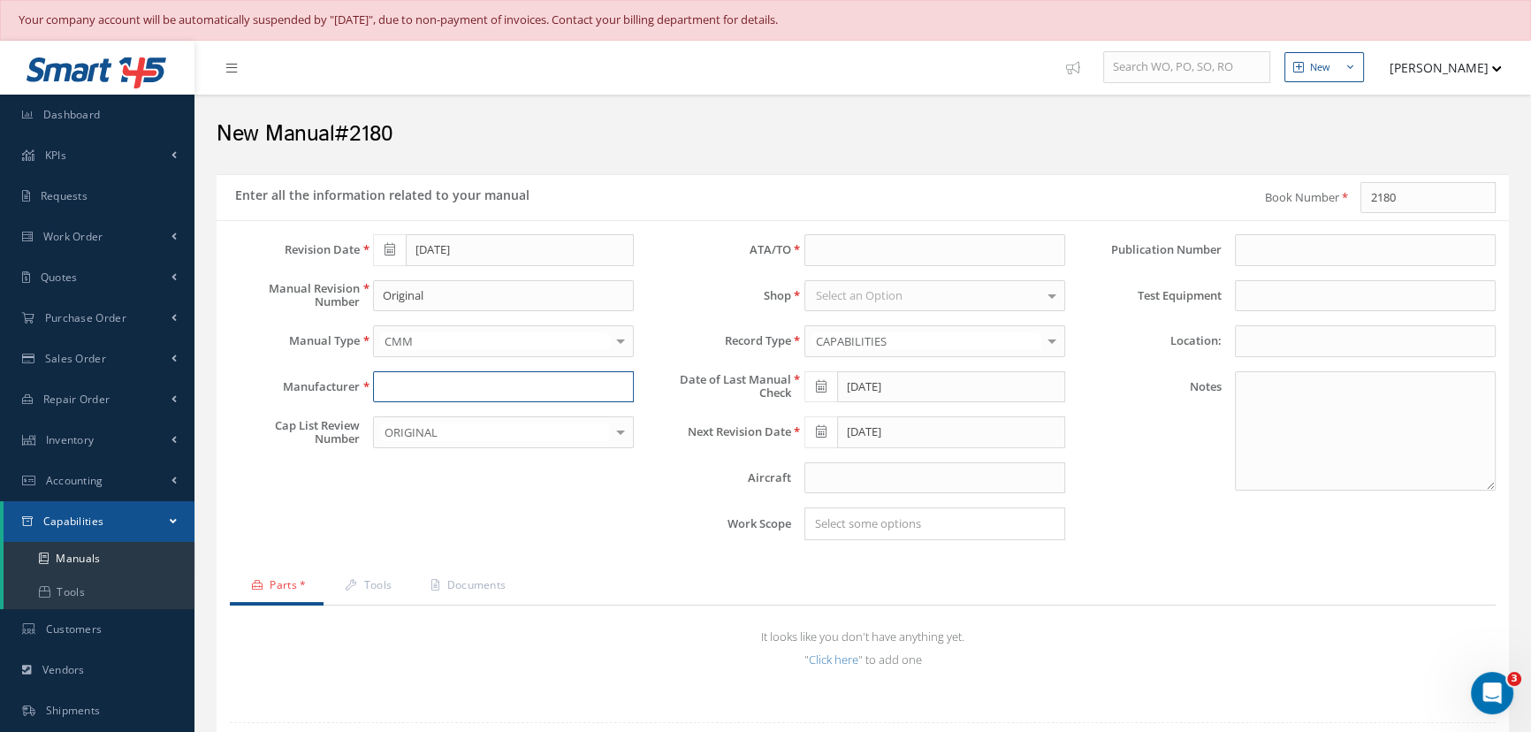
click at [408, 387] on input "text" at bounding box center [503, 387] width 261 height 32
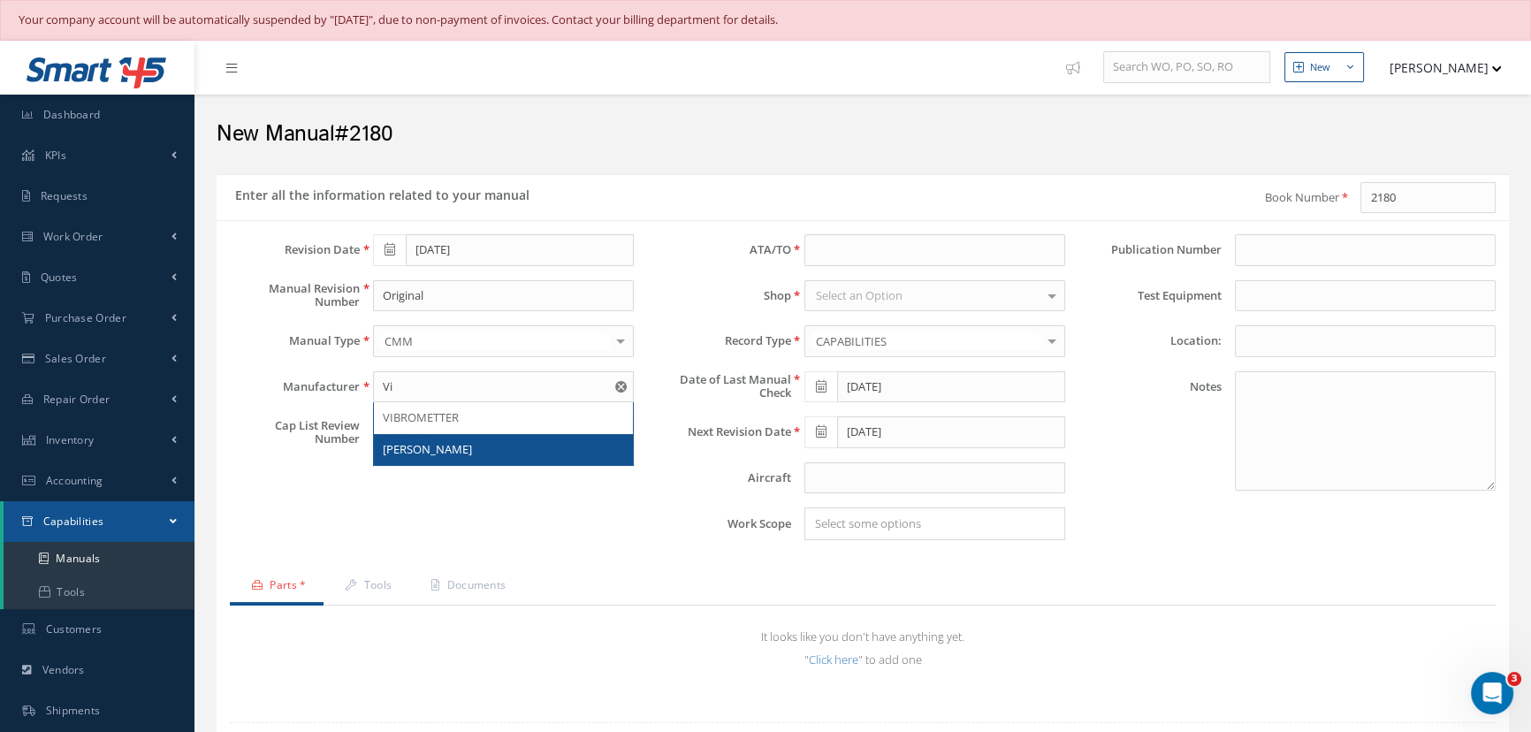
click at [408, 453] on span "[PERSON_NAME]" at bounding box center [427, 449] width 89 height 16
type input "[PERSON_NAME]"
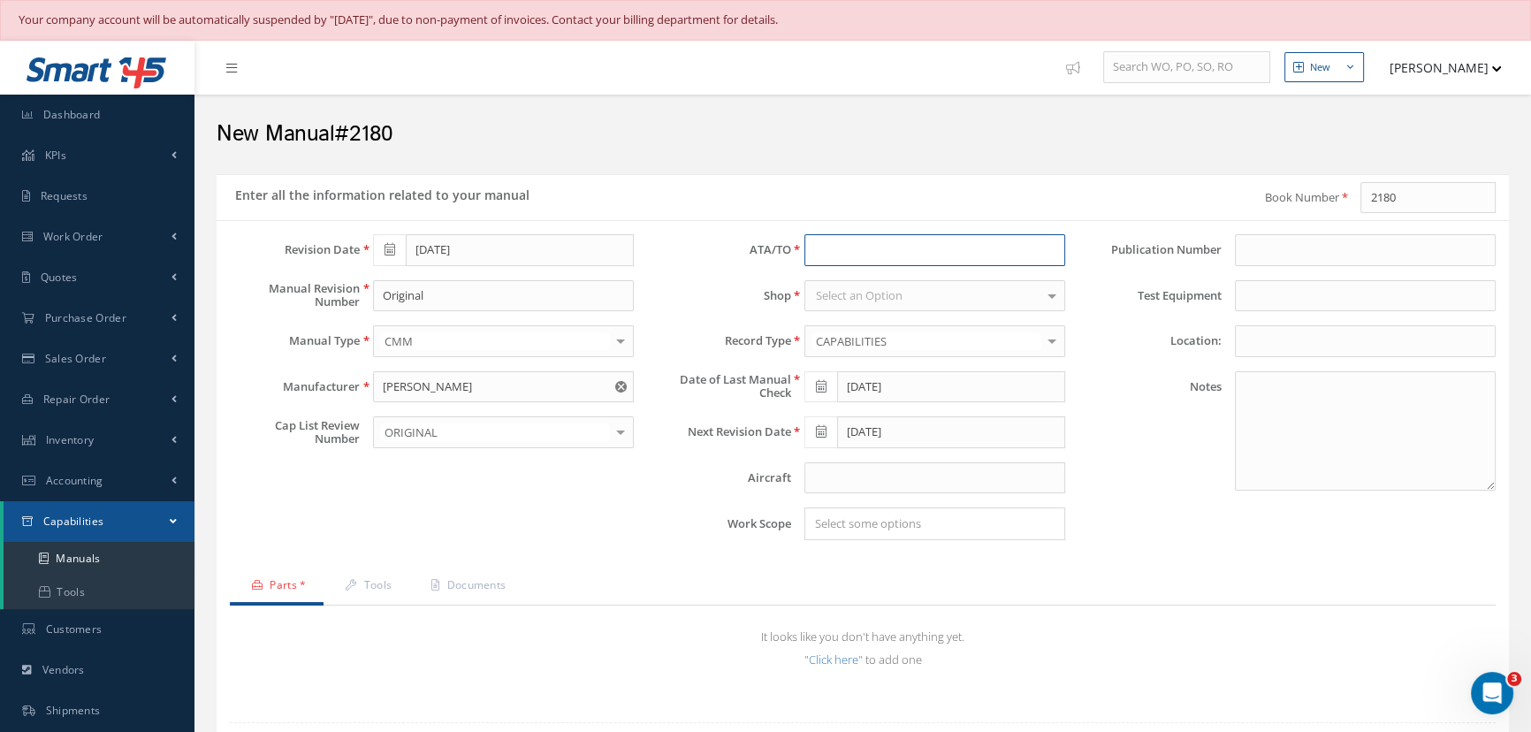
click at [866, 247] on input at bounding box center [935, 250] width 261 height 32
type input "29-10-55"
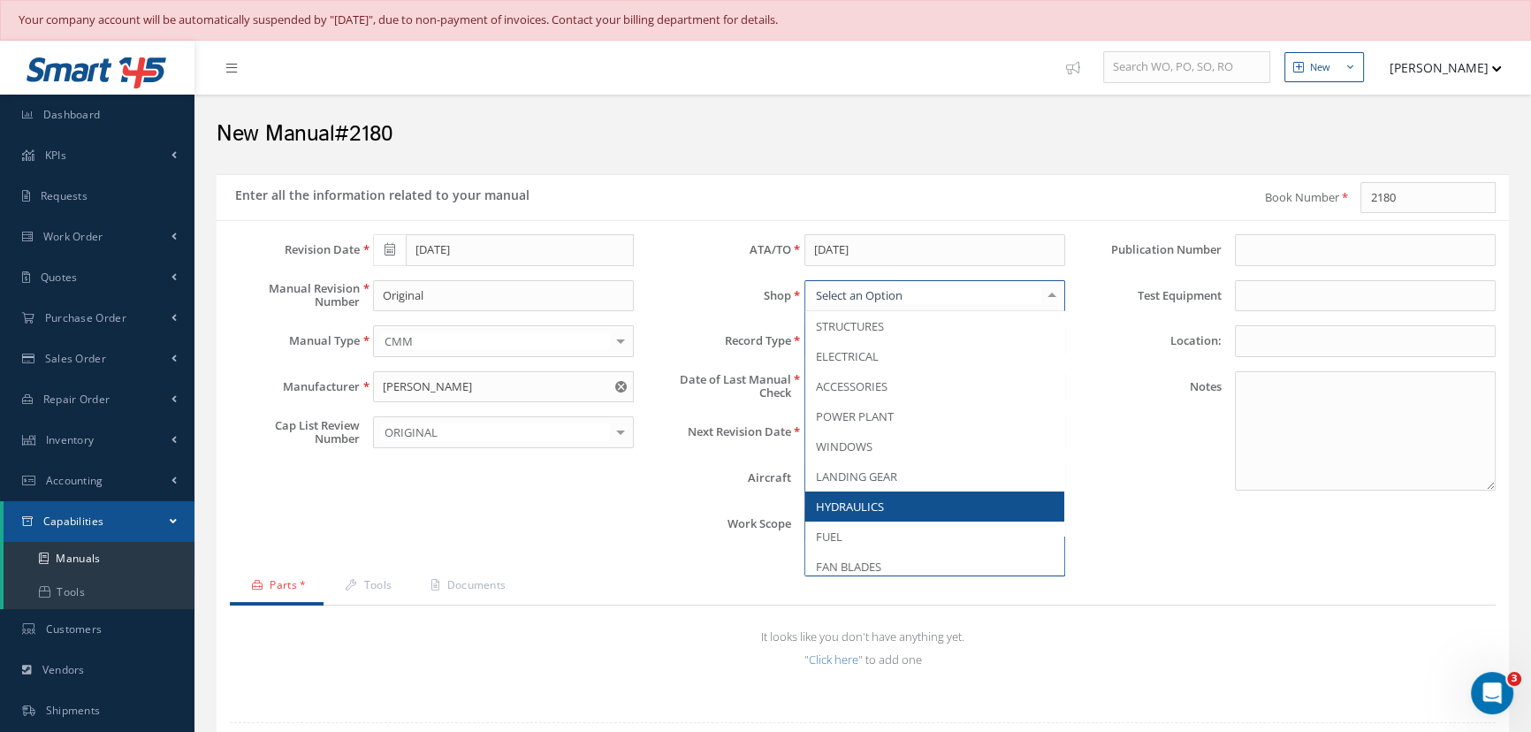
click at [847, 508] on span "HYDRAULICS" at bounding box center [850, 507] width 68 height 16
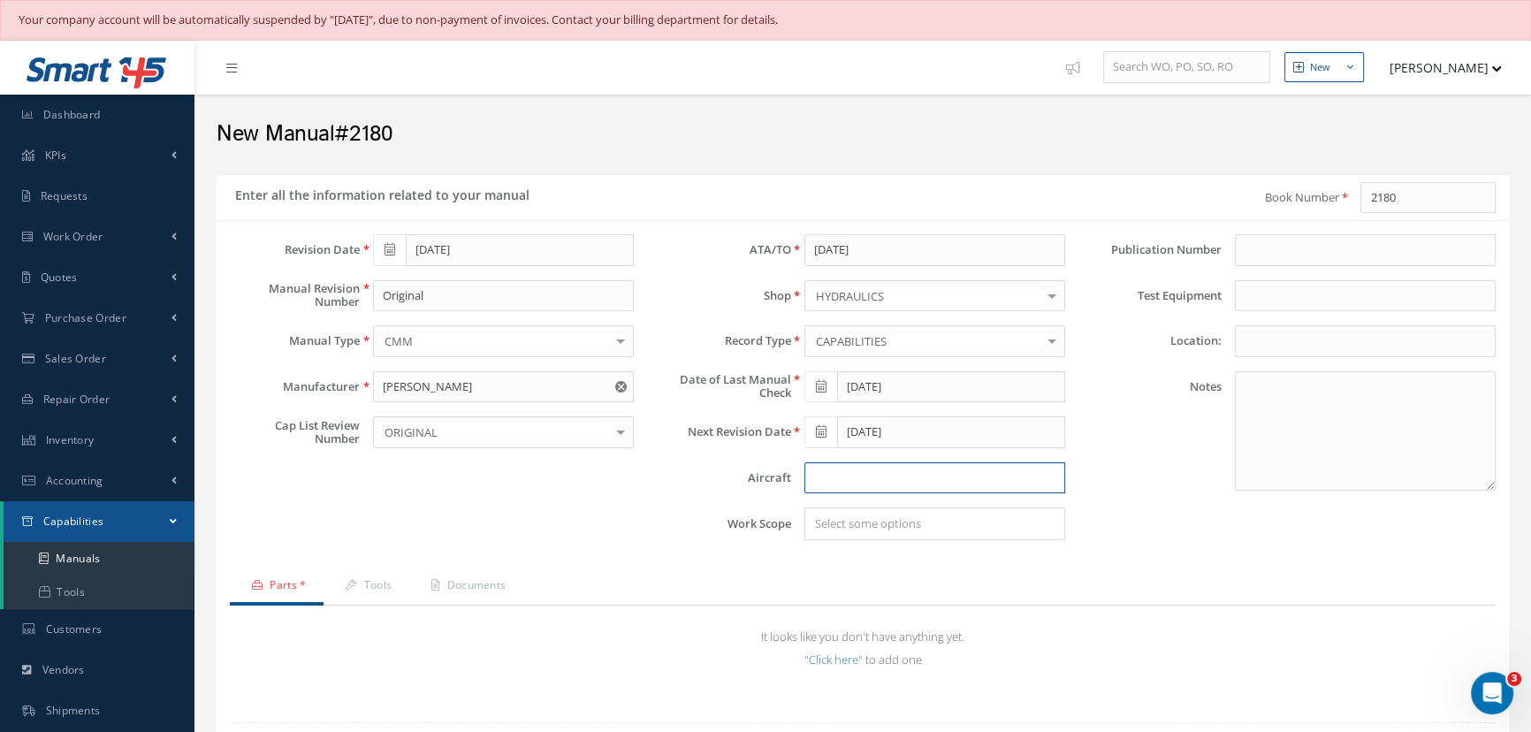
click at [883, 465] on input "text" at bounding box center [935, 478] width 261 height 32
type input "B-777"
click at [1275, 259] on input at bounding box center [1365, 250] width 261 height 32
type input "2180"
click at [1242, 381] on textarea at bounding box center [1365, 430] width 261 height 119
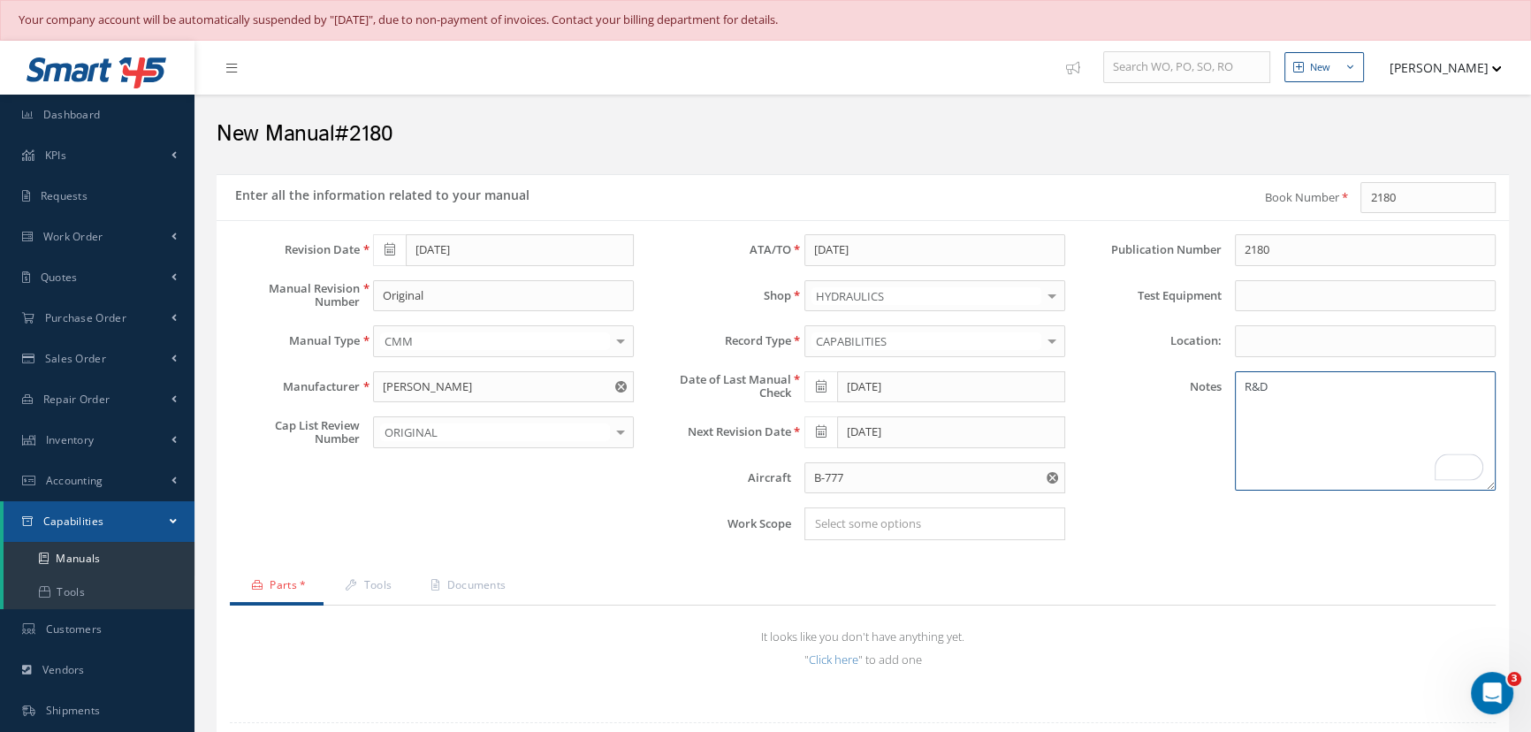
type textarea "R&D"
click at [981, 523] on input "Search for option" at bounding box center [931, 524] width 248 height 19
click at [287, 584] on link "Parts *" at bounding box center [277, 587] width 94 height 37
click at [817, 654] on link "Click here" at bounding box center [834, 660] width 50 height 16
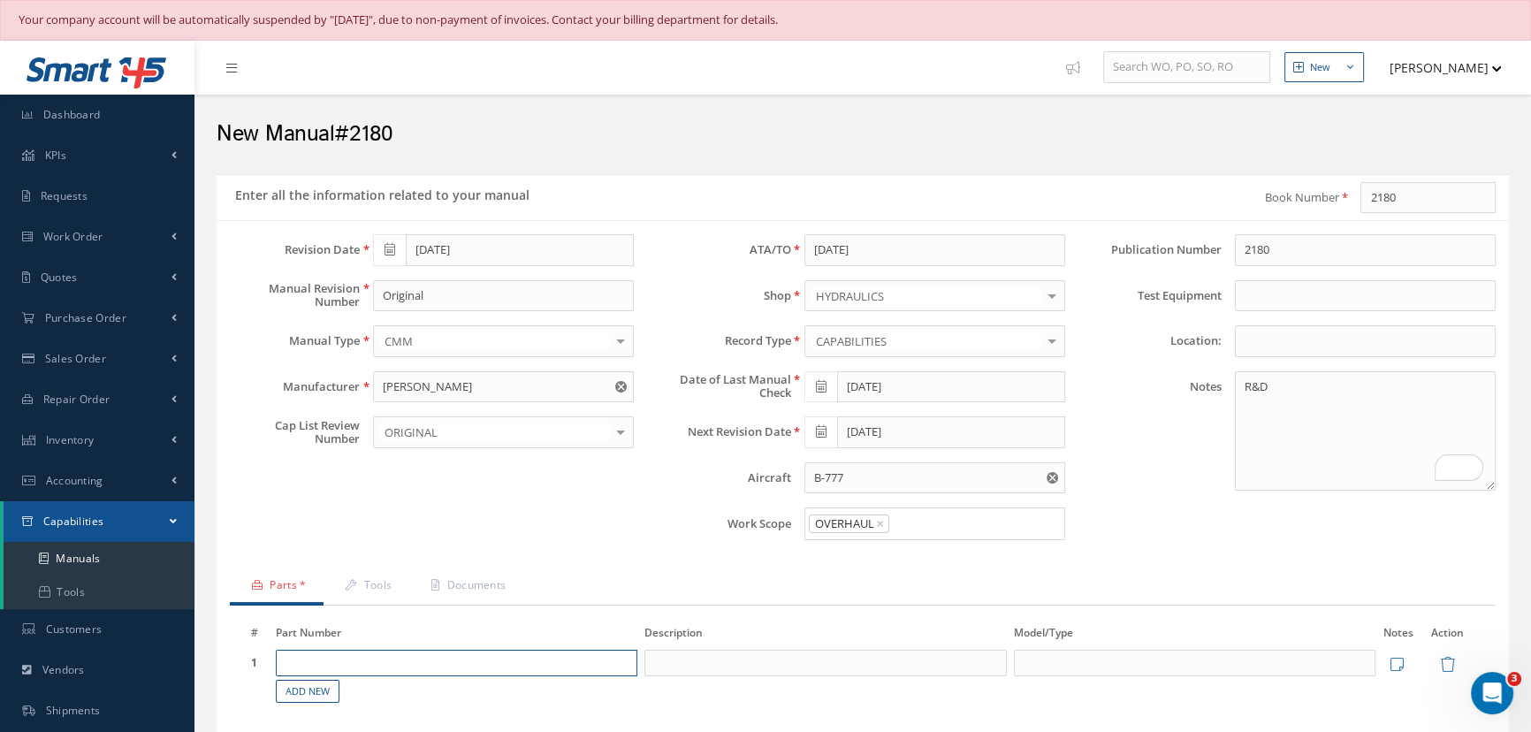
click at [483, 668] on input "text" at bounding box center [457, 663] width 363 height 27
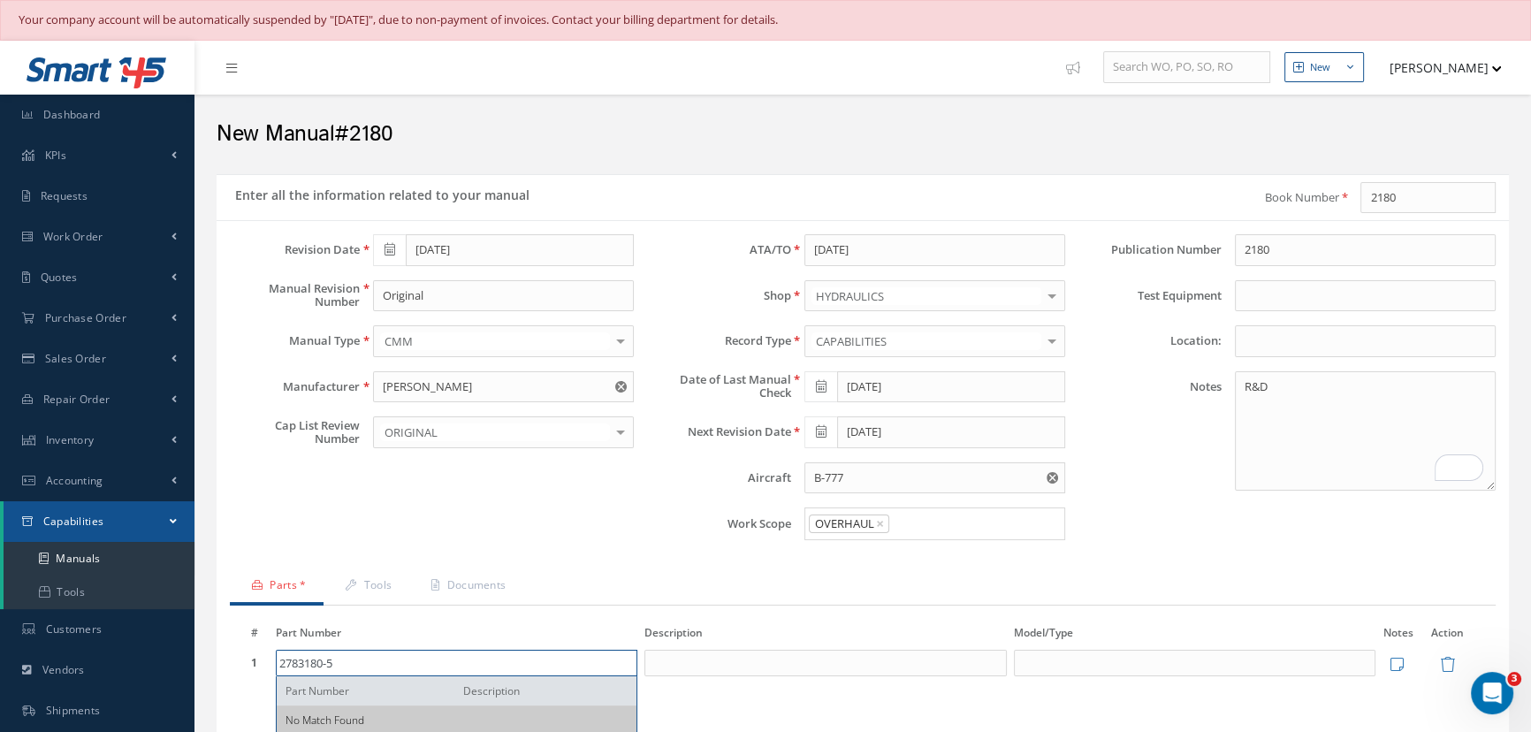
type input "2783180-5"
click at [680, 664] on input at bounding box center [826, 663] width 363 height 27
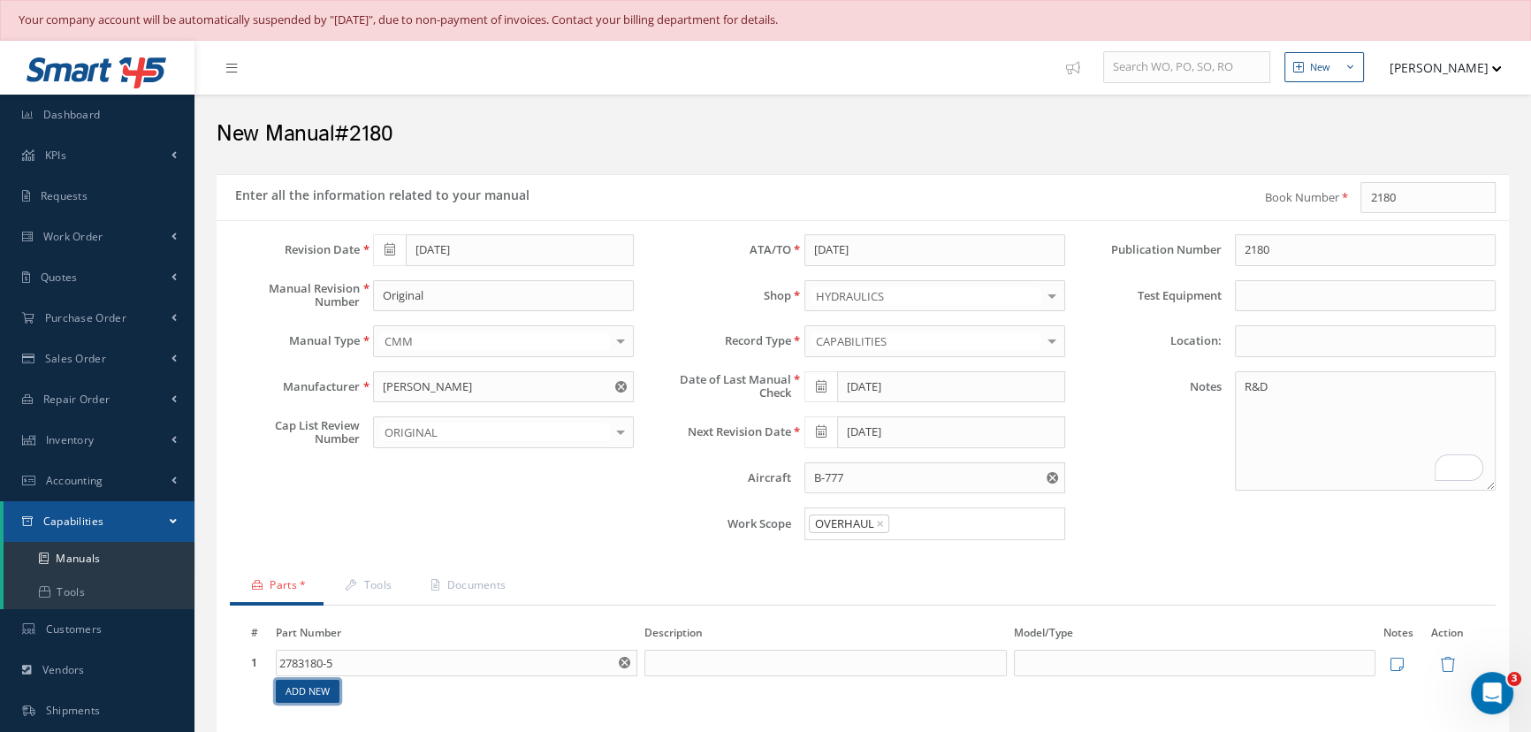
click at [295, 690] on link "Add New" at bounding box center [308, 692] width 64 height 24
click at [295, 690] on input "text" at bounding box center [457, 693] width 363 height 27
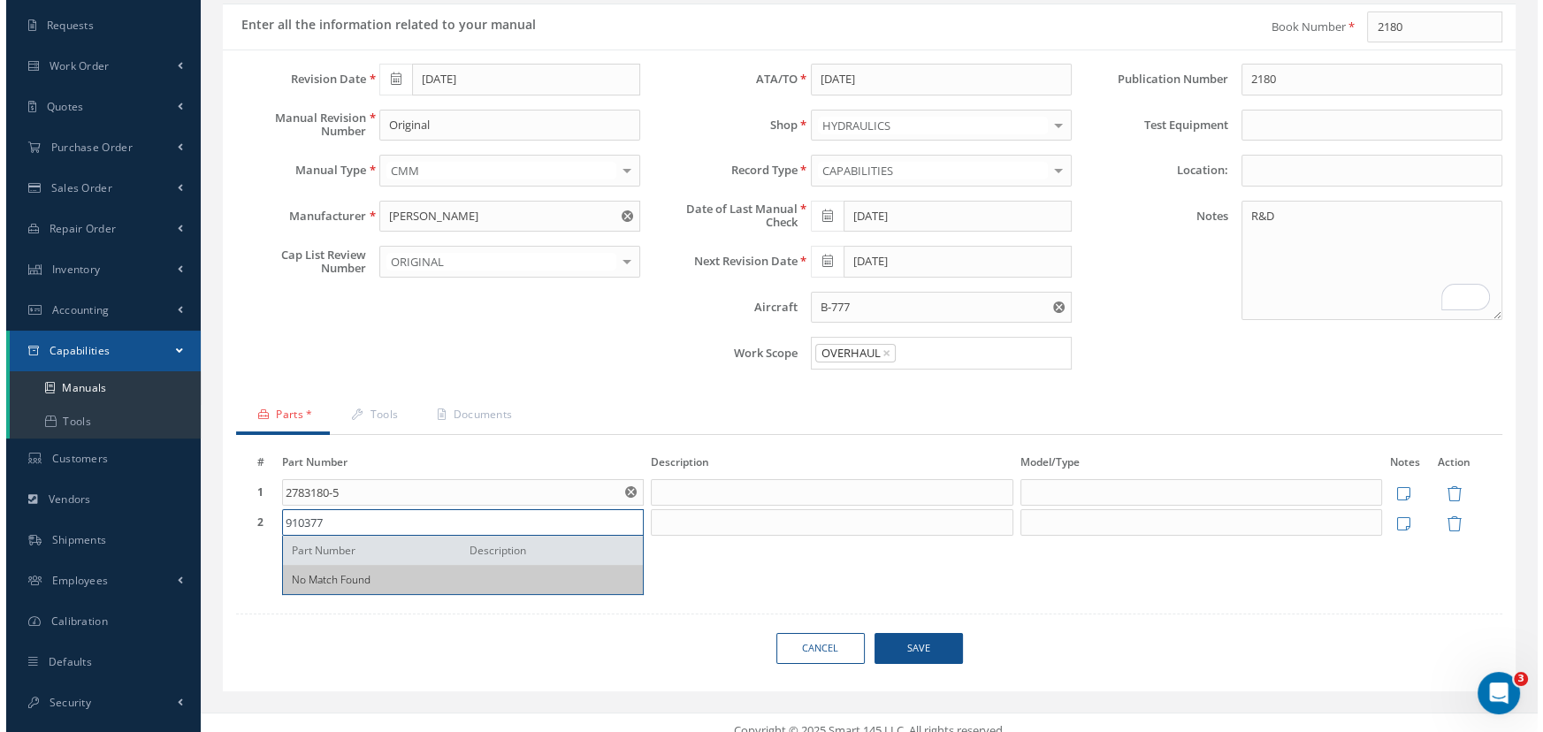
scroll to position [184, 0]
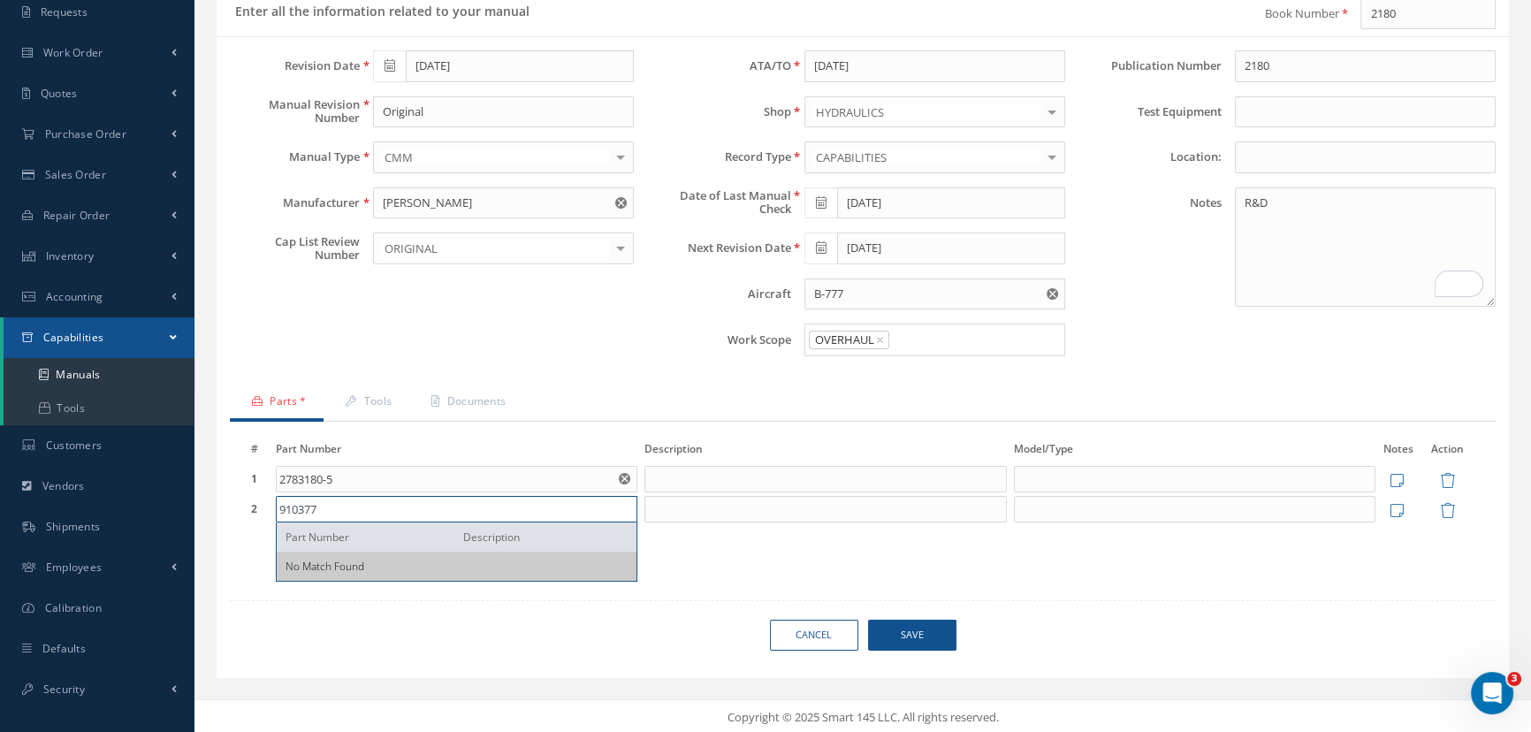
type input "910377"
click at [336, 537] on div "Part Number" at bounding box center [368, 537] width 164 height 15
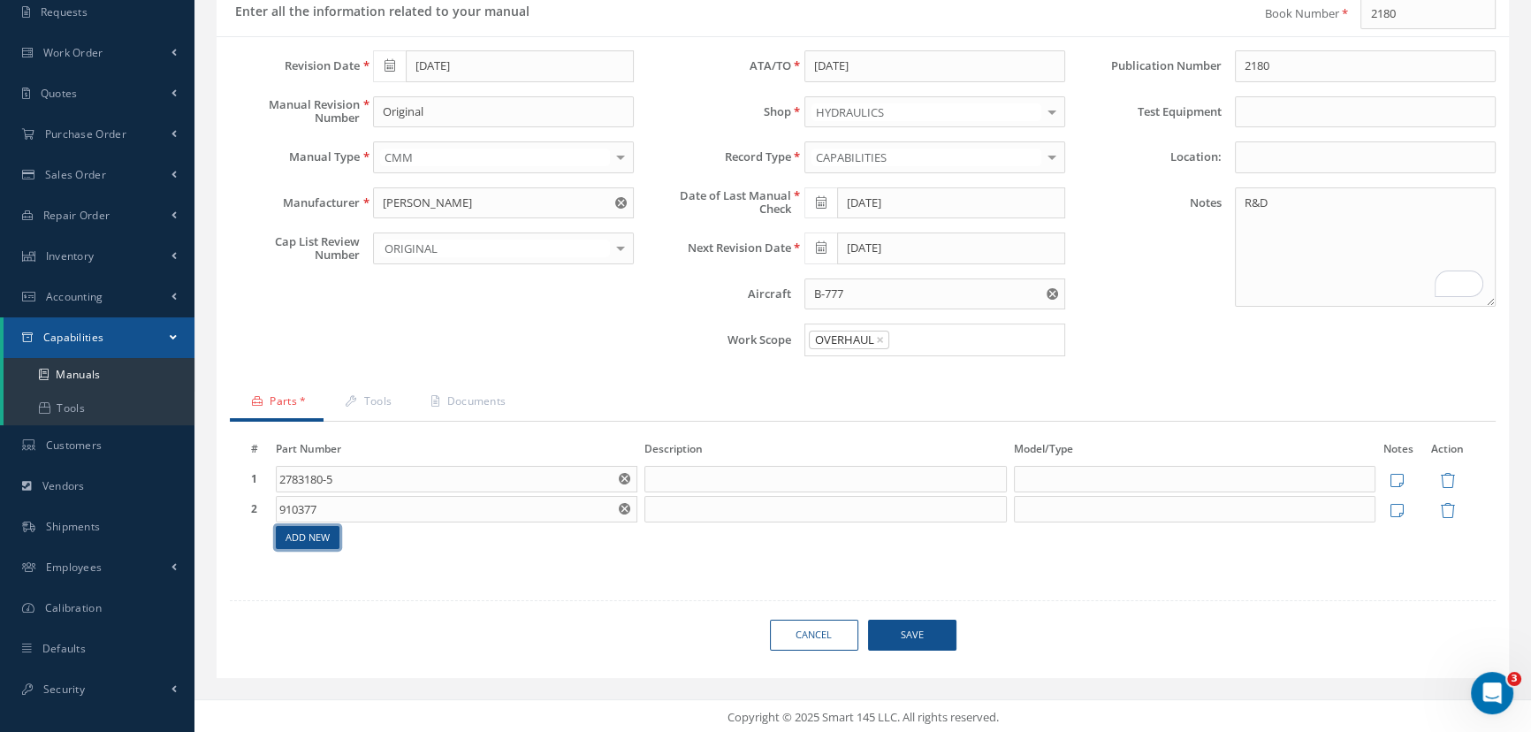
click at [332, 537] on link "Add New" at bounding box center [308, 538] width 64 height 24
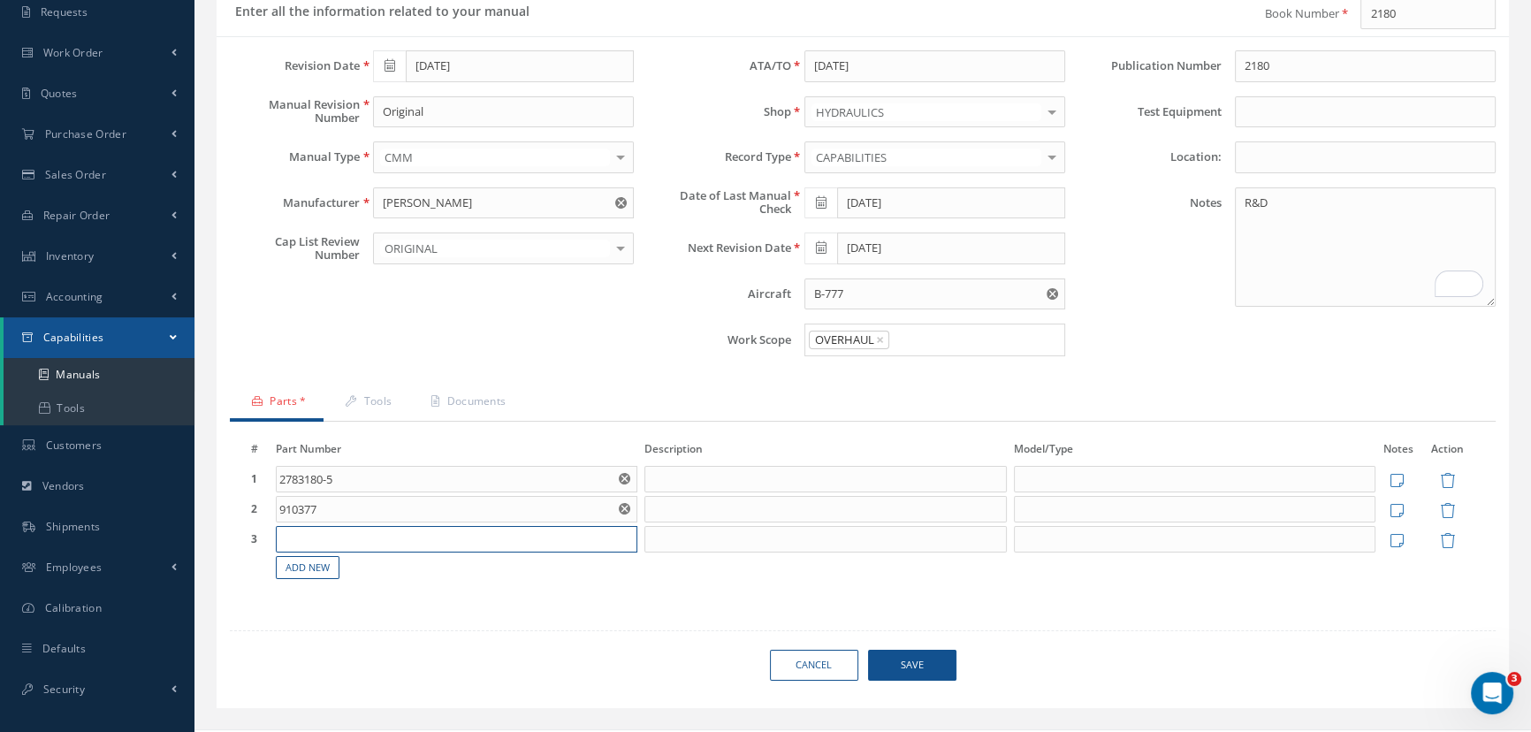
click at [332, 537] on input "text" at bounding box center [457, 539] width 363 height 27
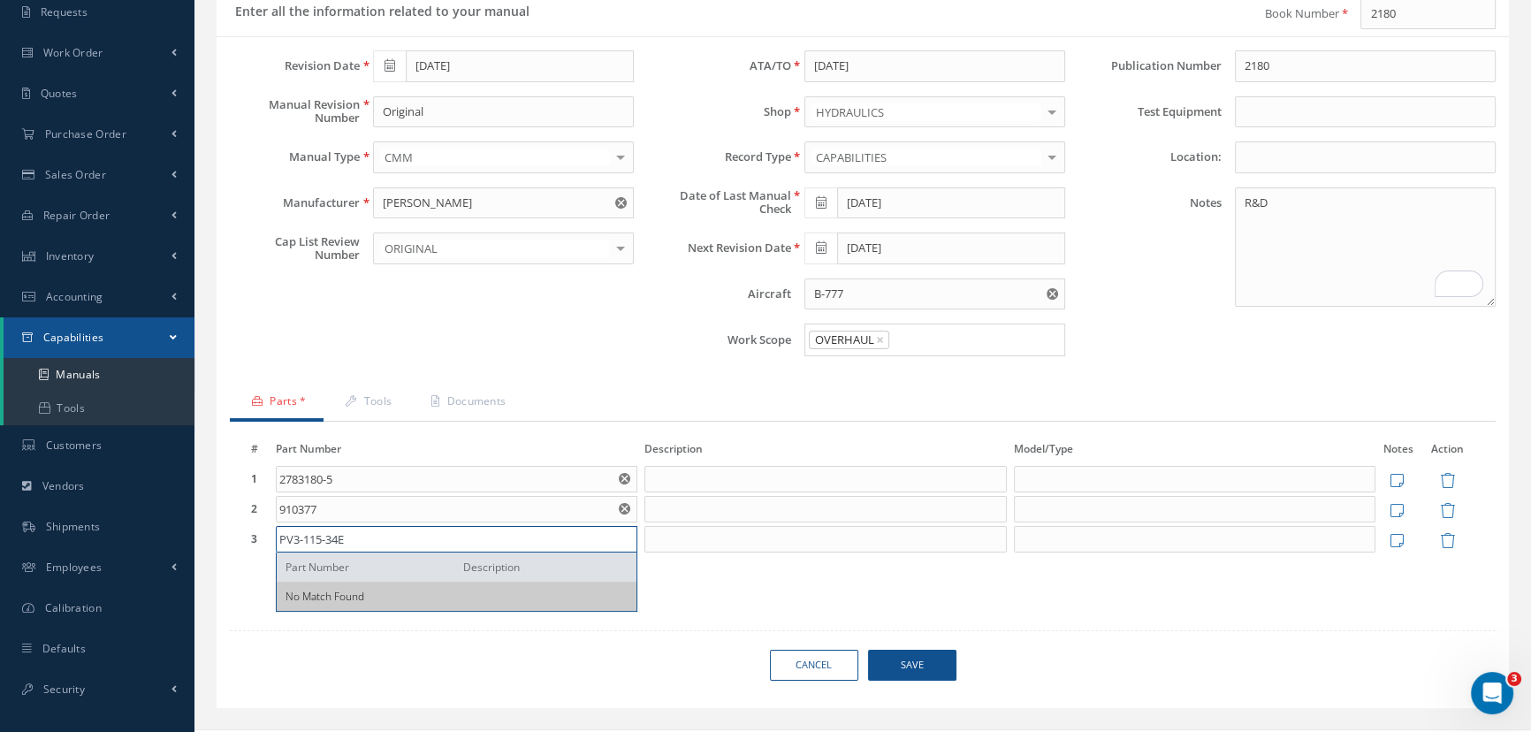
type input "PV3-115-34E"
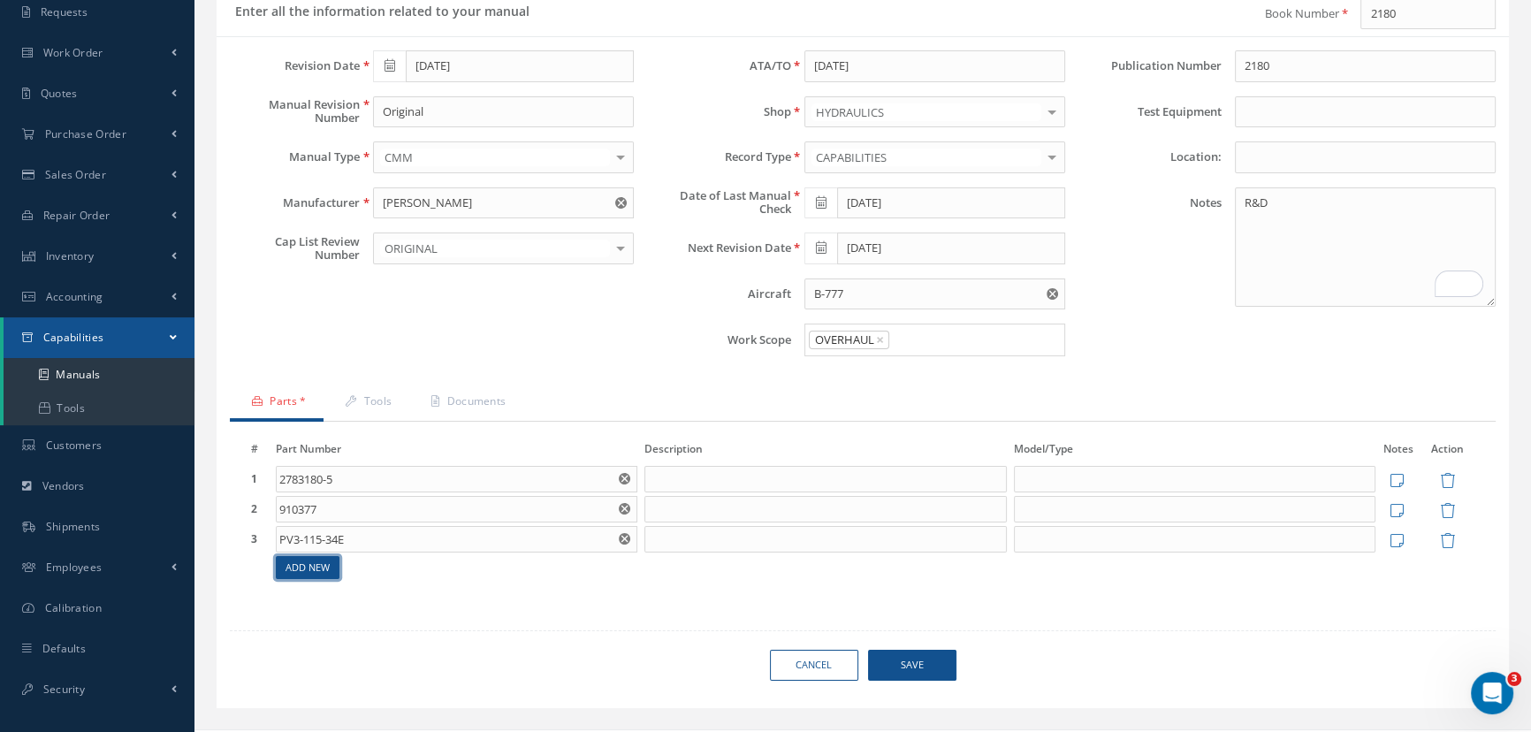
click at [325, 569] on link "Add New" at bounding box center [308, 568] width 64 height 24
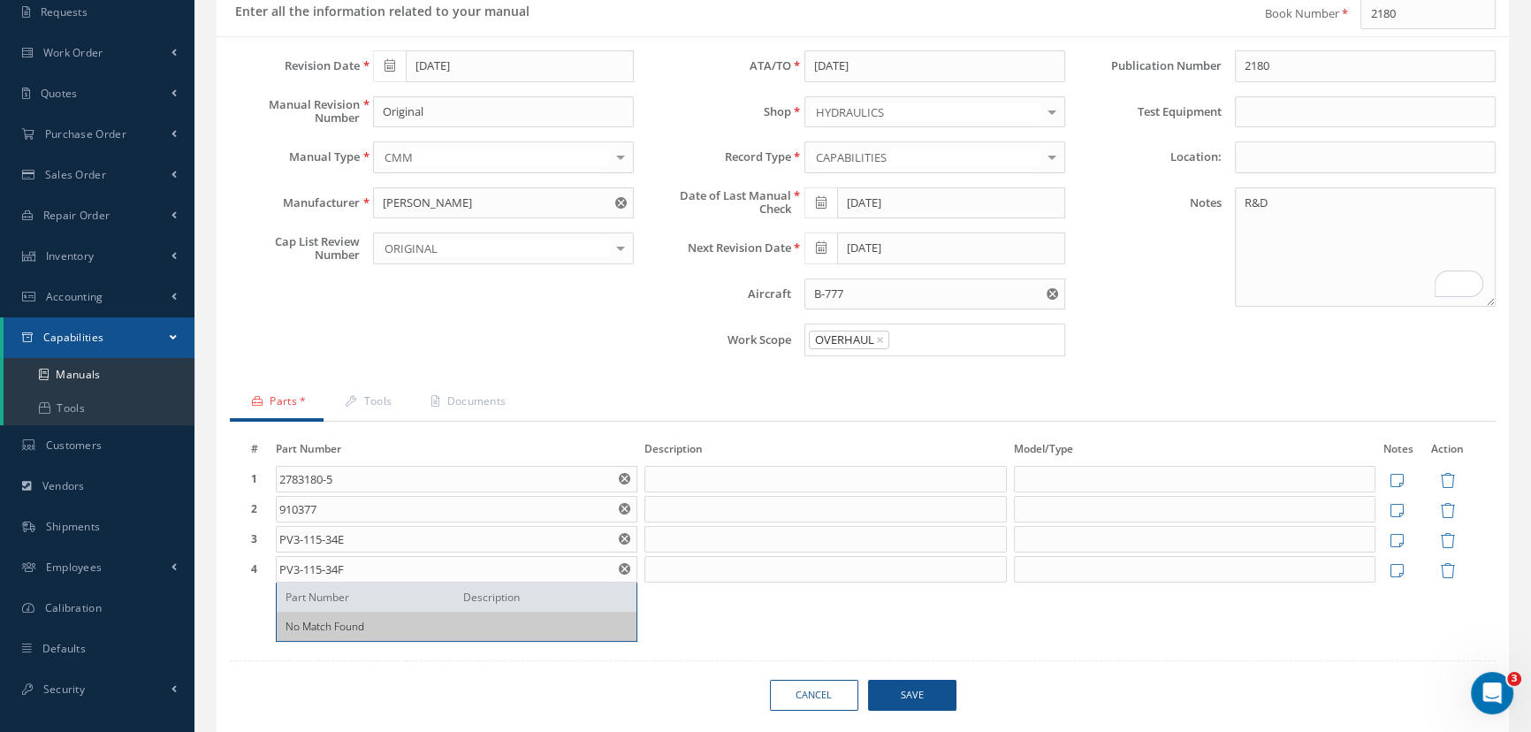
type input "PV3-115-34F"
click at [718, 469] on input at bounding box center [826, 479] width 363 height 27
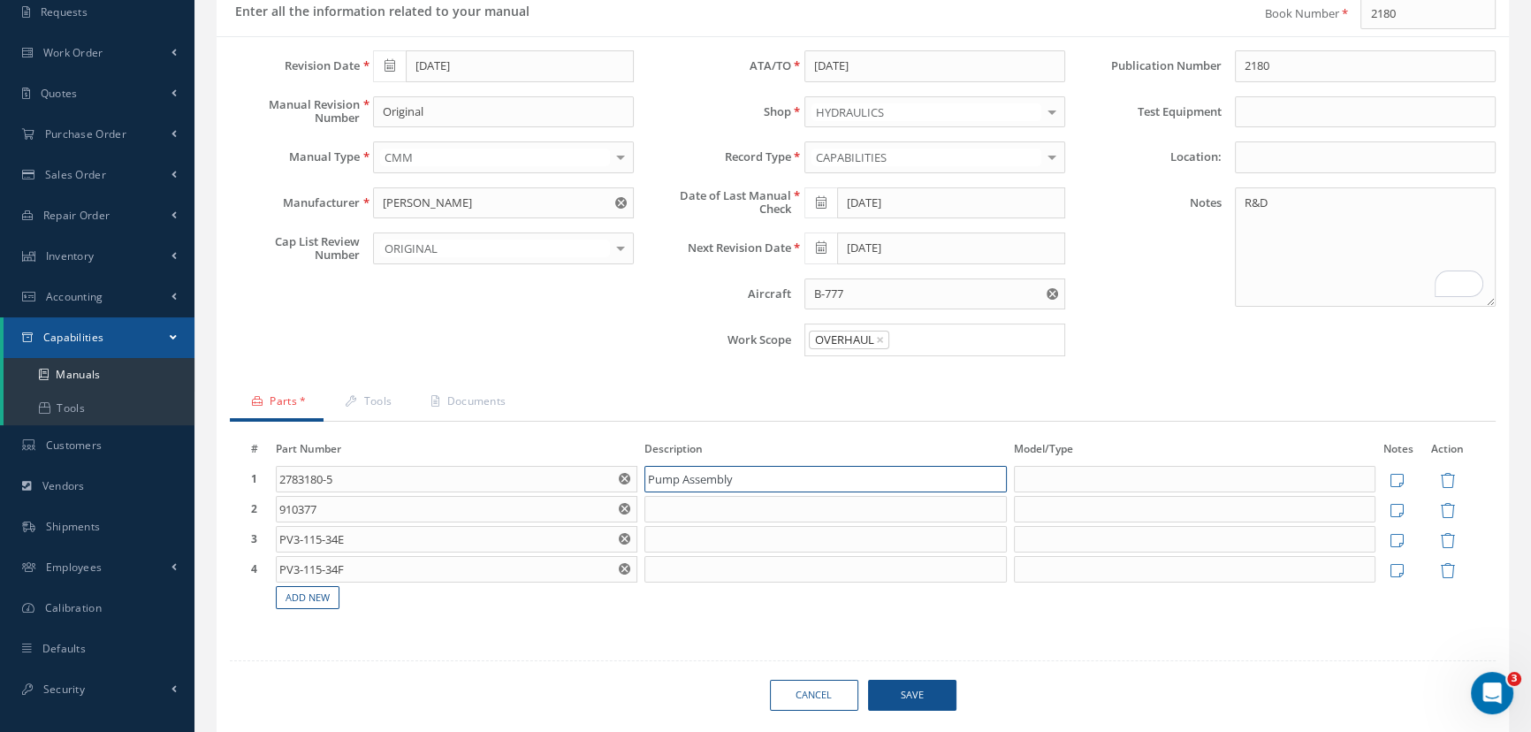
drag, startPoint x: 754, startPoint y: 471, endPoint x: 644, endPoint y: 481, distance: 111.0
click at [645, 481] on input "Pump Assembly" at bounding box center [826, 479] width 363 height 27
paste input "Boeing 777"
click at [715, 192] on label "Date of Last Manual Check" at bounding box center [718, 202] width 143 height 27
drag, startPoint x: 744, startPoint y: 478, endPoint x: 641, endPoint y: 483, distance: 103.5
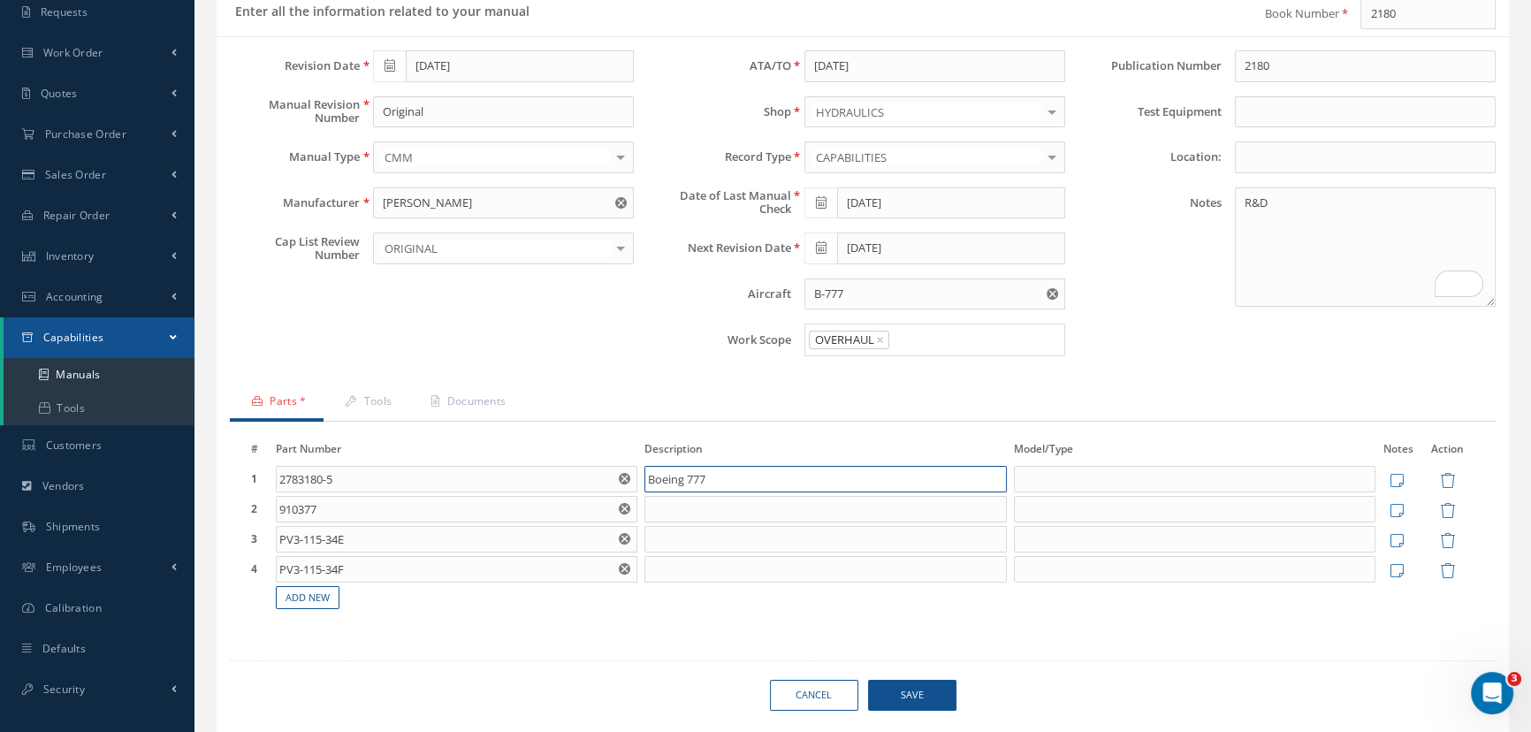
click at [641, 483] on td "Boeing 777" at bounding box center [826, 479] width 370 height 30
drag, startPoint x: 718, startPoint y: 474, endPoint x: 631, endPoint y: 472, distance: 86.7
click at [631, 472] on tr "1 2783180-5 Part Number Description No Match Found Boeing 777 Notes Save Cancel" at bounding box center [863, 479] width 1231 height 30
drag, startPoint x: 772, startPoint y: 476, endPoint x: 646, endPoint y: 490, distance: 126.3
click at [646, 490] on td "Pump Assembly" at bounding box center [826, 479] width 370 height 30
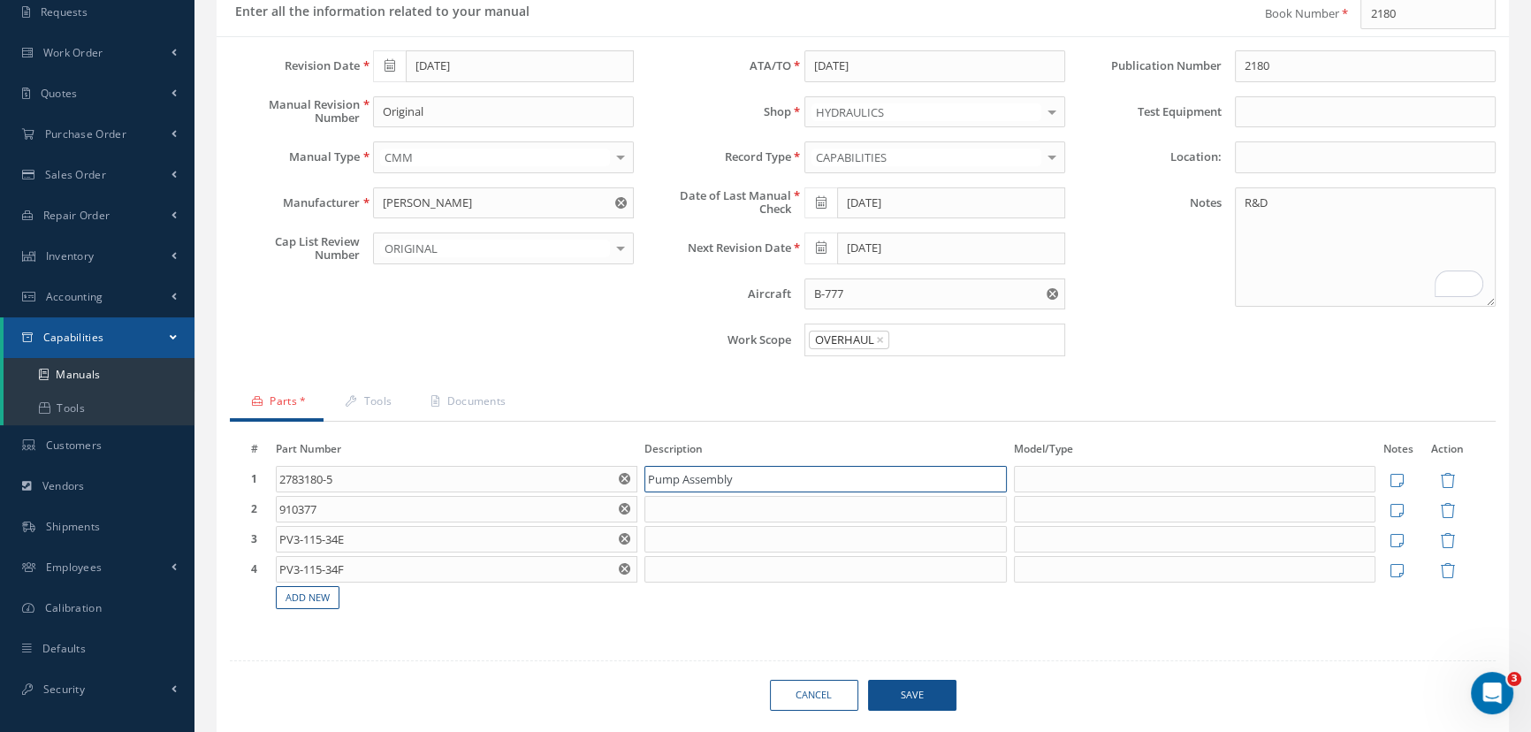
type input "Pump Assembly"
click at [651, 496] on input at bounding box center [826, 509] width 363 height 27
paste input "Pump Assembly"
type input "Pump Assembly"
click at [687, 539] on input at bounding box center [826, 539] width 363 height 27
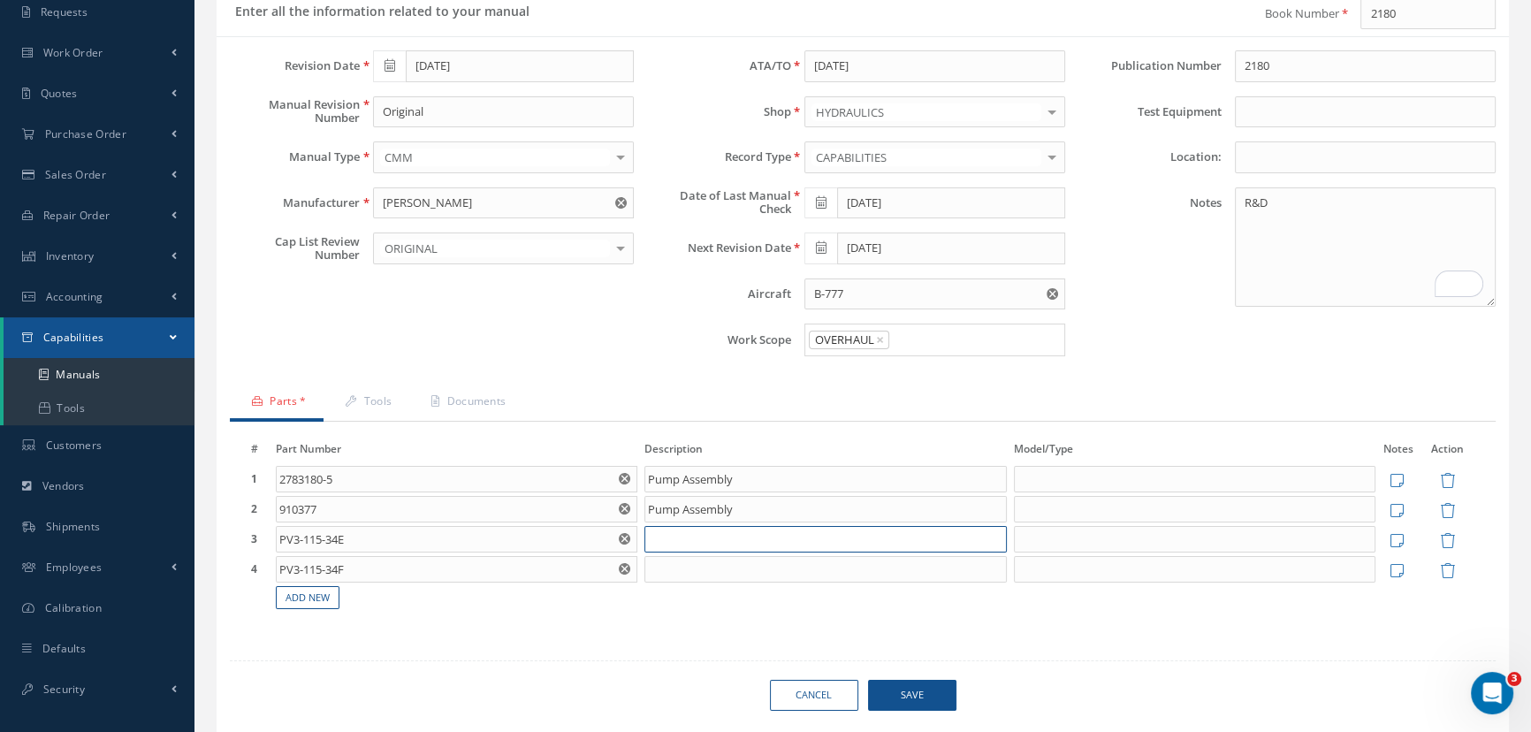
paste input "Pump Assembly"
type input "Pump Assembly"
click at [661, 557] on input at bounding box center [826, 569] width 363 height 27
paste input "Pump Assembly"
type input "Pump Assembly"
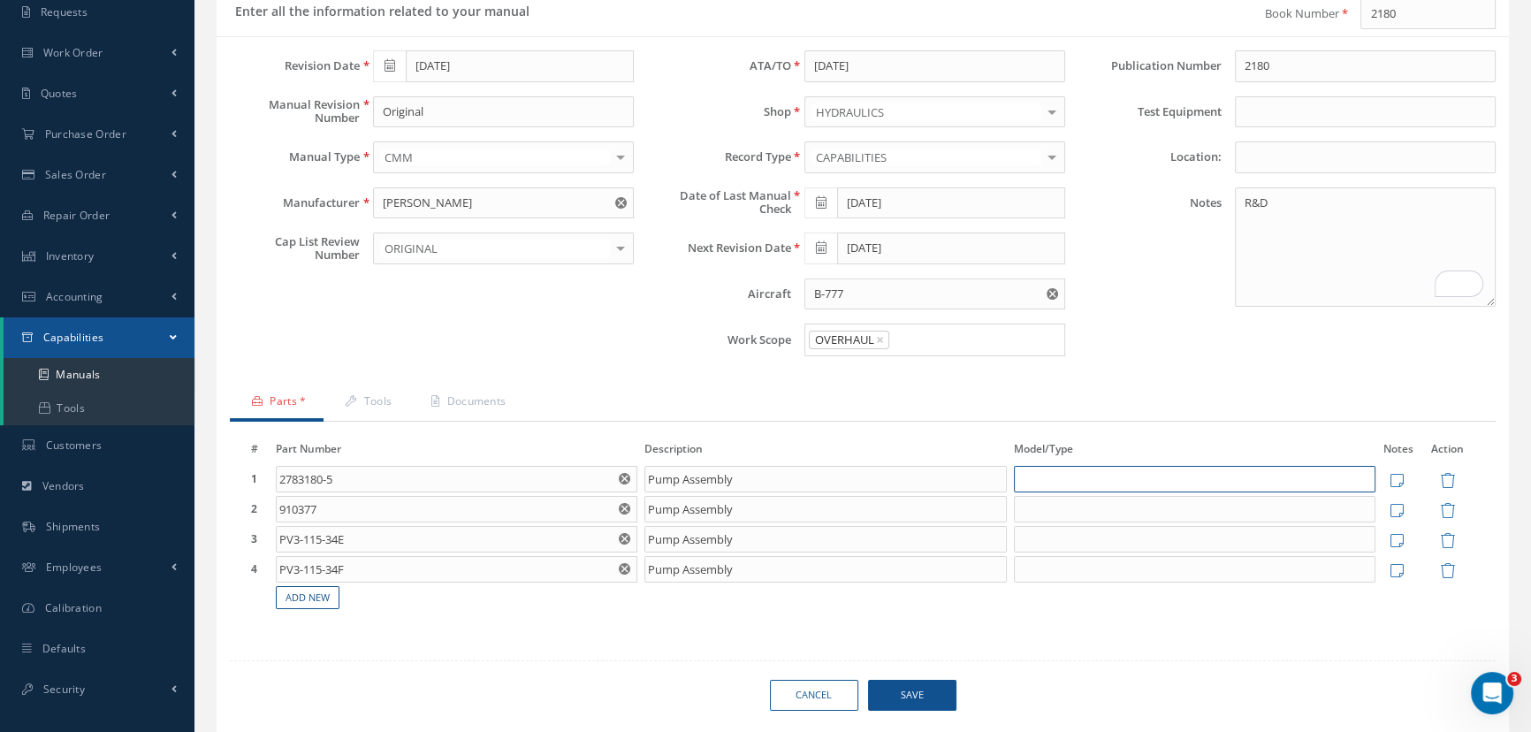
click at [1049, 476] on input at bounding box center [1195, 479] width 363 height 27
type input "Boeing 777"
click at [1055, 511] on input at bounding box center [1195, 509] width 363 height 27
type input "Boeing 777"
click at [1050, 538] on input at bounding box center [1195, 539] width 363 height 27
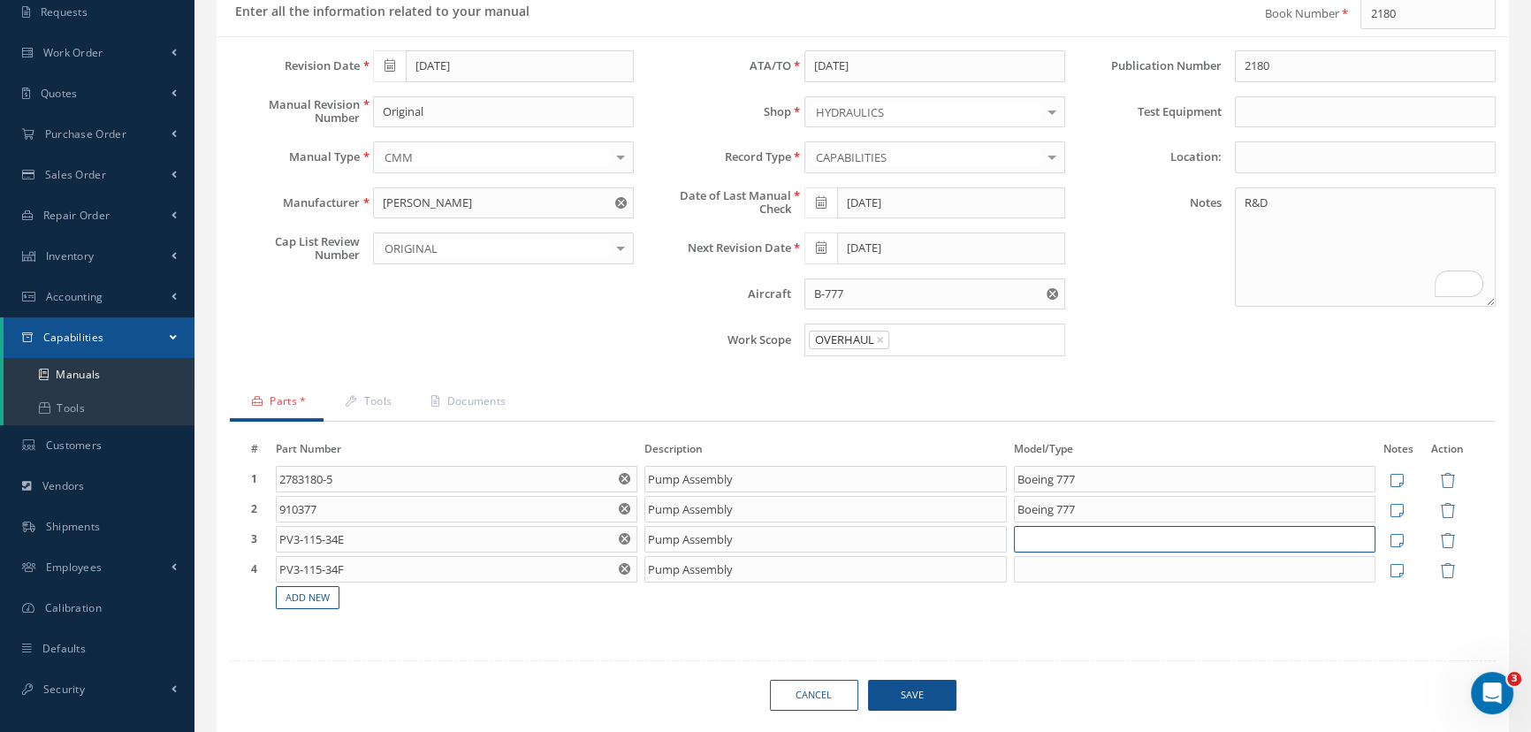
type input "Boeing 777"
click at [1058, 565] on input at bounding box center [1195, 569] width 363 height 27
type input "Boeing 777"
click at [919, 693] on span "Save" at bounding box center [912, 695] width 88 height 31
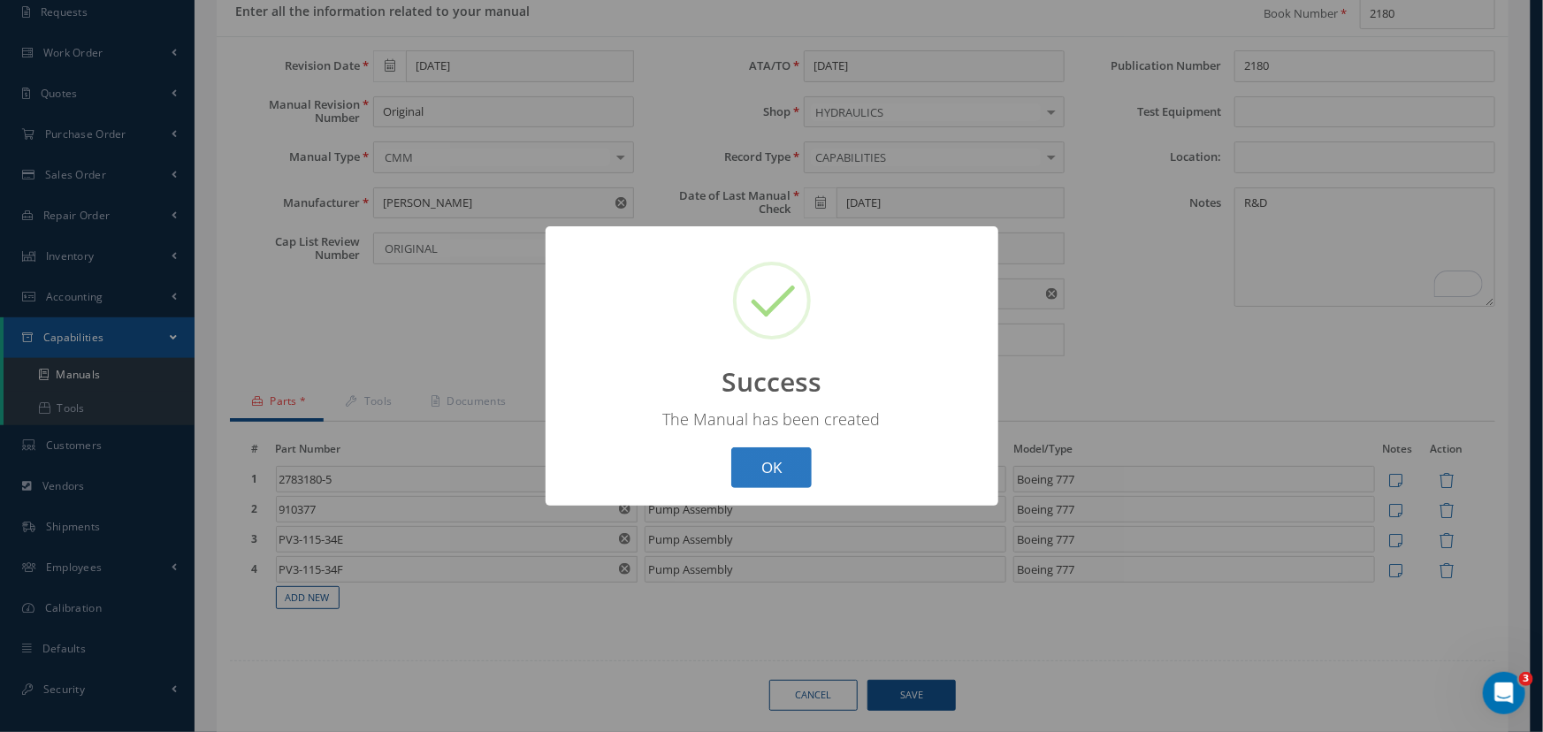
click at [771, 471] on button "OK" at bounding box center [771, 468] width 80 height 42
select select "25"
